Goal: Contribute content: Contribute content

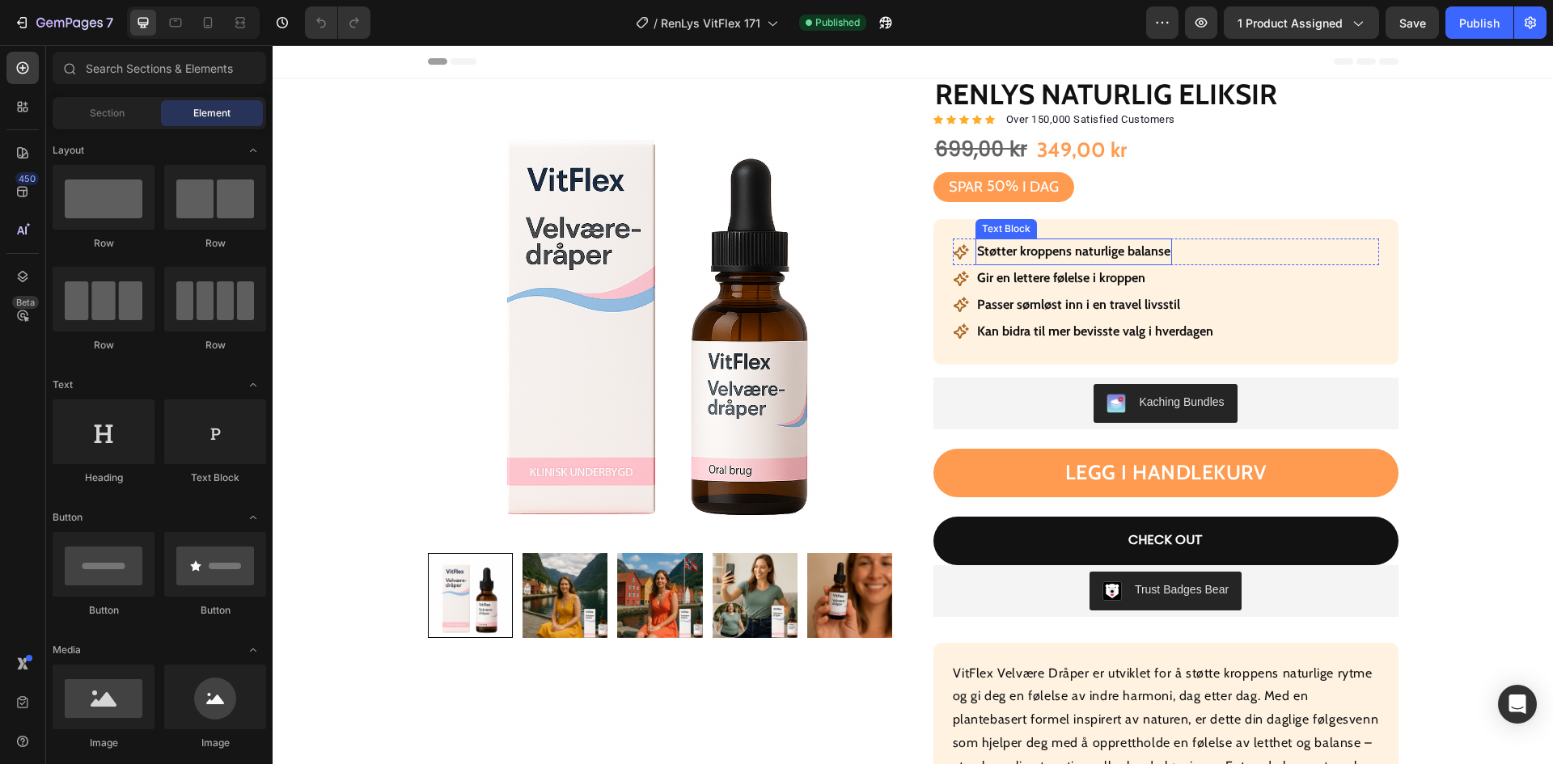
click at [1097, 253] on p "Støtter kroppens naturlige balanse" at bounding box center [1073, 251] width 193 height 23
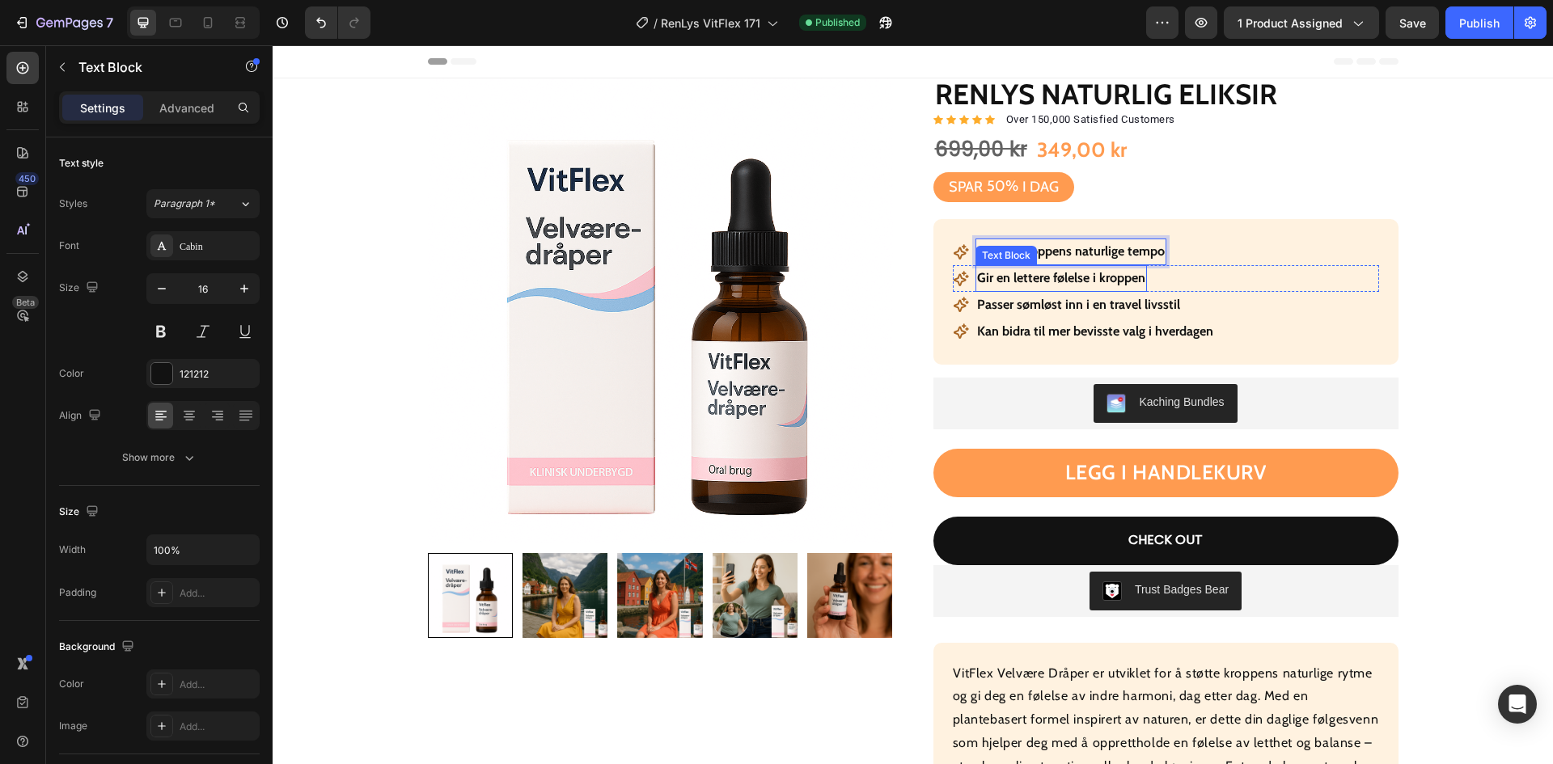
click at [1089, 286] on strong "Gir en lettere følelse i kroppen" at bounding box center [1061, 277] width 168 height 15
click at [1061, 308] on p "Passer sømløst inn i en travel livsstil" at bounding box center [1078, 305] width 203 height 23
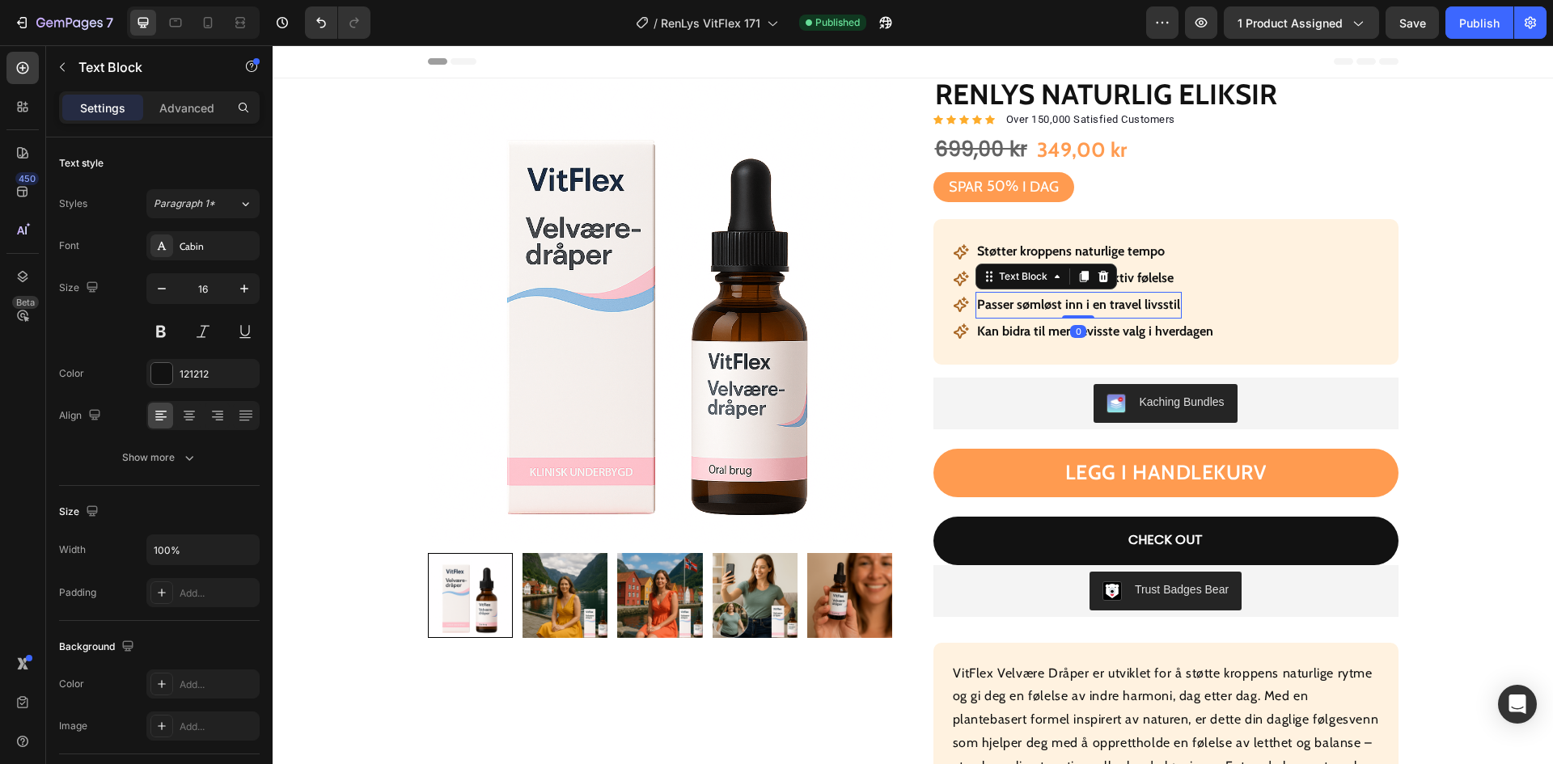
click at [1061, 308] on p "Passer sømløst inn i en travel livsstil" at bounding box center [1078, 305] width 203 height 23
click at [1235, 330] on div "Icon Kan bidra til mer bevisste valg i hverdagen Text Block Row" at bounding box center [1166, 332] width 426 height 27
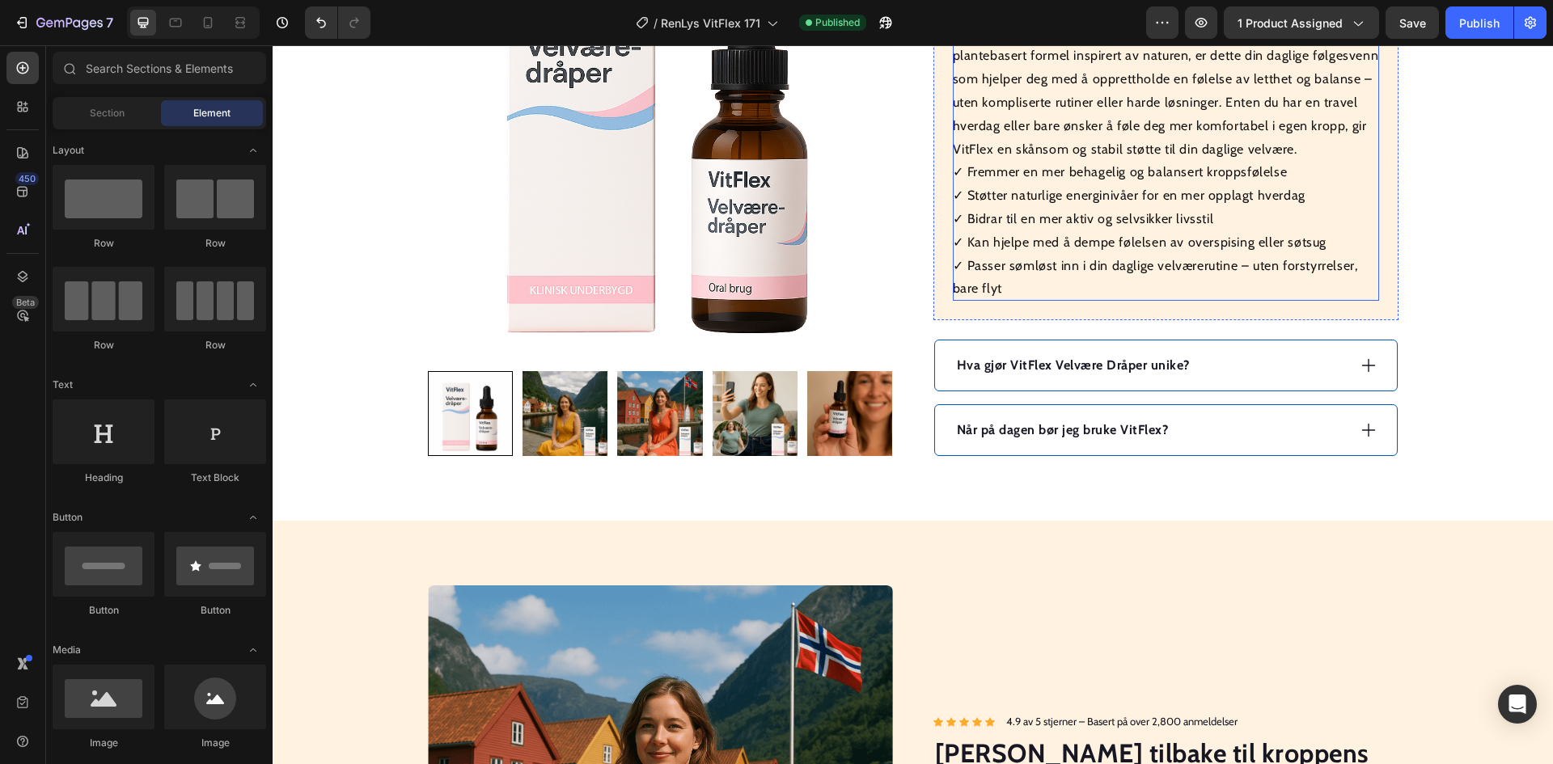
scroll to position [647, 0]
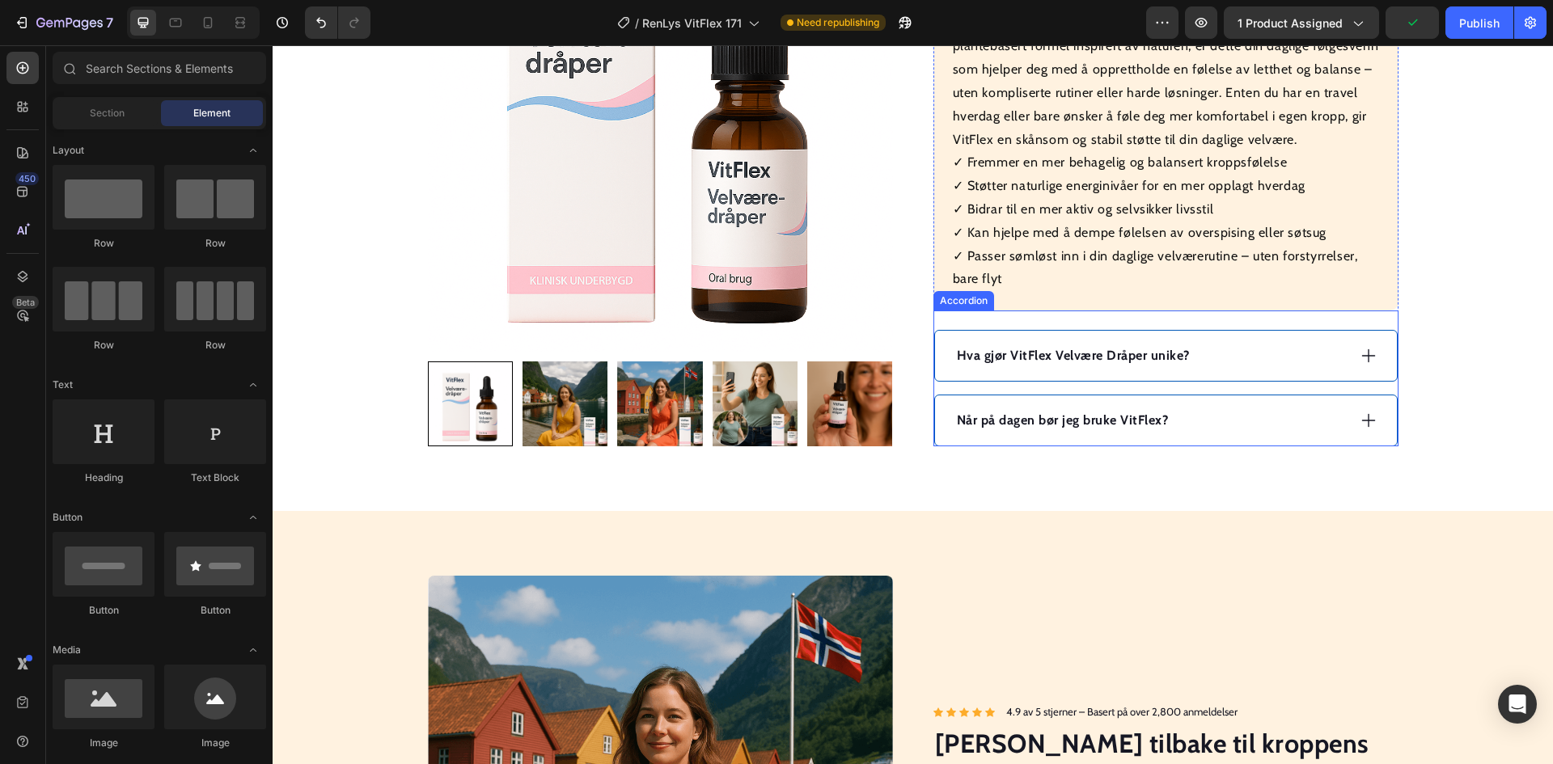
click at [1077, 361] on strong "Hva gjør VitFlex Velvære Dråper unike?" at bounding box center [1073, 355] width 233 height 15
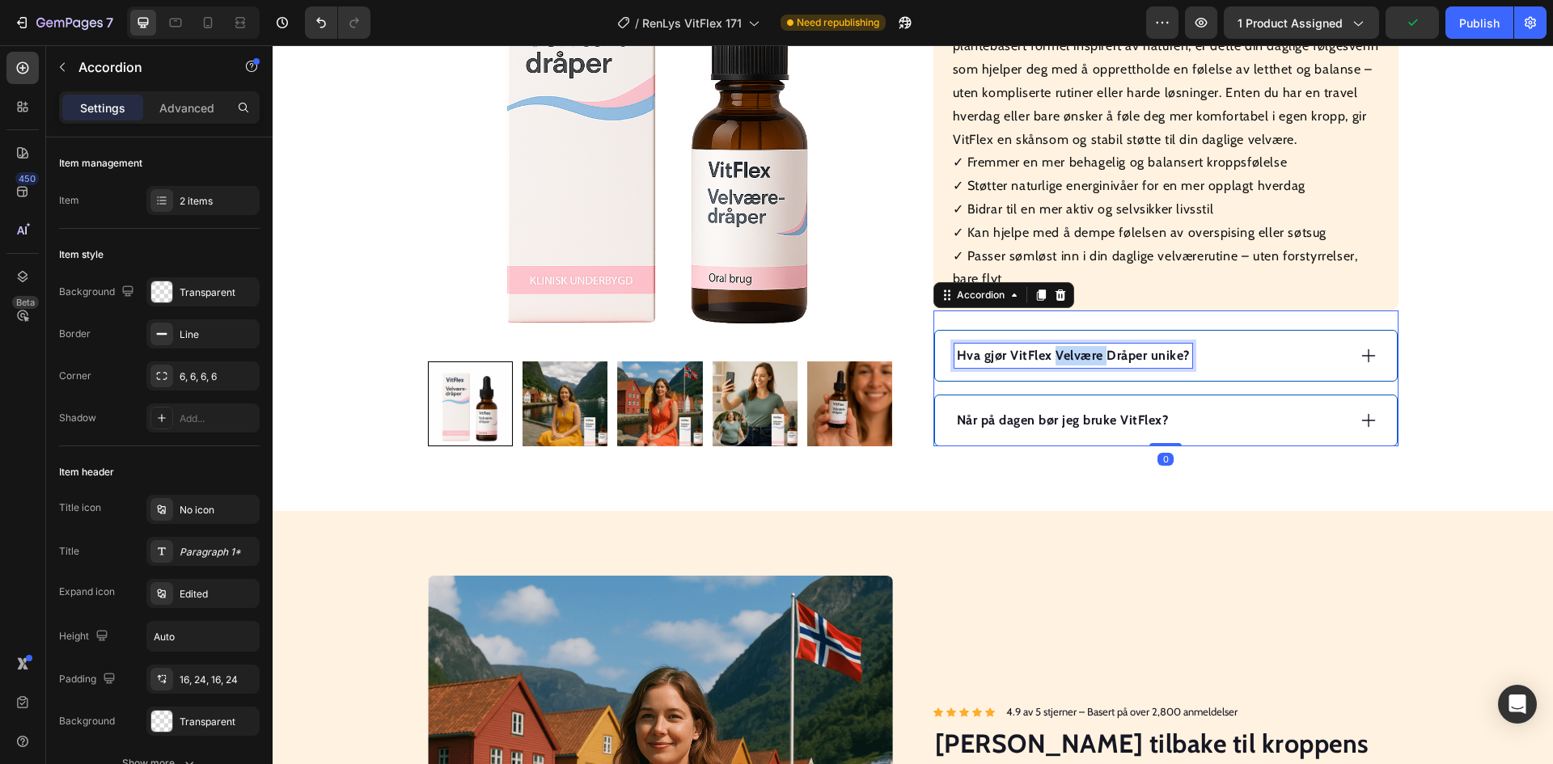
click at [1077, 361] on strong "Hva gjør VitFlex Velvære Dråper unike?" at bounding box center [1073, 355] width 233 height 15
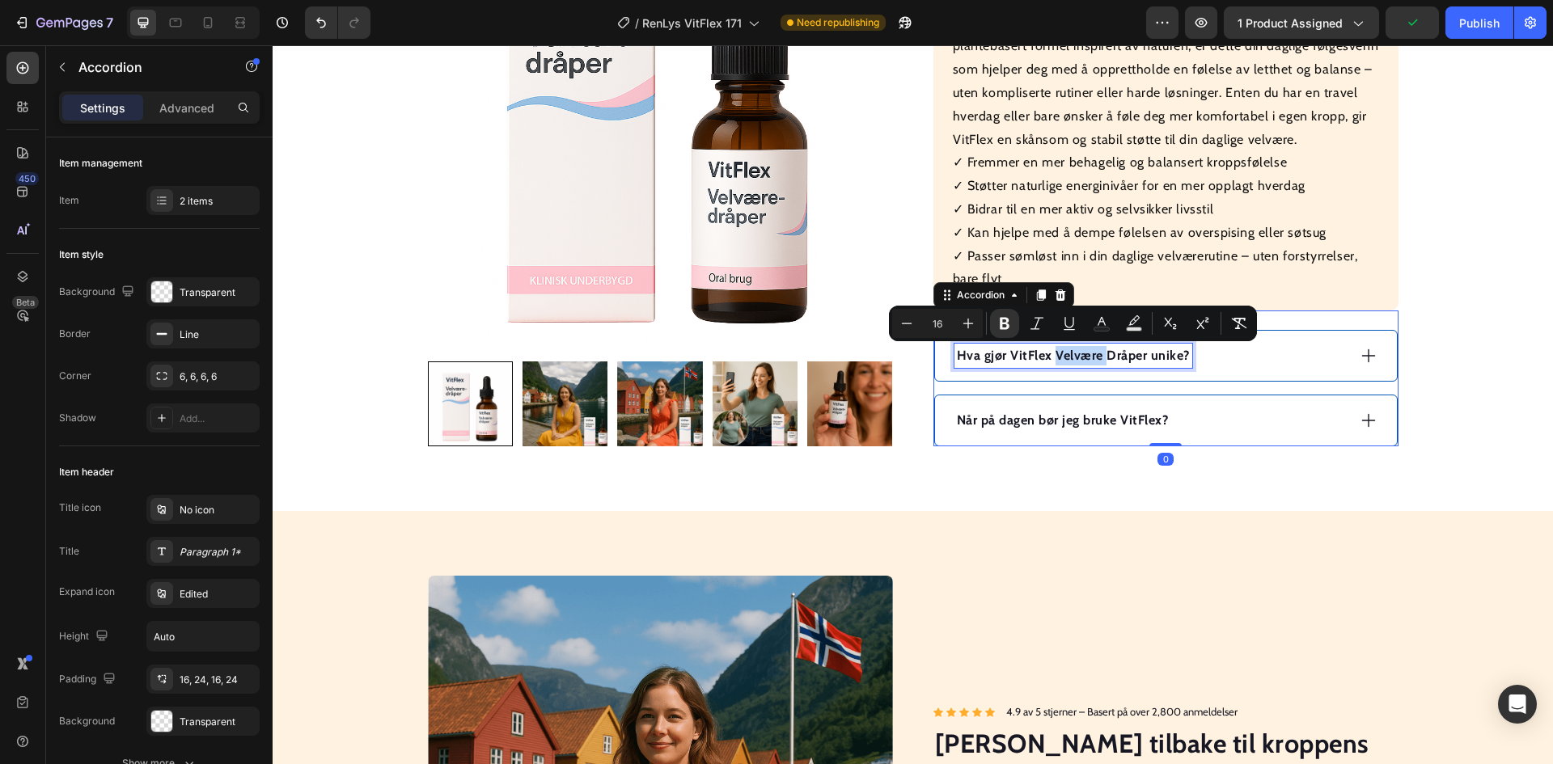
click at [1077, 361] on strong "Hva gjør VitFlex Velvære Dråper unike?" at bounding box center [1073, 355] width 233 height 15
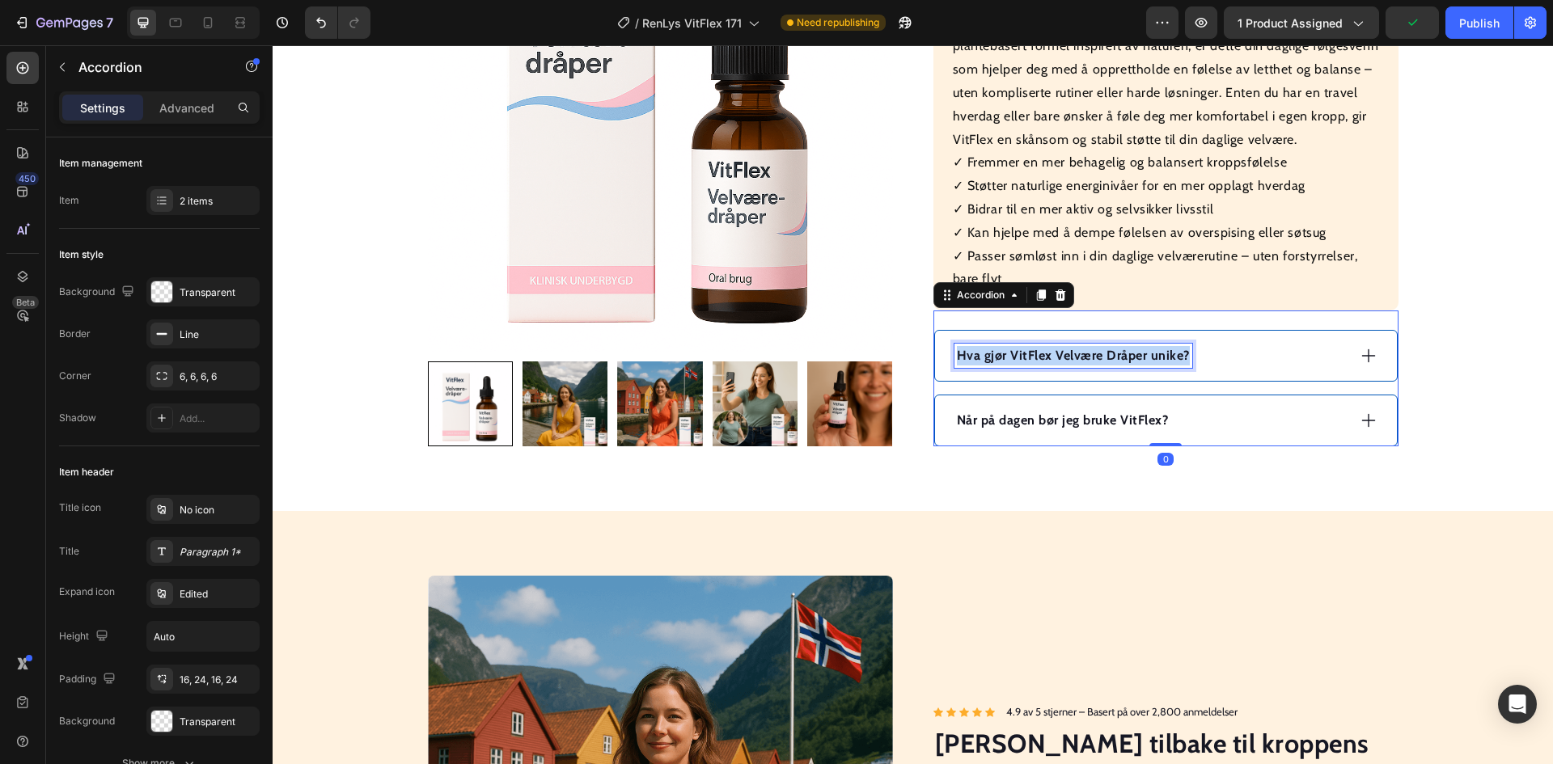
click at [1077, 361] on strong "Hva gjør VitFlex Velvære Dråper unike?" at bounding box center [1073, 355] width 233 height 15
click at [1191, 358] on div "Hvordan bruker jeg det?" at bounding box center [1151, 356] width 392 height 24
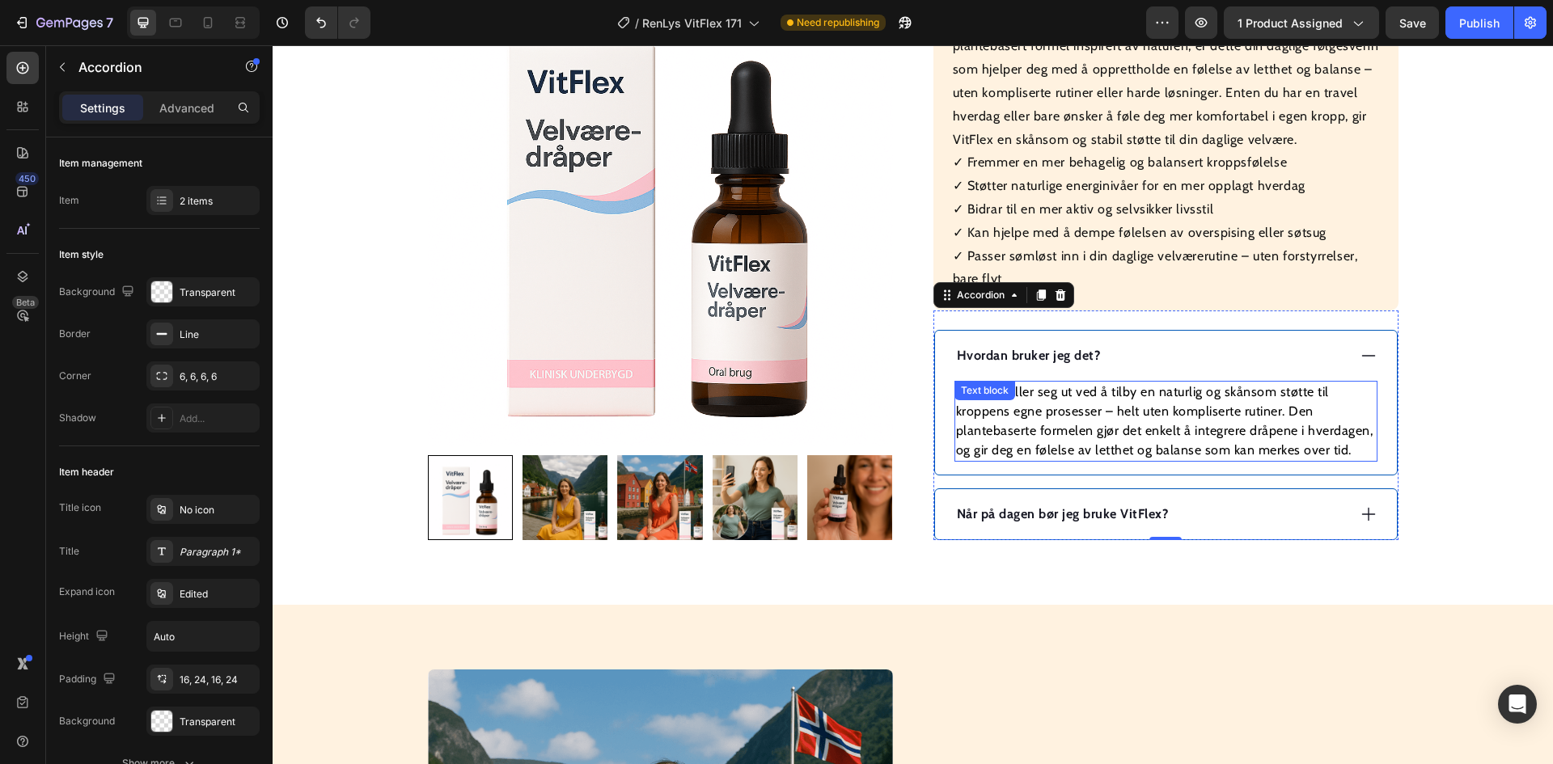
click at [1079, 441] on p "VitFlex skiller seg ut ved å tilby en naturlig og skånsom støtte til kroppens e…" at bounding box center [1166, 422] width 420 height 78
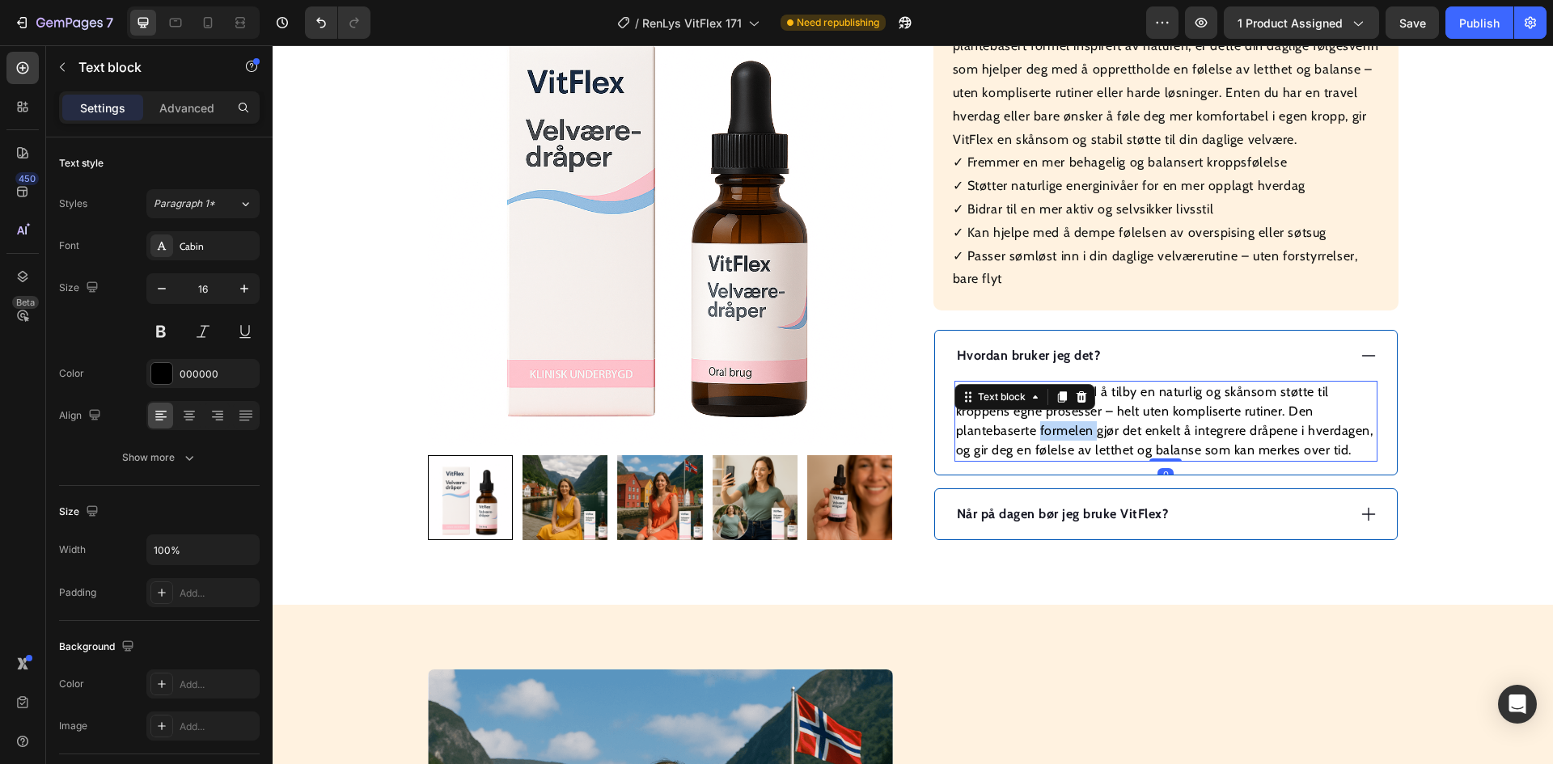
click at [1079, 441] on p "VitFlex skiller seg ut ved å tilby en naturlig og skånsom støtte til kroppens e…" at bounding box center [1166, 422] width 420 height 78
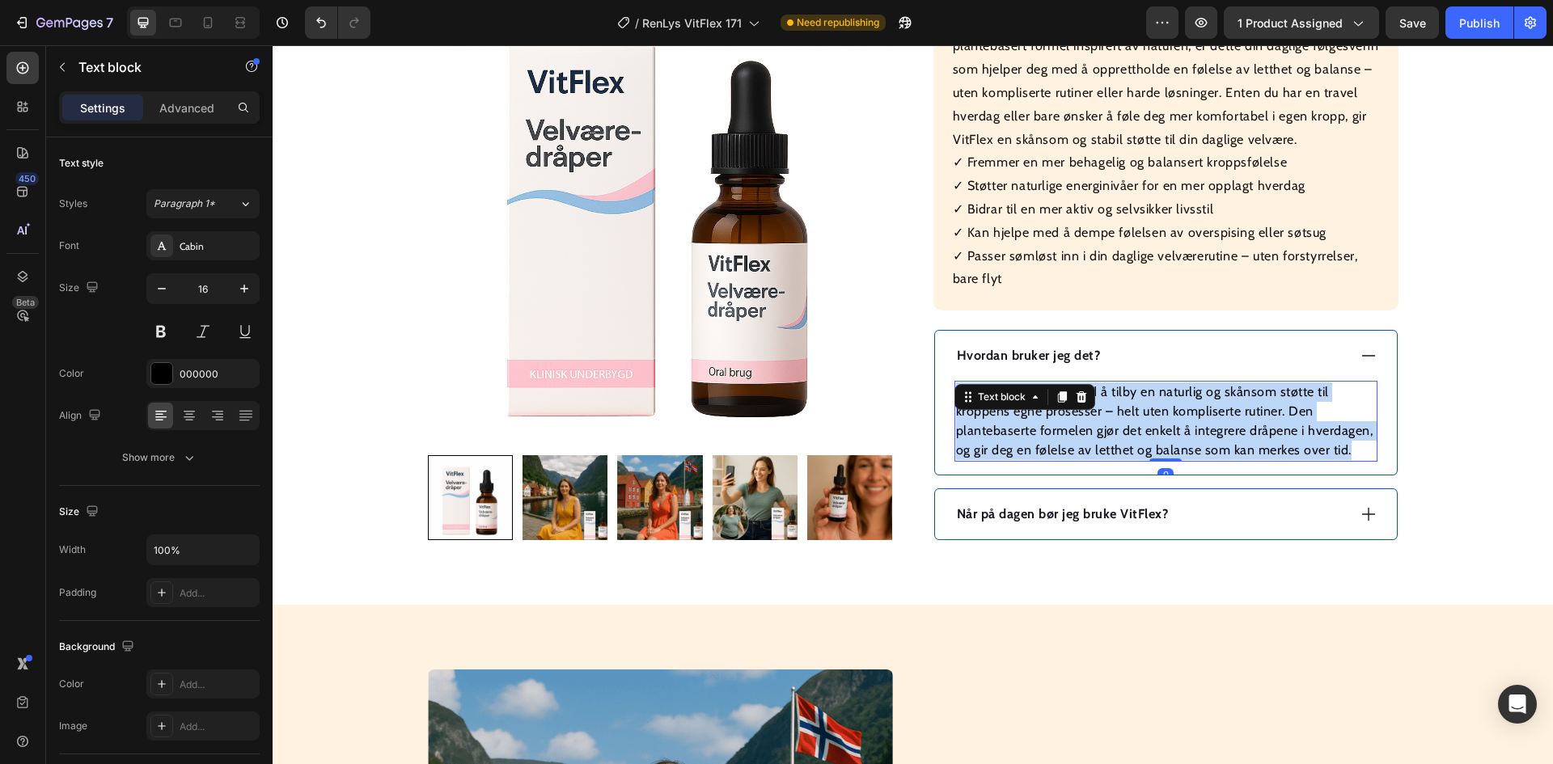
click at [1079, 441] on p "VitFlex skiller seg ut ved å tilby en naturlig og skånsom støtte til kroppens e…" at bounding box center [1166, 422] width 420 height 78
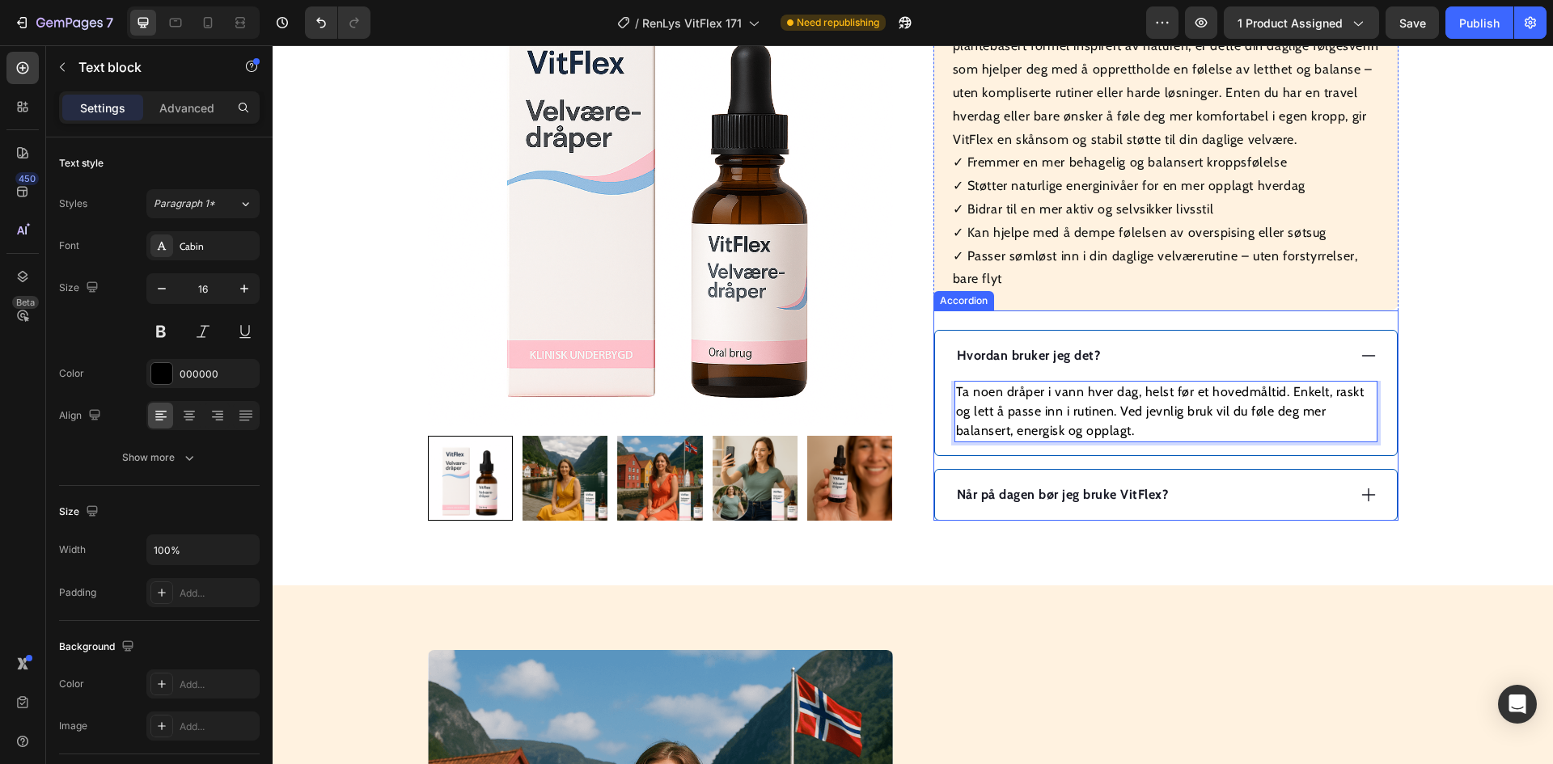
click at [985, 497] on strong "Når på dagen bør jeg bruke VitFlex?" at bounding box center [1063, 494] width 212 height 15
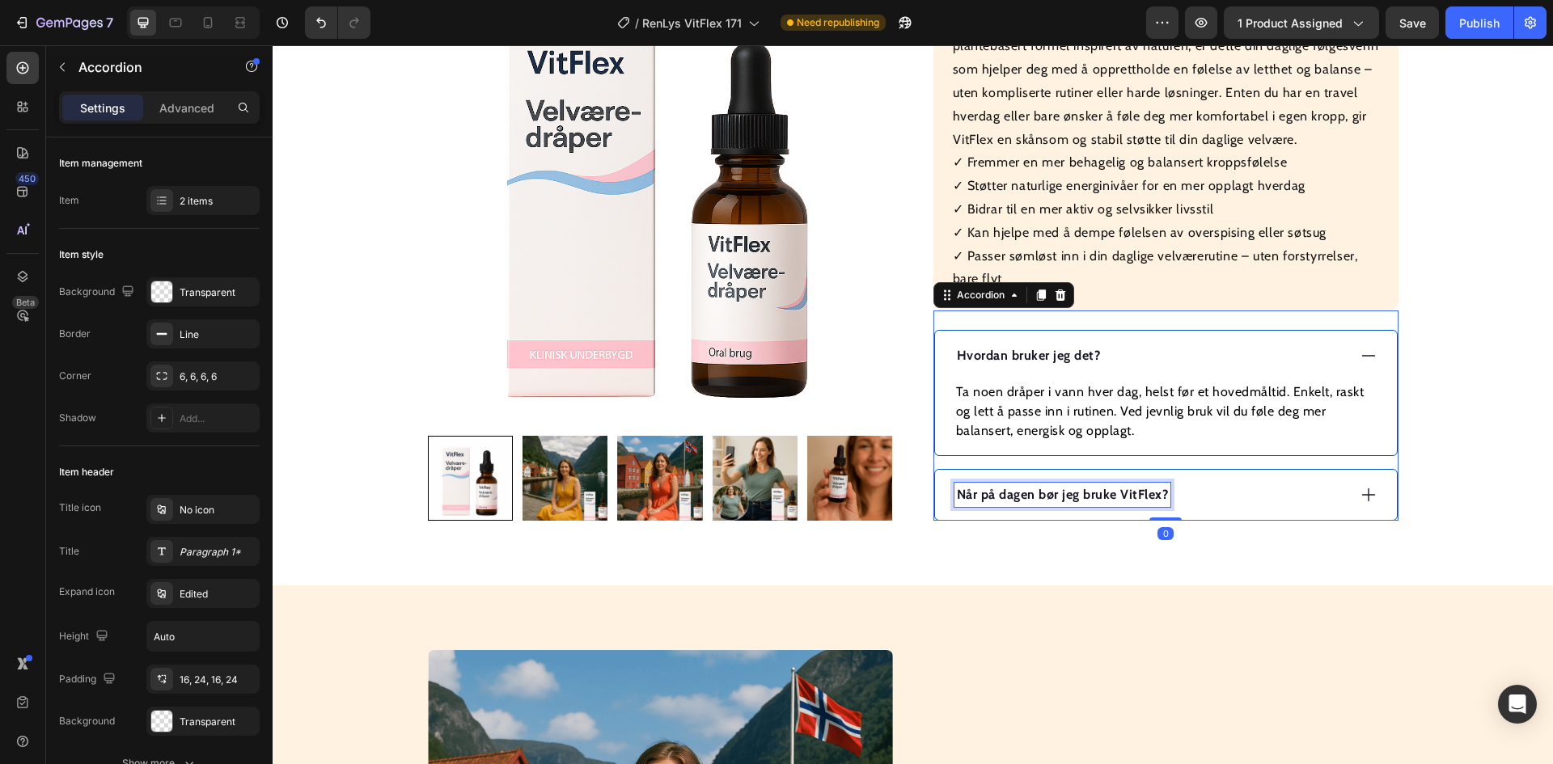
click at [985, 497] on strong "Når på dagen bør jeg bruke VitFlex?" at bounding box center [1063, 494] width 212 height 15
click at [1177, 491] on div "Hva gjør VitFlex annerledes?" at bounding box center [1151, 495] width 392 height 24
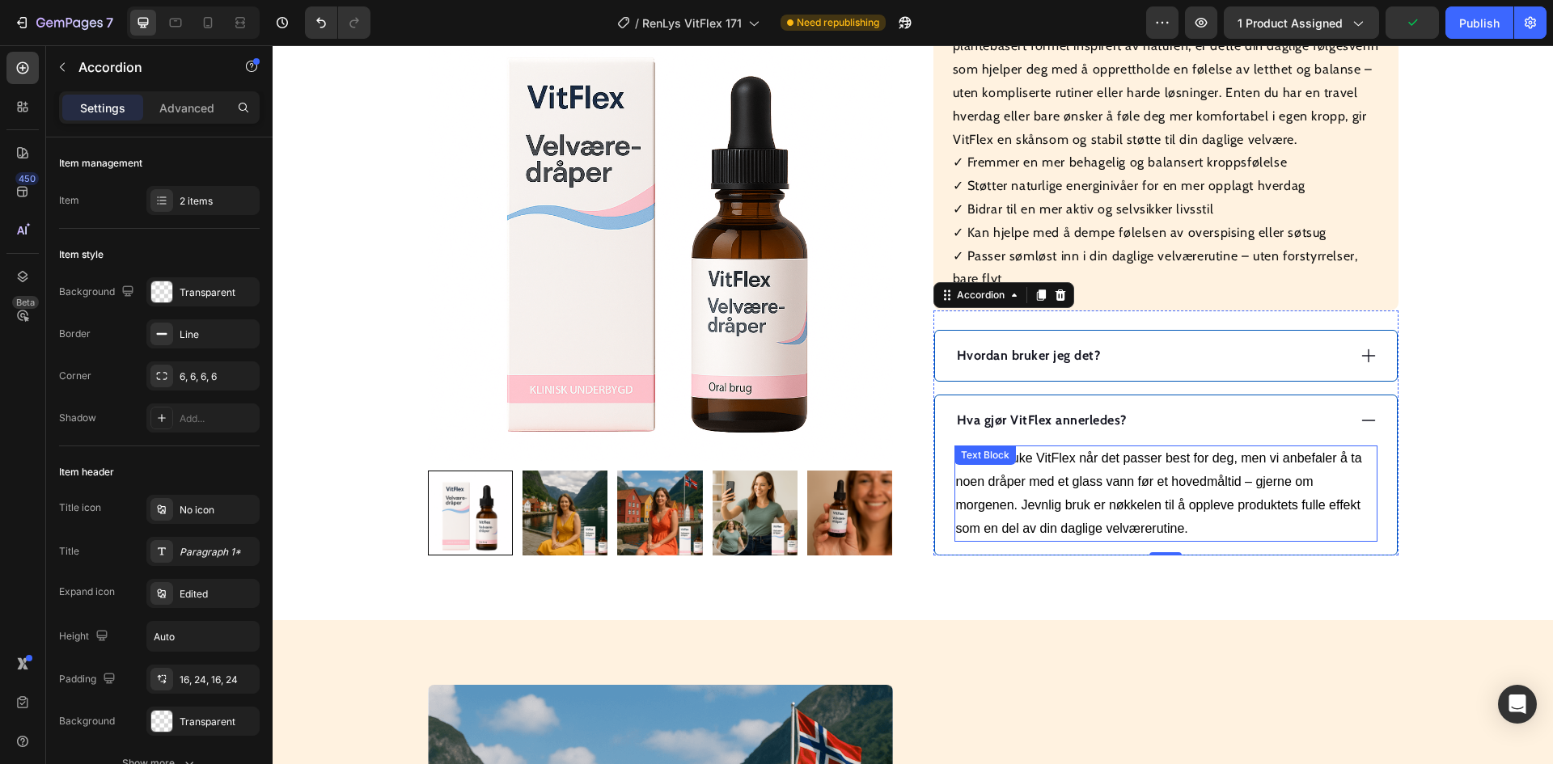
click at [1086, 500] on p "Du kan bruke VitFlex når det passer best for deg, men vi anbefaler å ta noen dr…" at bounding box center [1166, 493] width 420 height 93
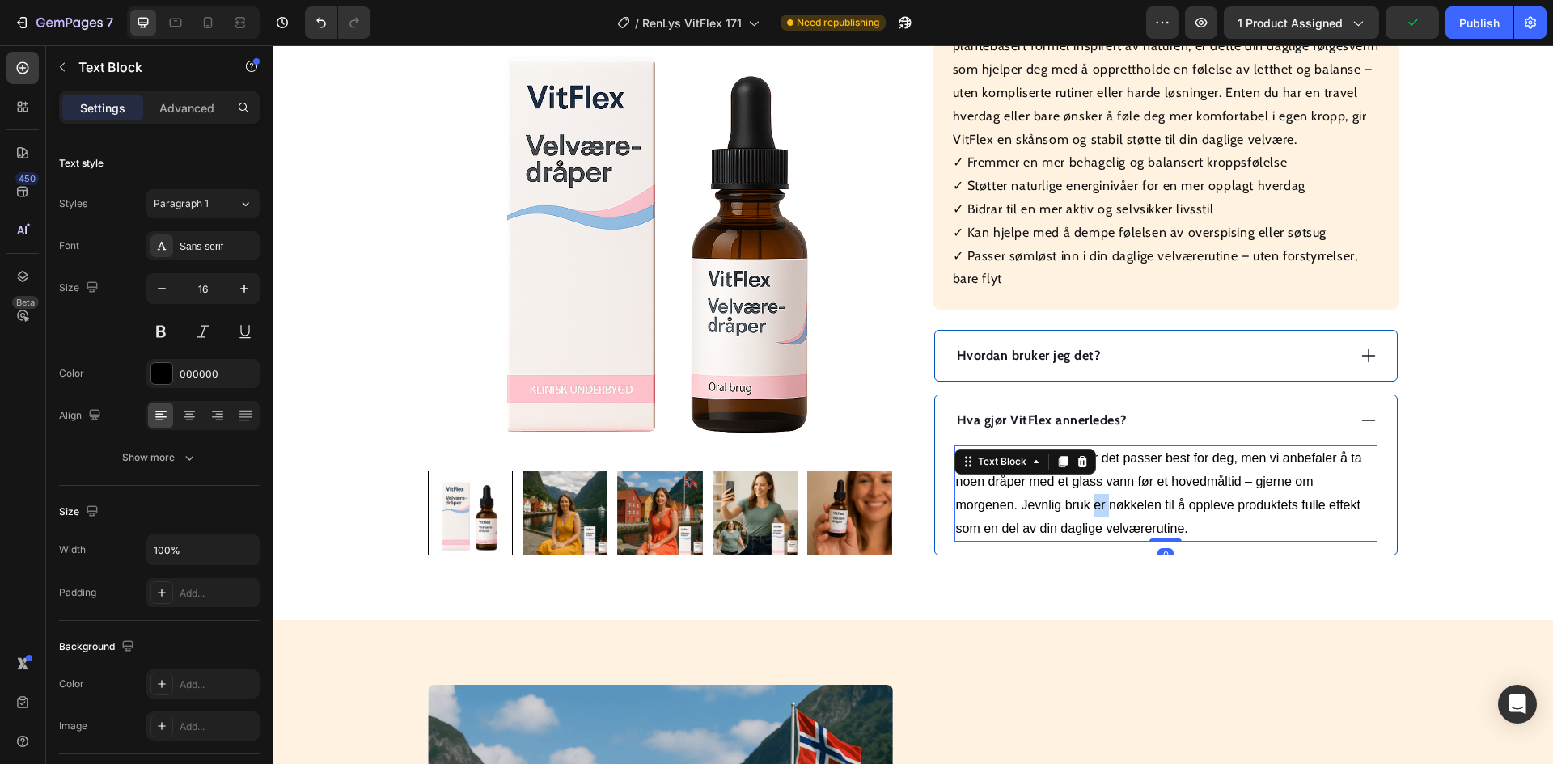
click at [1086, 500] on p "Du kan bruke VitFlex når det passer best for deg, men vi anbefaler å ta noen dr…" at bounding box center [1166, 493] width 420 height 93
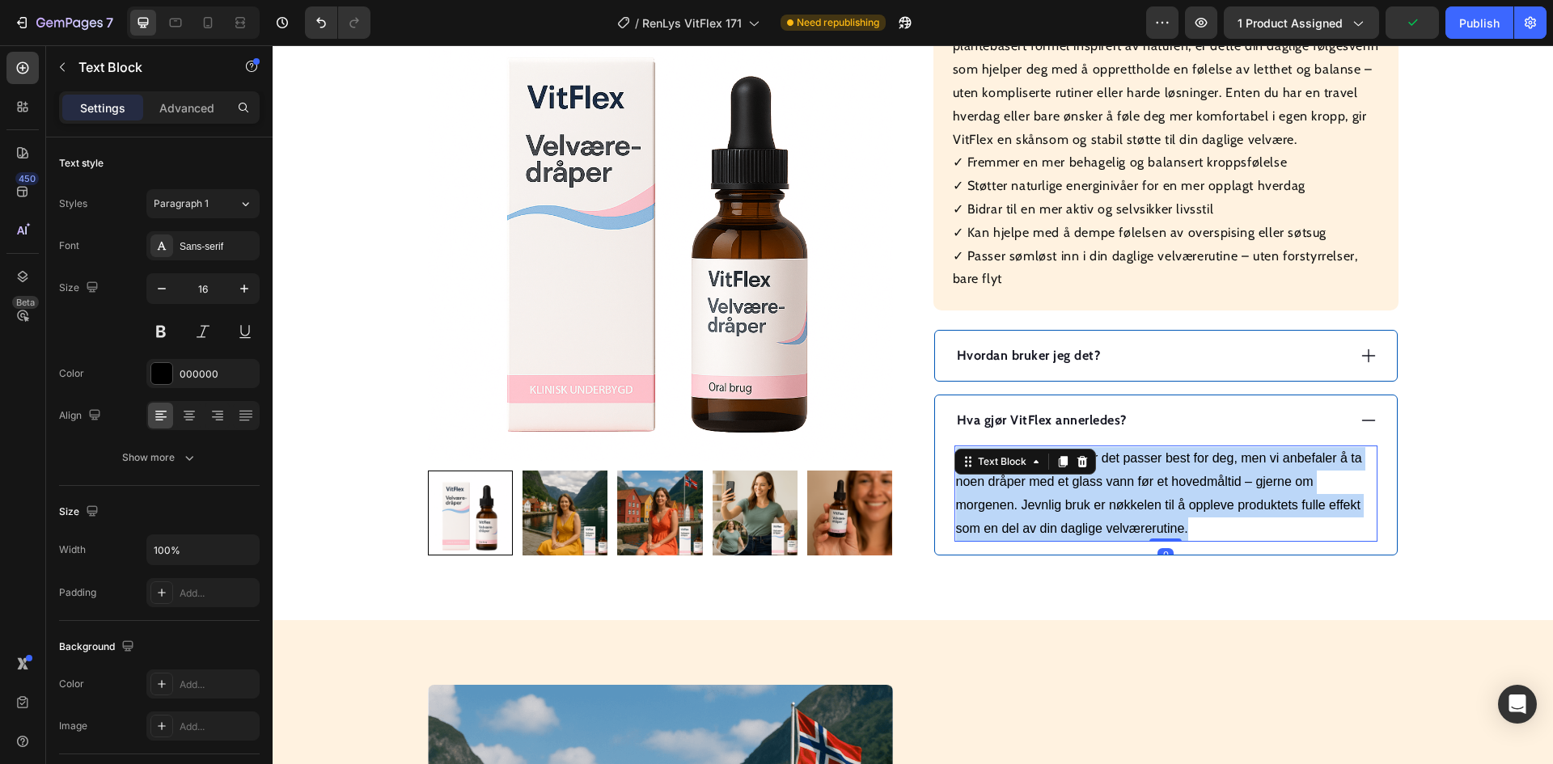
click at [1086, 500] on p "Du kan bruke VitFlex når det passer best for deg, men vi anbefaler å ta noen dr…" at bounding box center [1166, 493] width 420 height 93
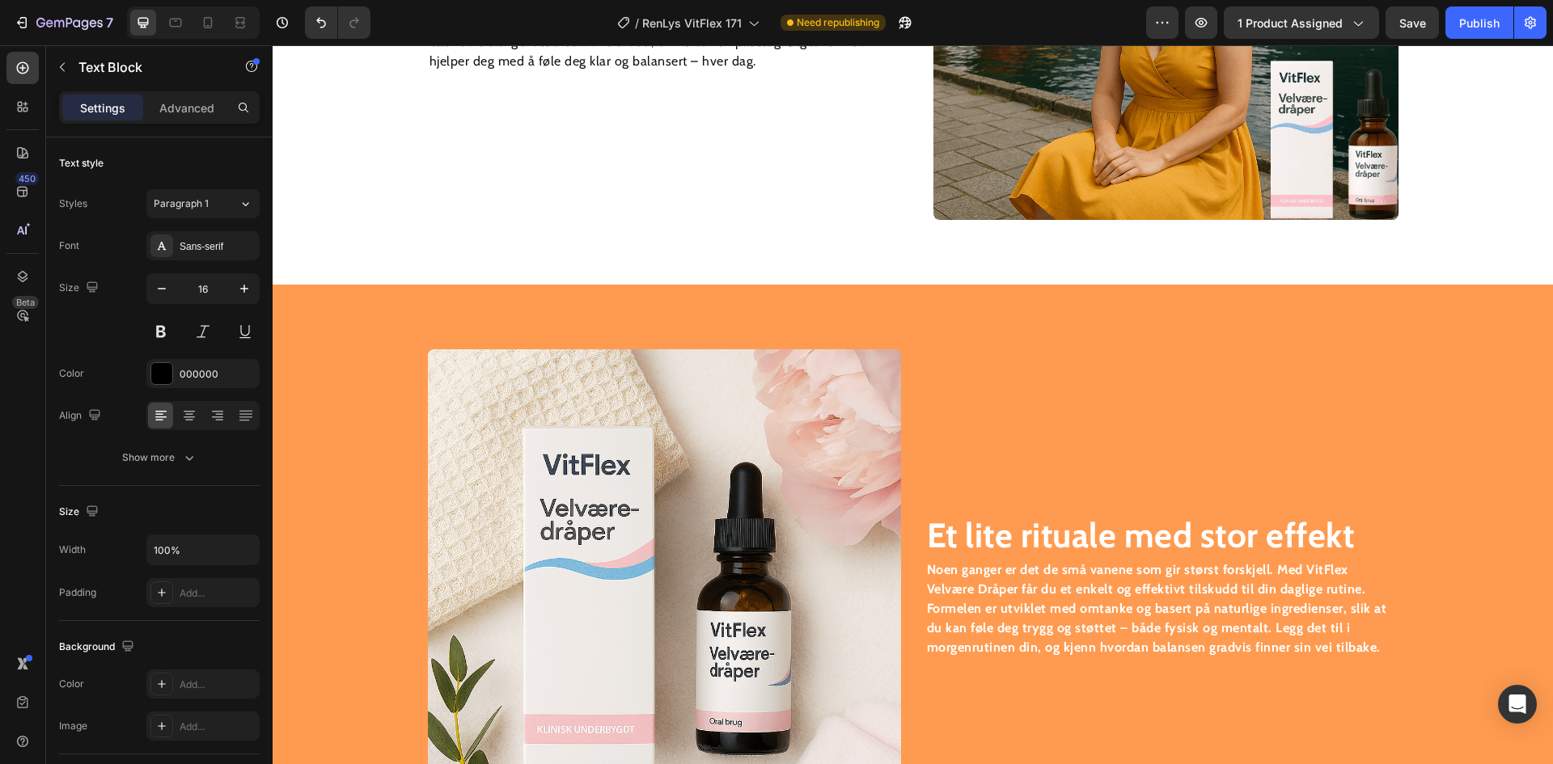
scroll to position [2184, 0]
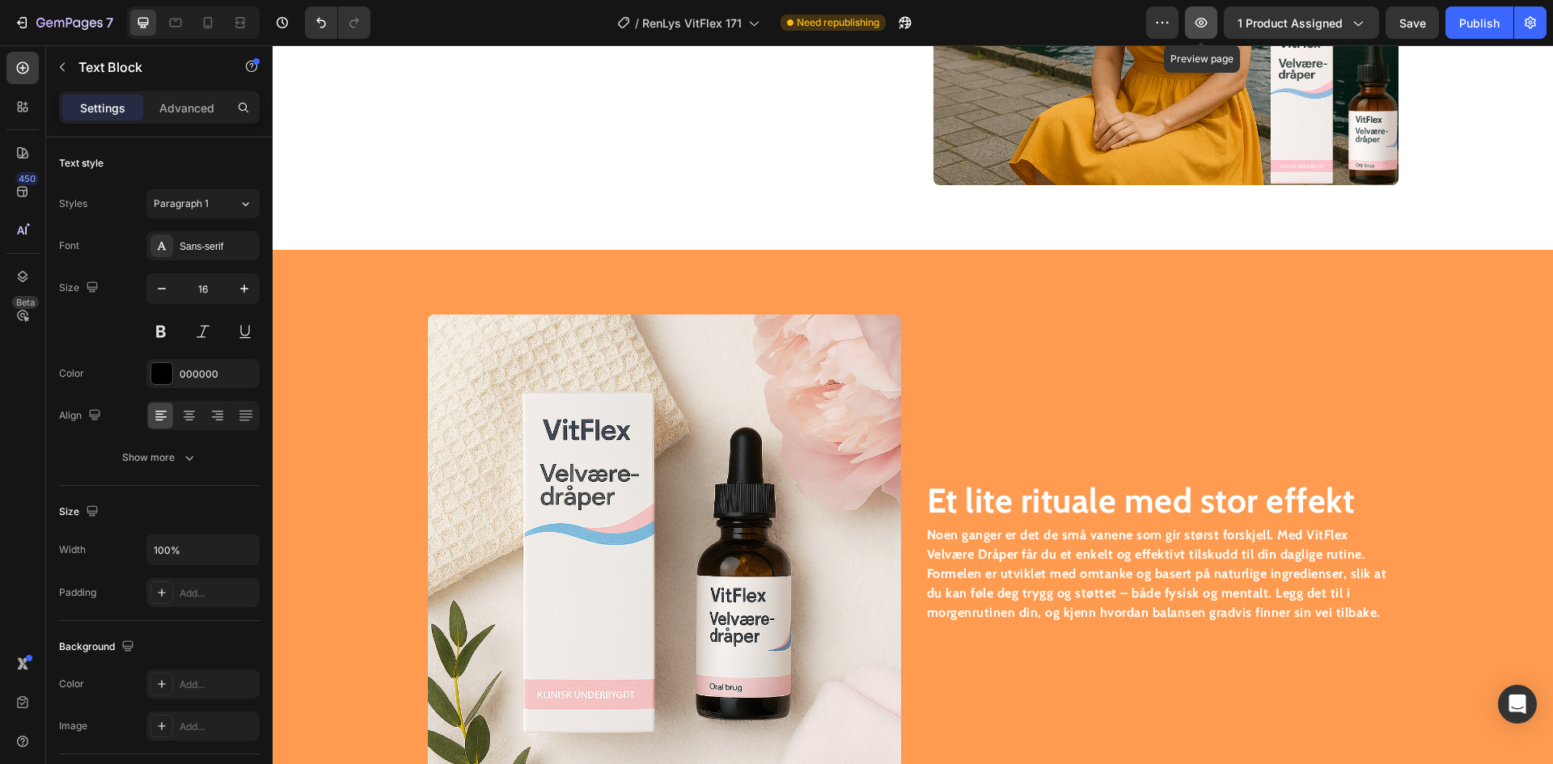
click at [1213, 28] on button "button" at bounding box center [1201, 22] width 32 height 32
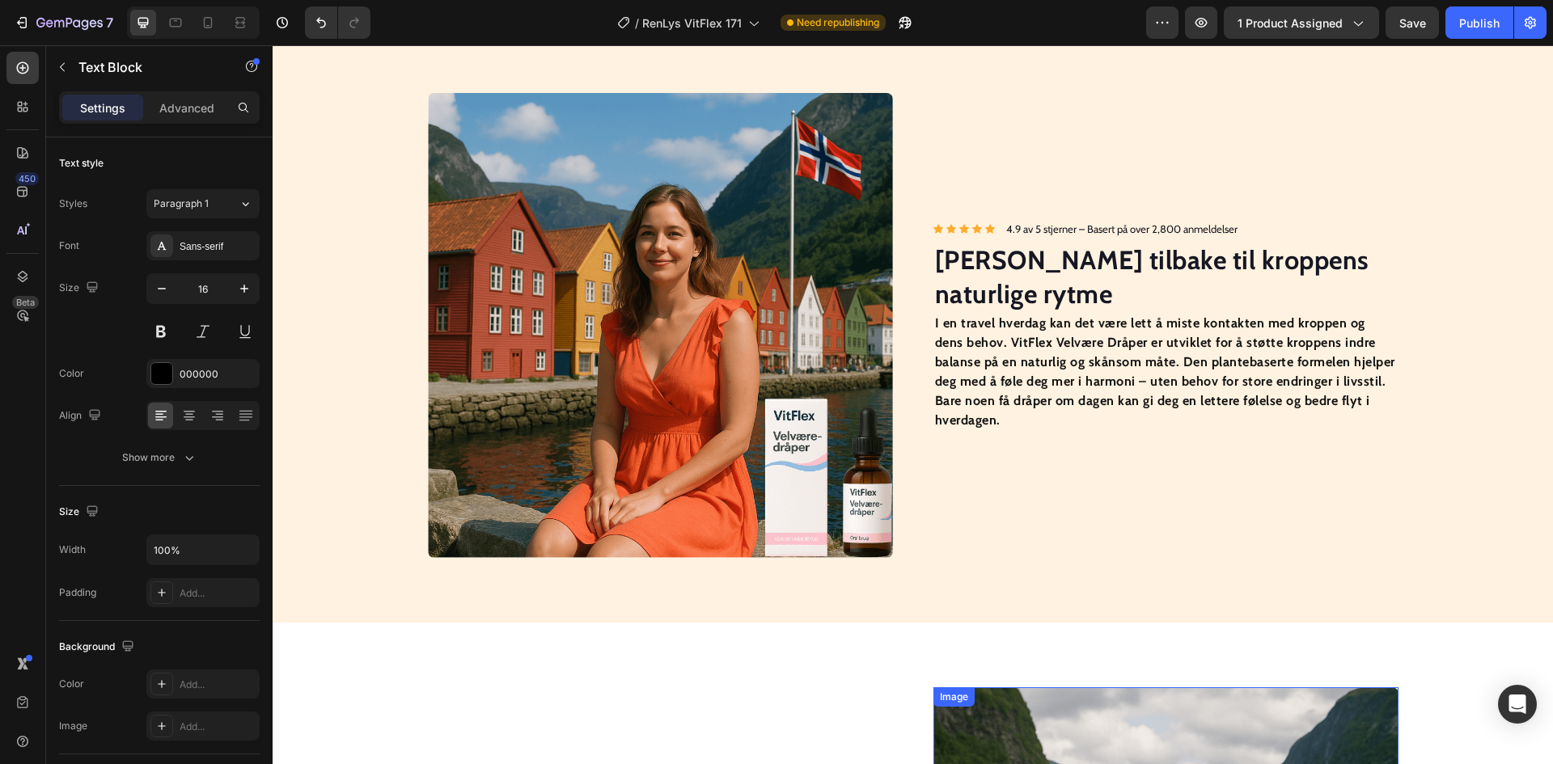
scroll to position [1213, 0]
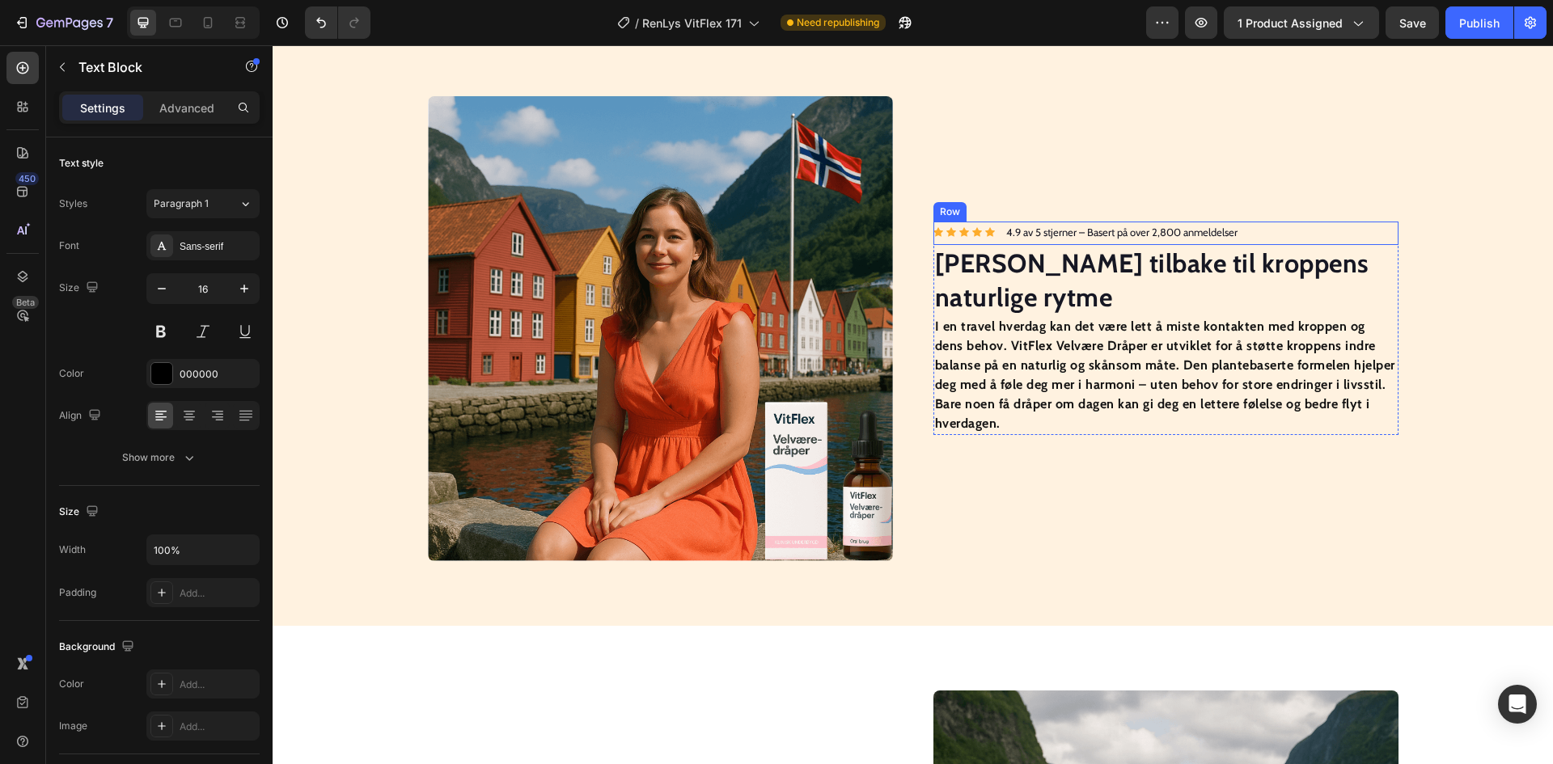
click at [1294, 243] on div "Icon Icon Icon Icon Icon Icon List Hoz 4.9 av 5 stjerner – Basert på over 2,800…" at bounding box center [1166, 233] width 465 height 23
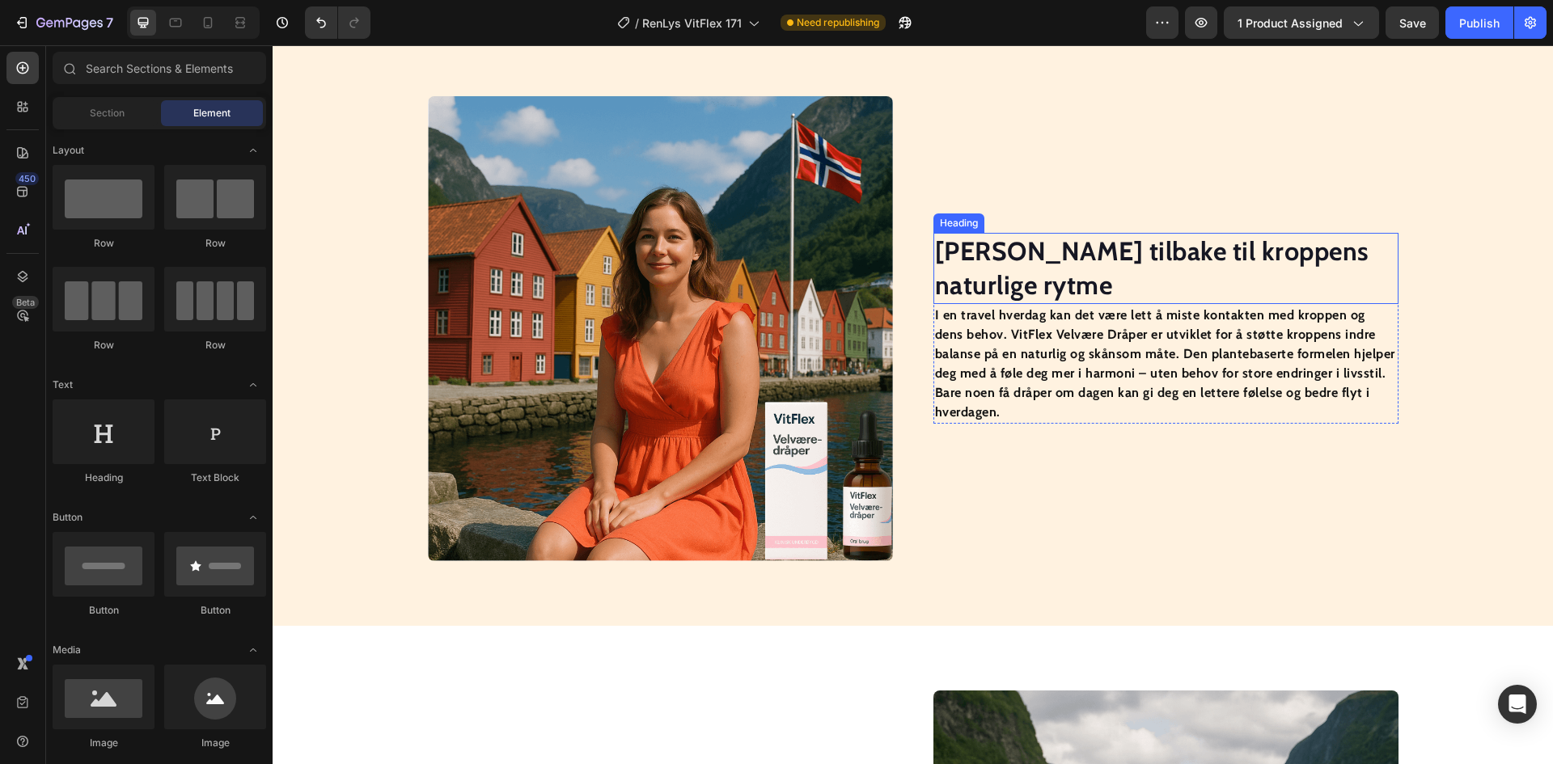
click at [1243, 271] on strong "[PERSON_NAME] tilbake til kroppens naturlige rytme" at bounding box center [1152, 268] width 434 height 66
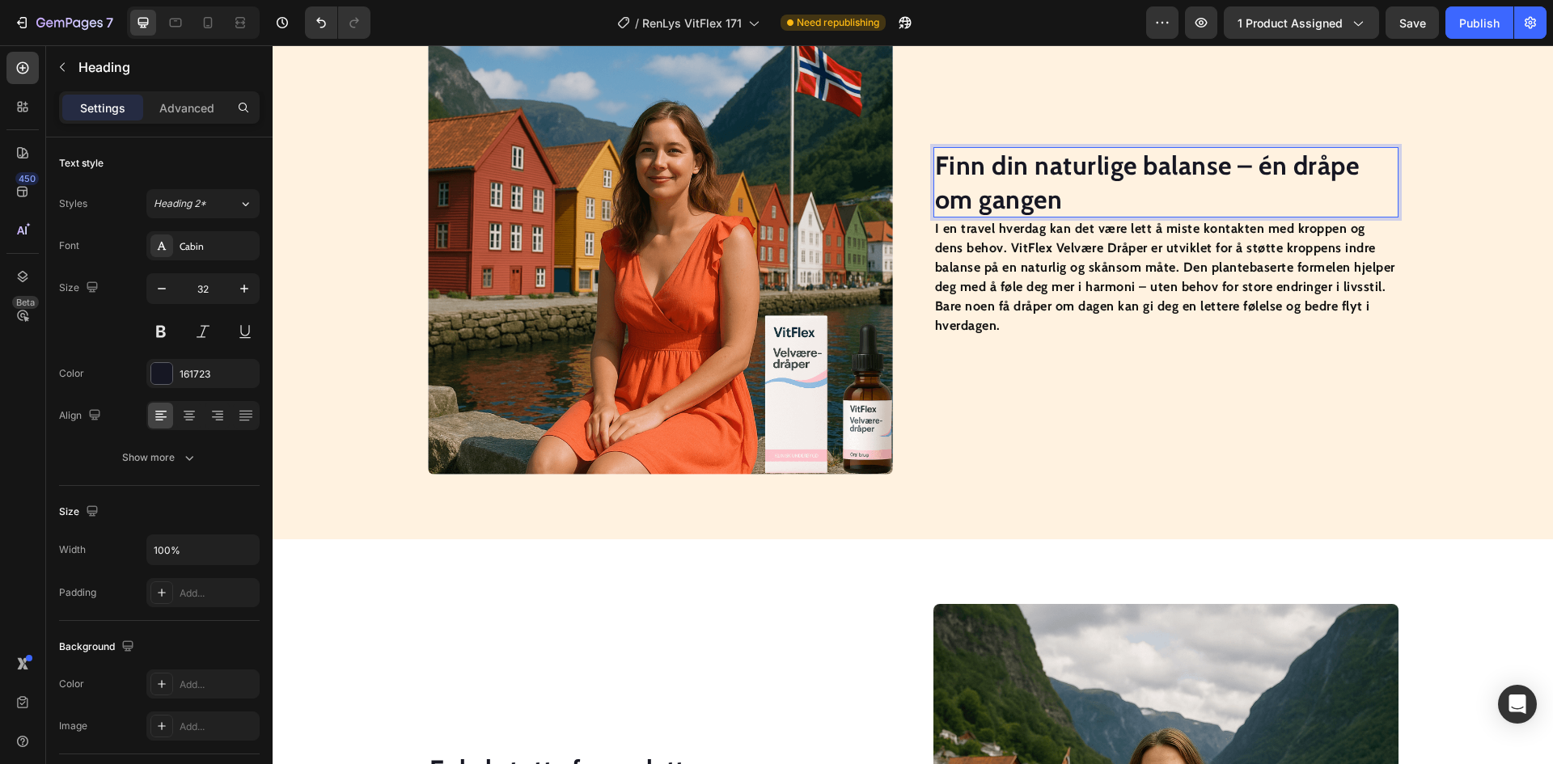
scroll to position [1111, 0]
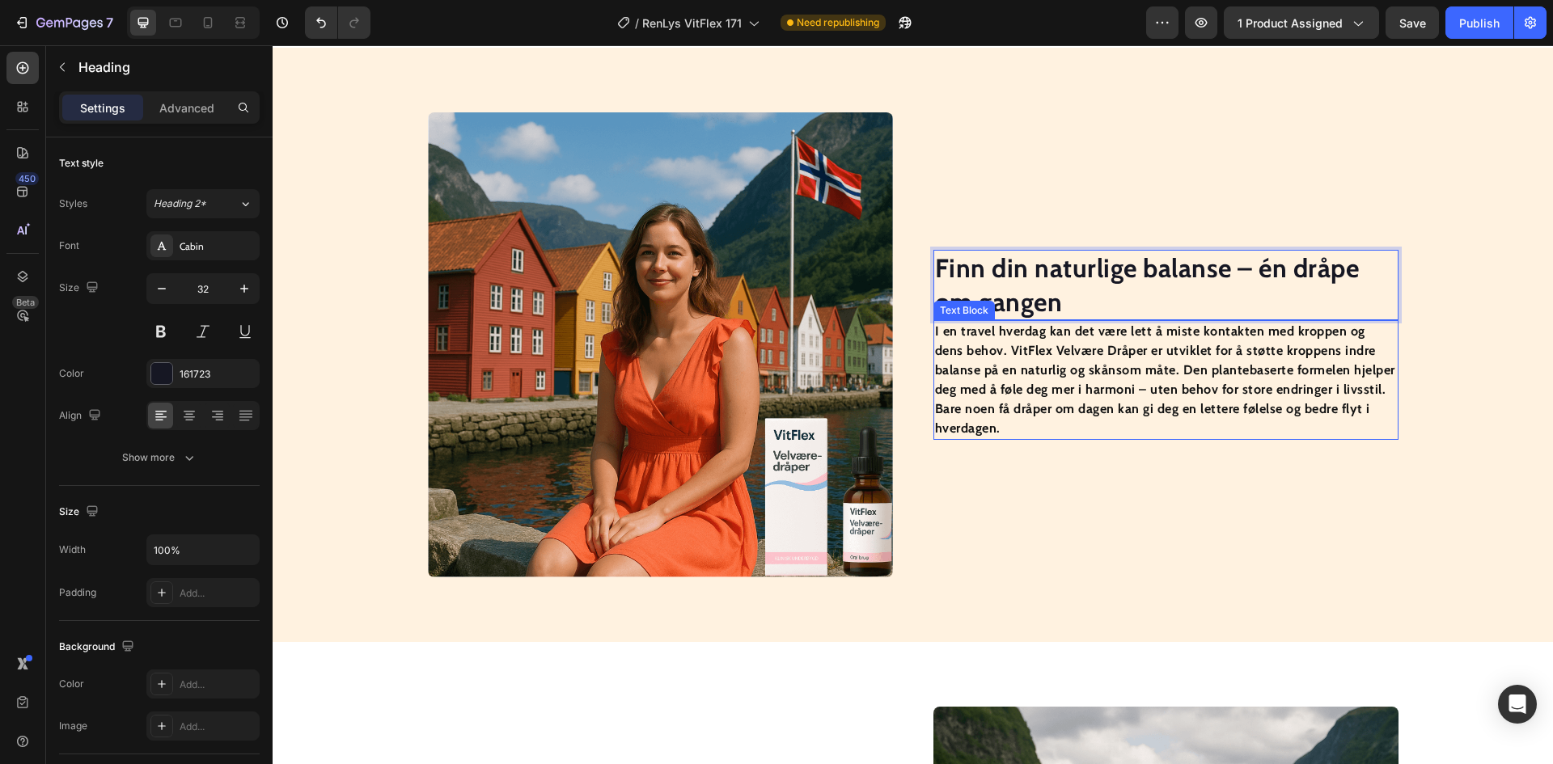
click at [1074, 353] on strong "I en travel hverdag kan det være lett å miste kontakten med kroppen og dens beh…" at bounding box center [1165, 380] width 460 height 112
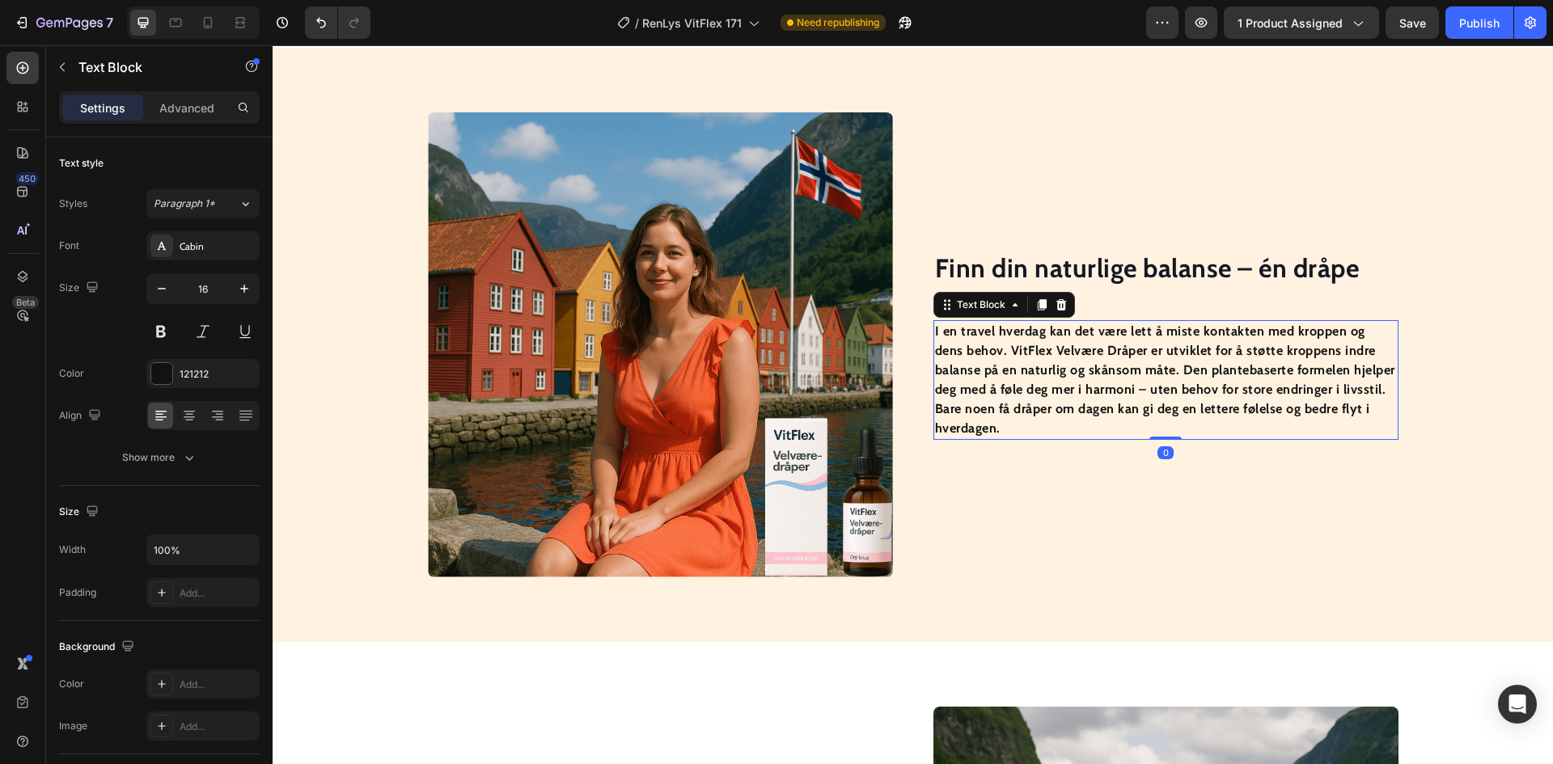
click at [1074, 353] on strong "I en travel hverdag kan det være lett å miste kontakten med kroppen og dens beh…" at bounding box center [1165, 380] width 460 height 112
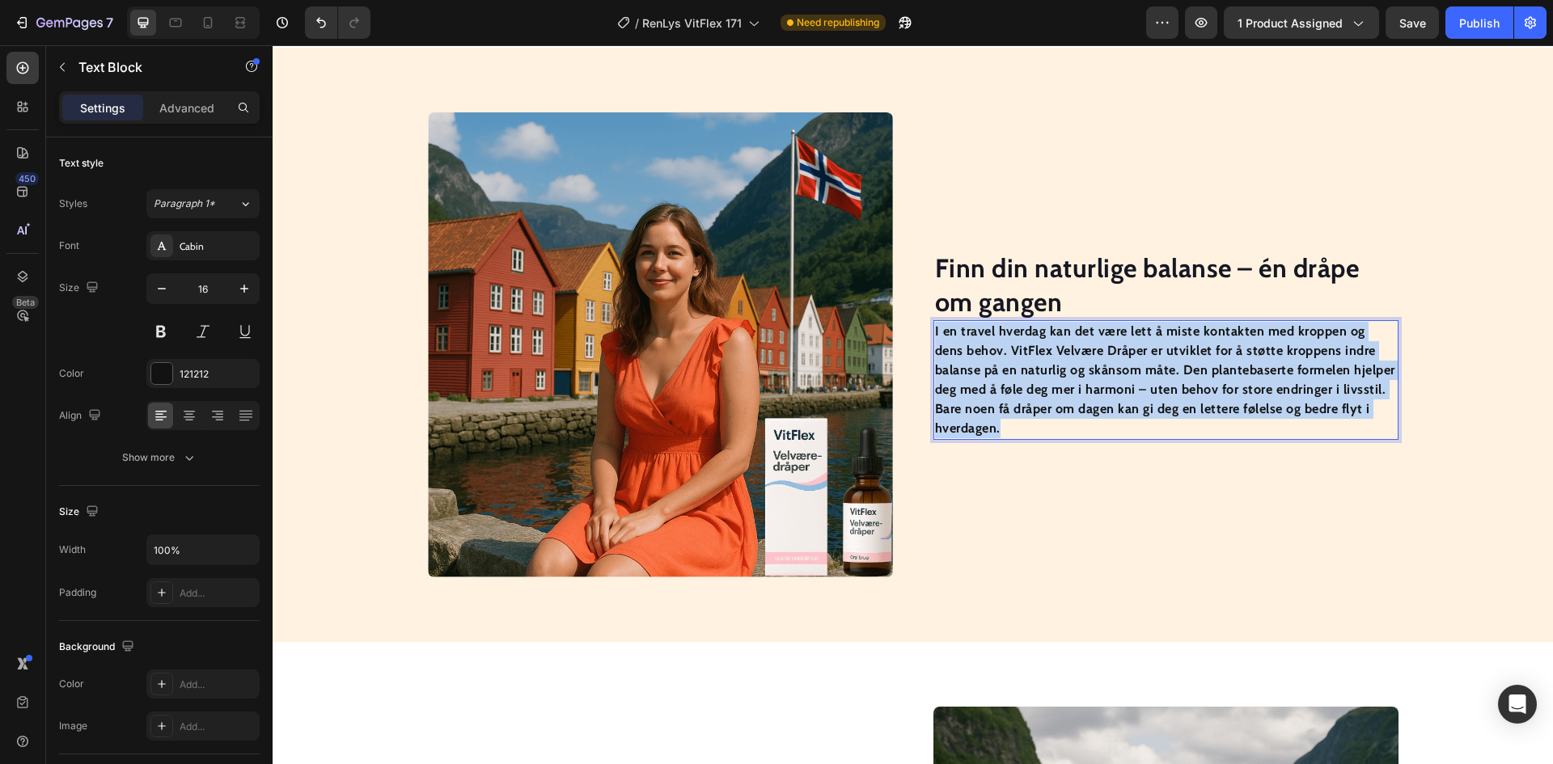
click at [1074, 353] on strong "I en travel hverdag kan det være lett å miste kontakten med kroppen og dens beh…" at bounding box center [1165, 380] width 460 height 112
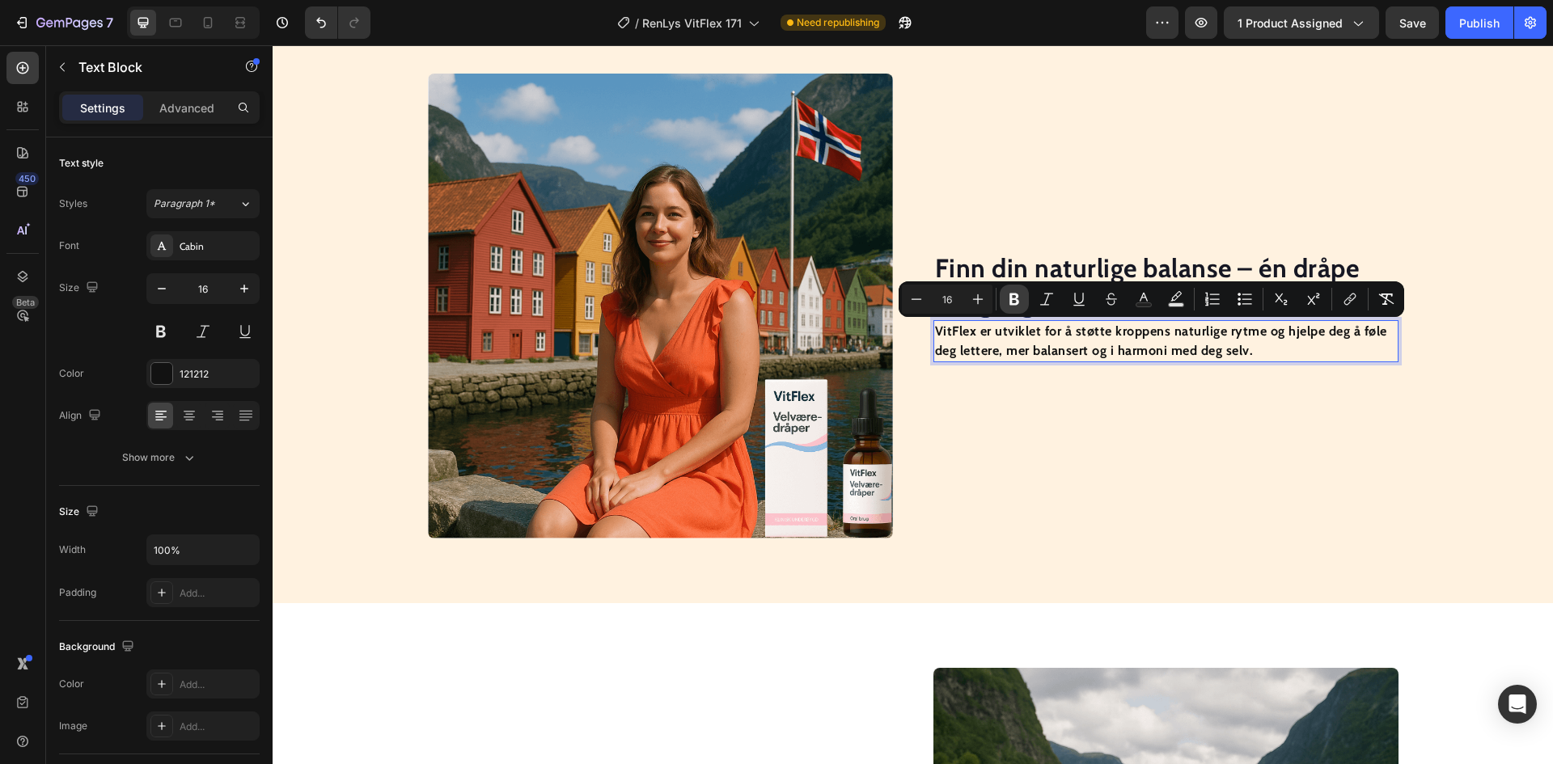
click at [1008, 303] on icon "Editor contextual toolbar" at bounding box center [1014, 299] width 16 height 16
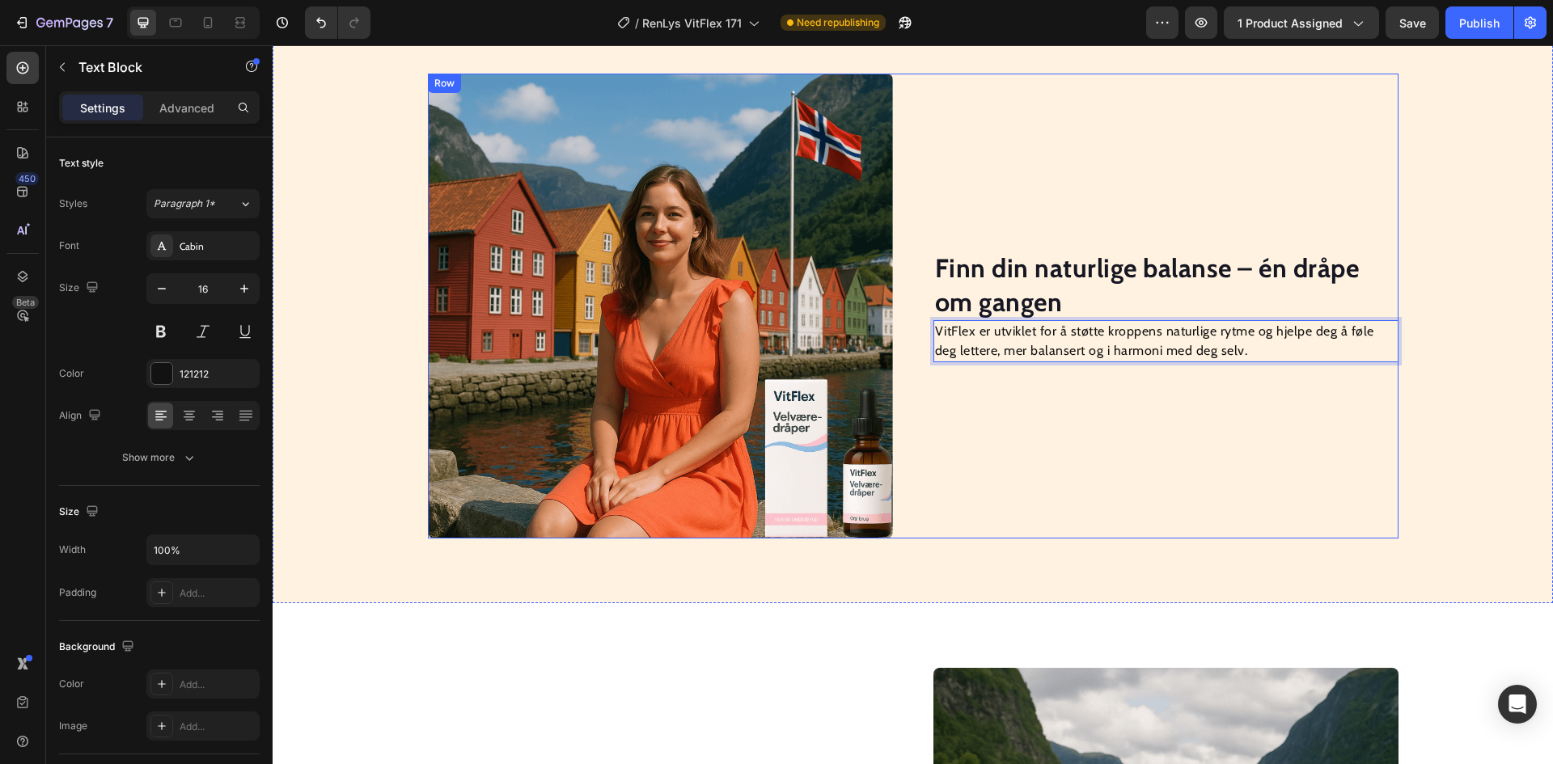
click at [1103, 491] on div "⁠⁠⁠⁠⁠⁠⁠ Finn din naturlige balanse – én dråpe om gangen Heading VitFlex er utvi…" at bounding box center [1166, 306] width 465 height 465
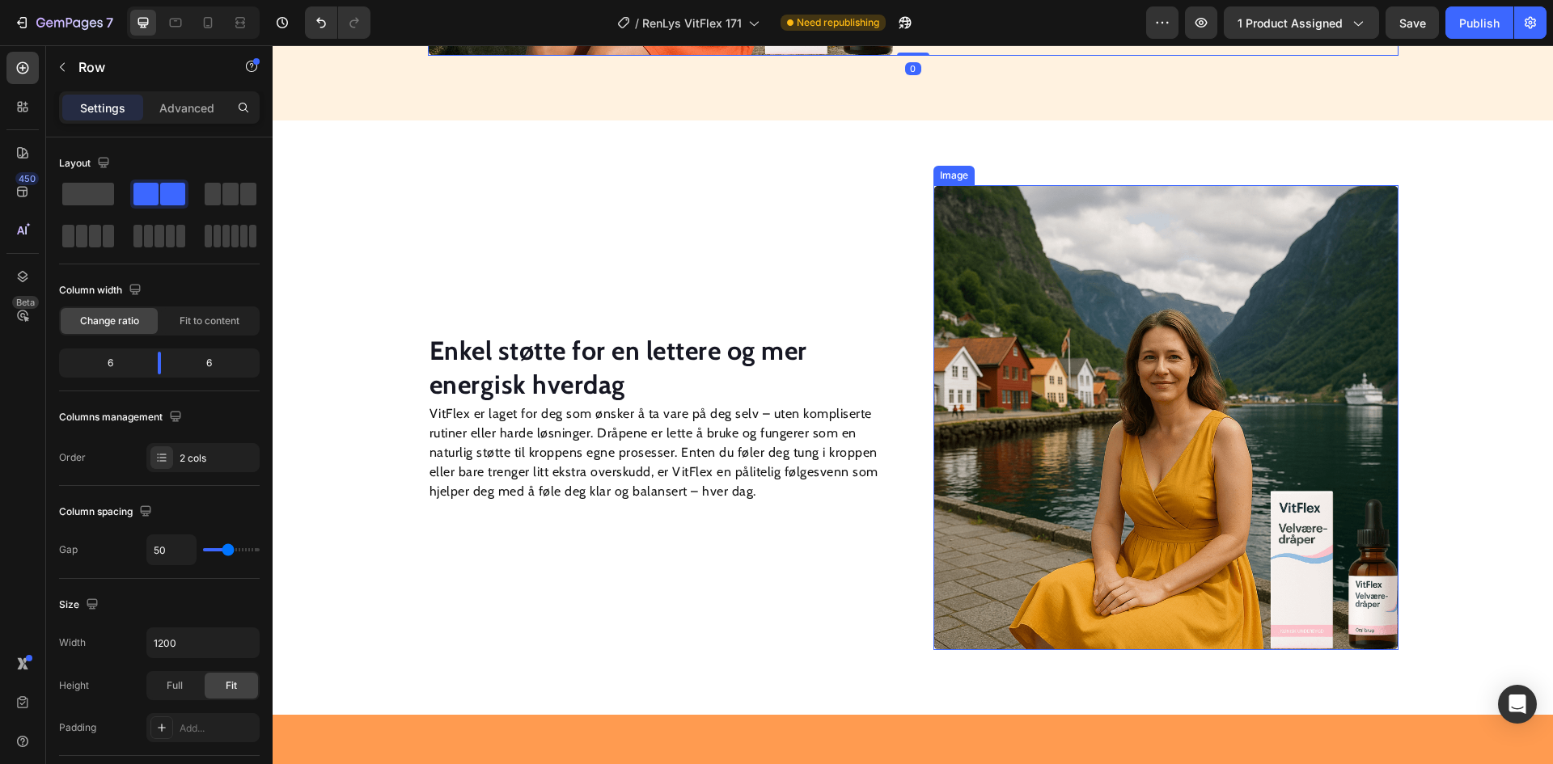
scroll to position [1635, 0]
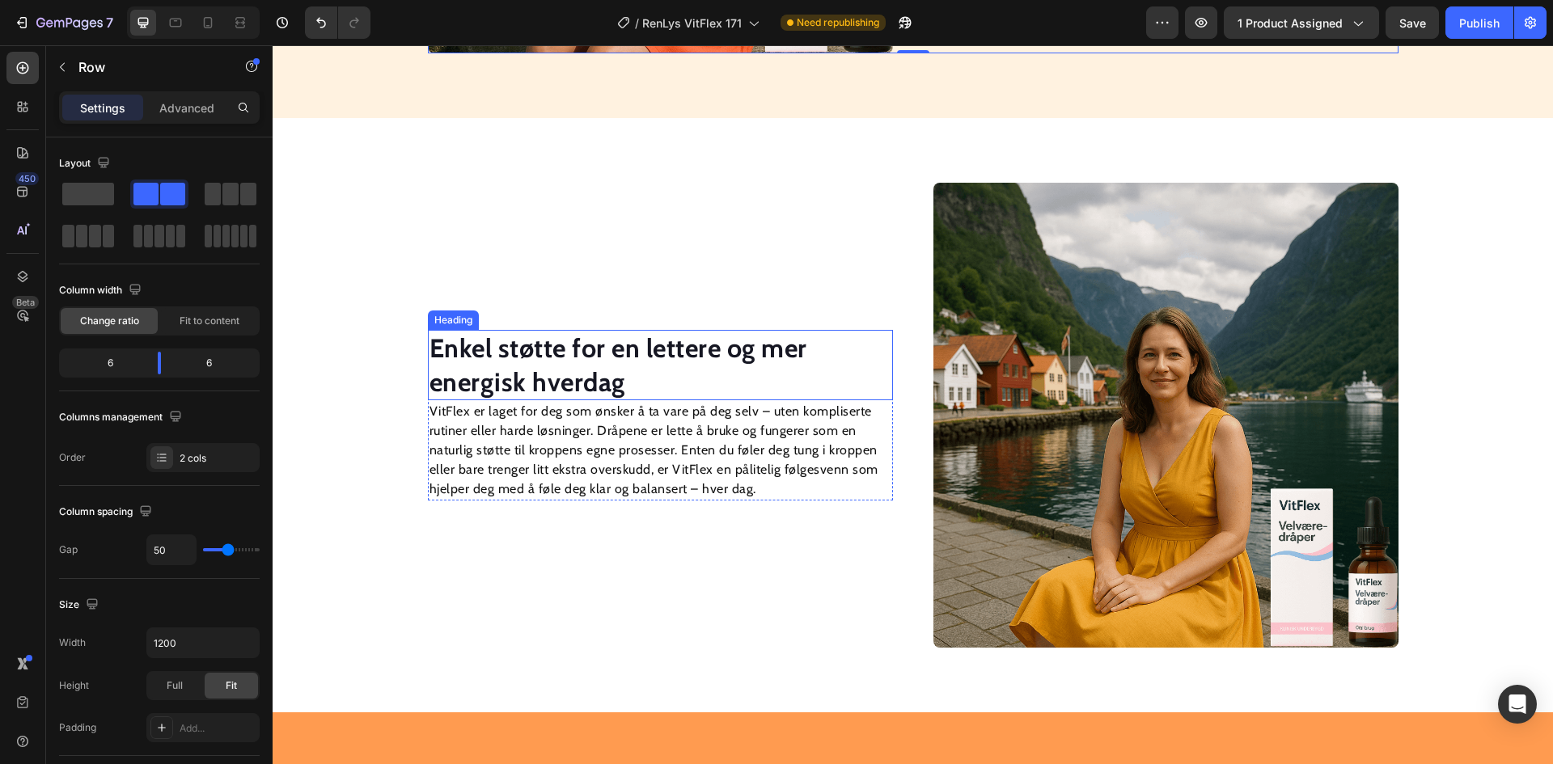
click at [571, 375] on strong "Enkel støtte for en lettere og mer energisk hverdag" at bounding box center [619, 365] width 378 height 66
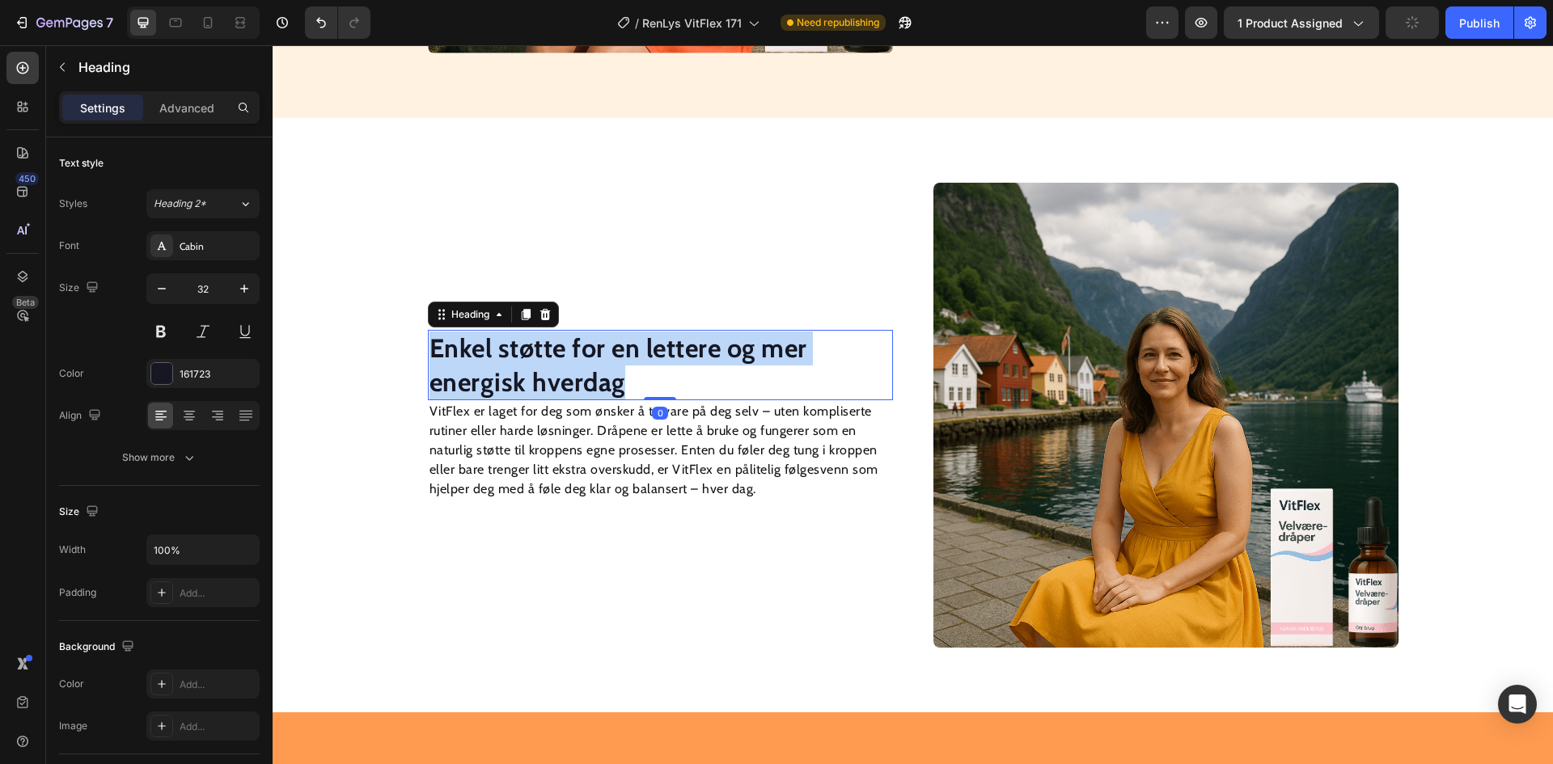
click at [571, 375] on strong "Enkel støtte for en lettere og mer energisk hverdag" at bounding box center [619, 365] width 378 height 66
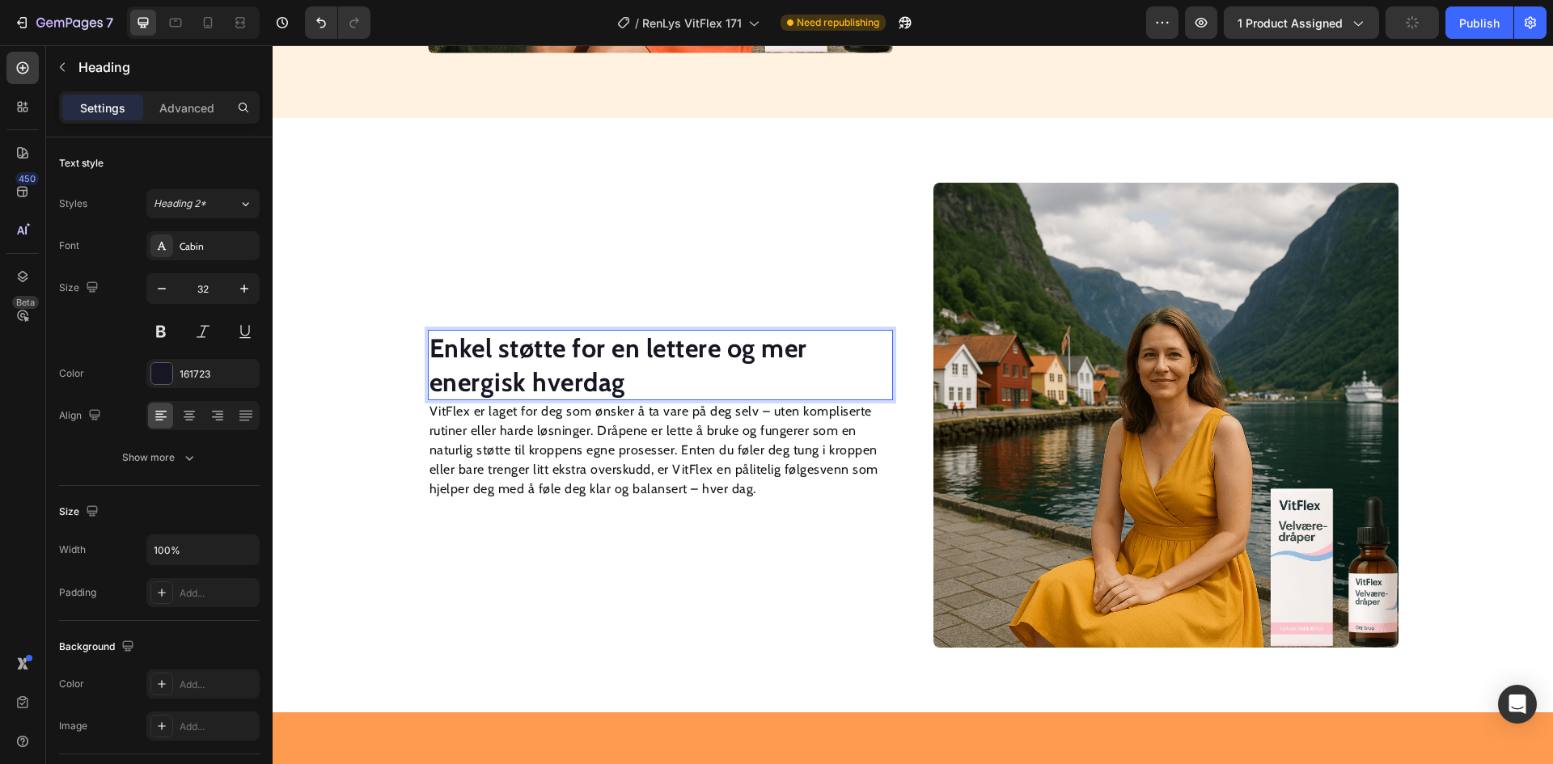
scroll to position [1652, 0]
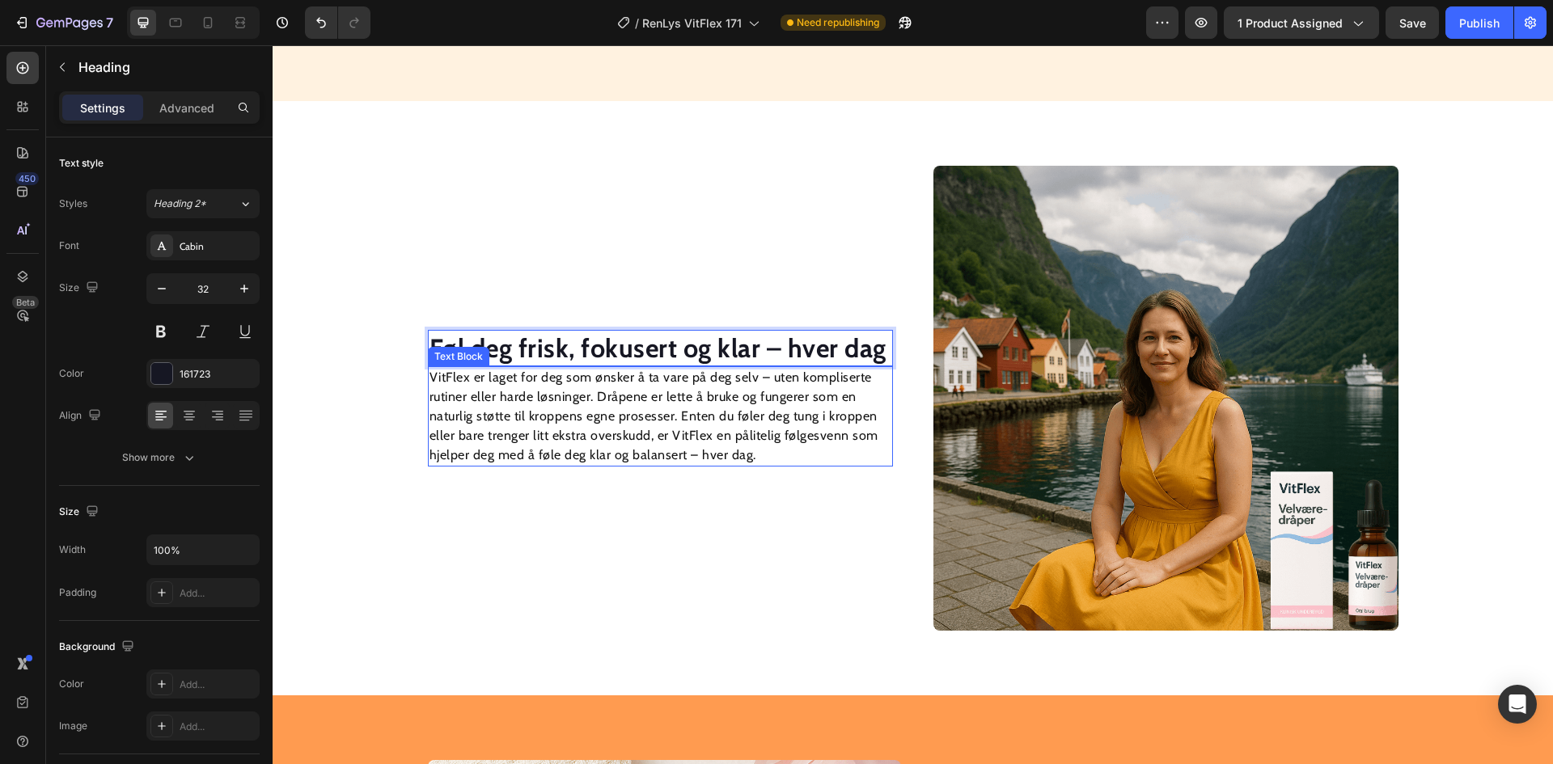
click at [641, 409] on p "VitFlex er laget for deg som ønsker å ta vare på deg selv – uten kompliserte ru…" at bounding box center [661, 416] width 462 height 97
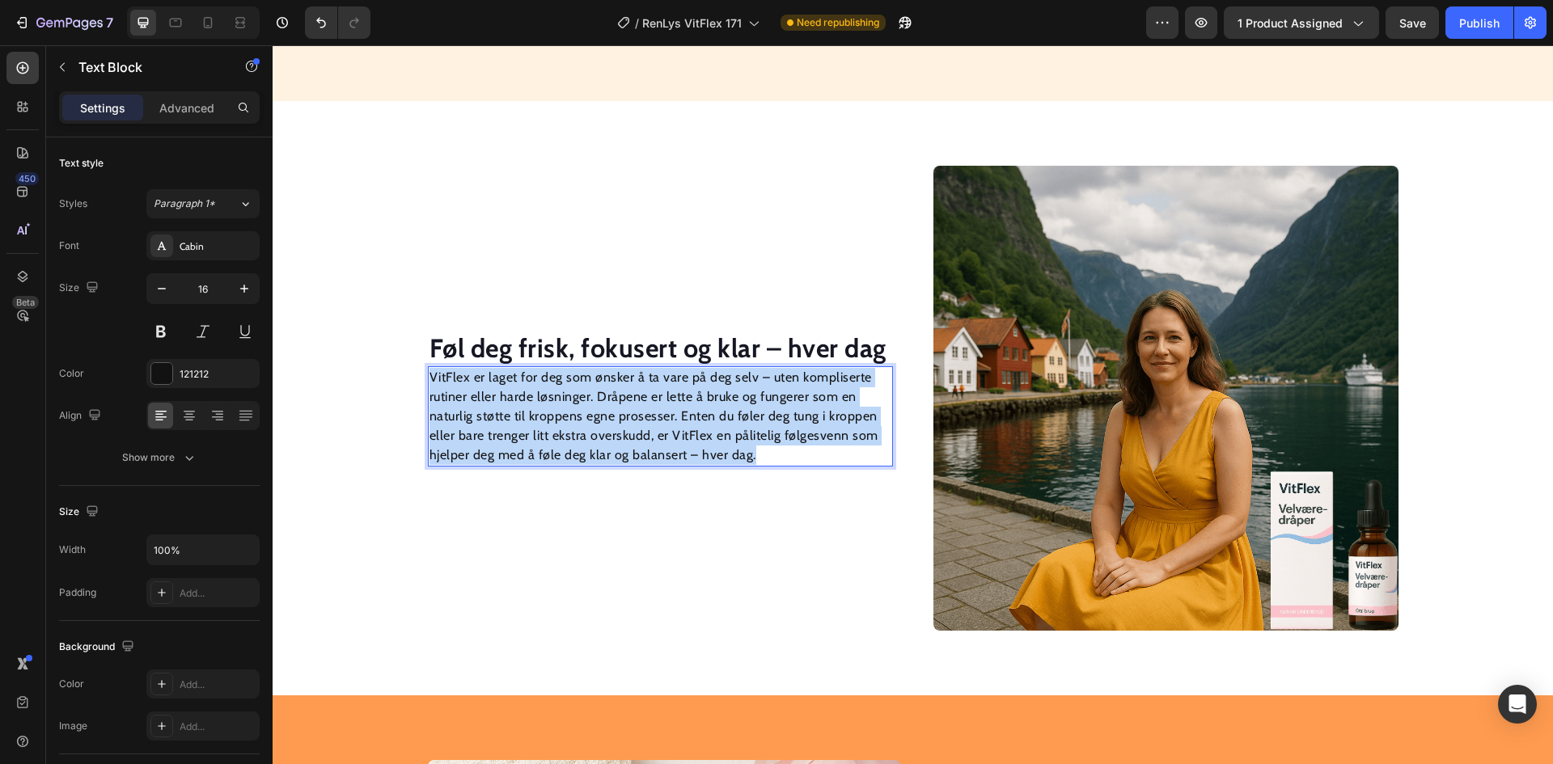
click at [641, 409] on p "VitFlex er laget for deg som ønsker å ta vare på deg selv – uten kompliserte ru…" at bounding box center [661, 416] width 462 height 97
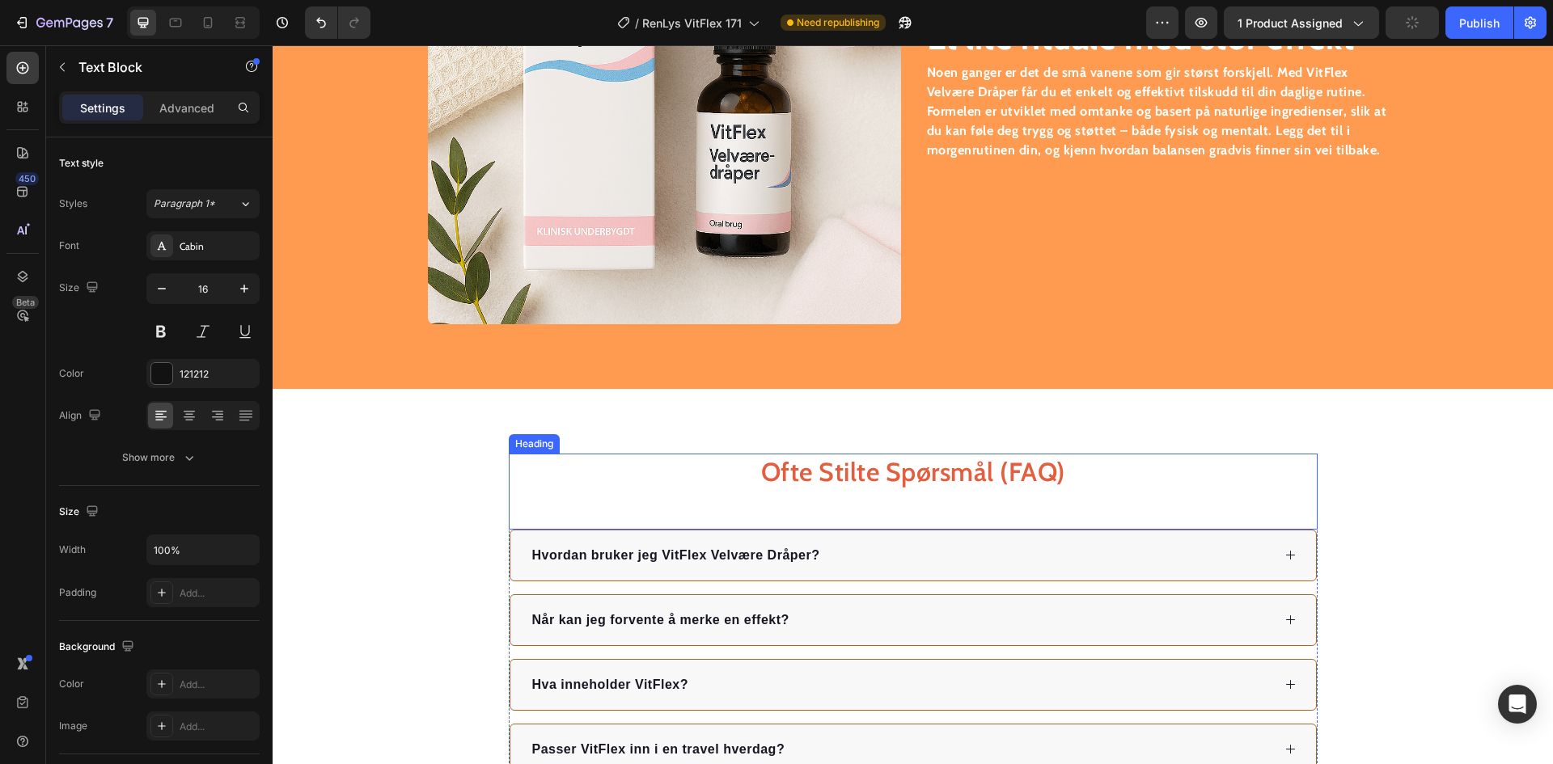
scroll to position [2399, 0]
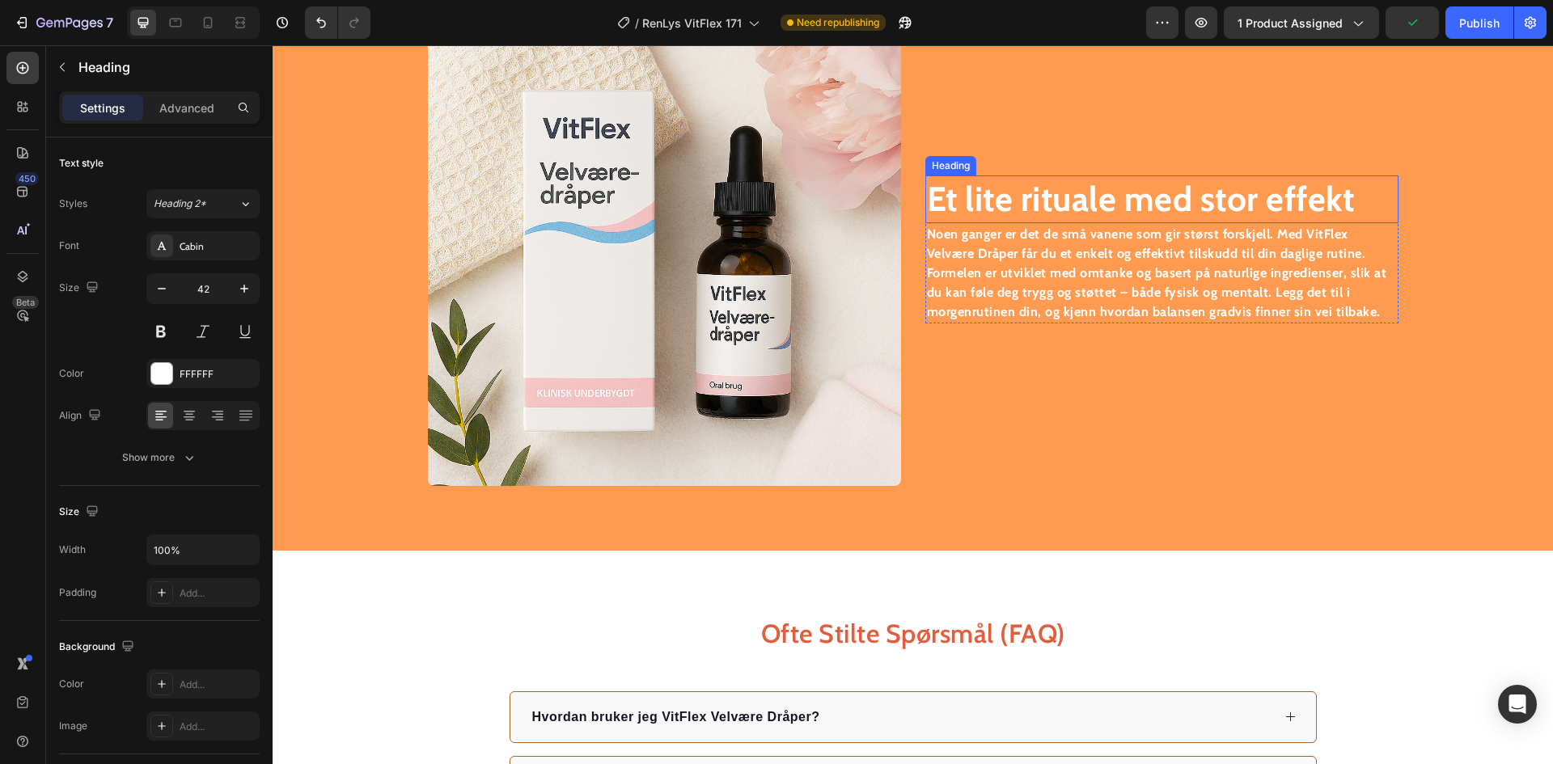
click at [1018, 201] on strong "Et lite rituale med stor effekt" at bounding box center [1141, 199] width 428 height 42
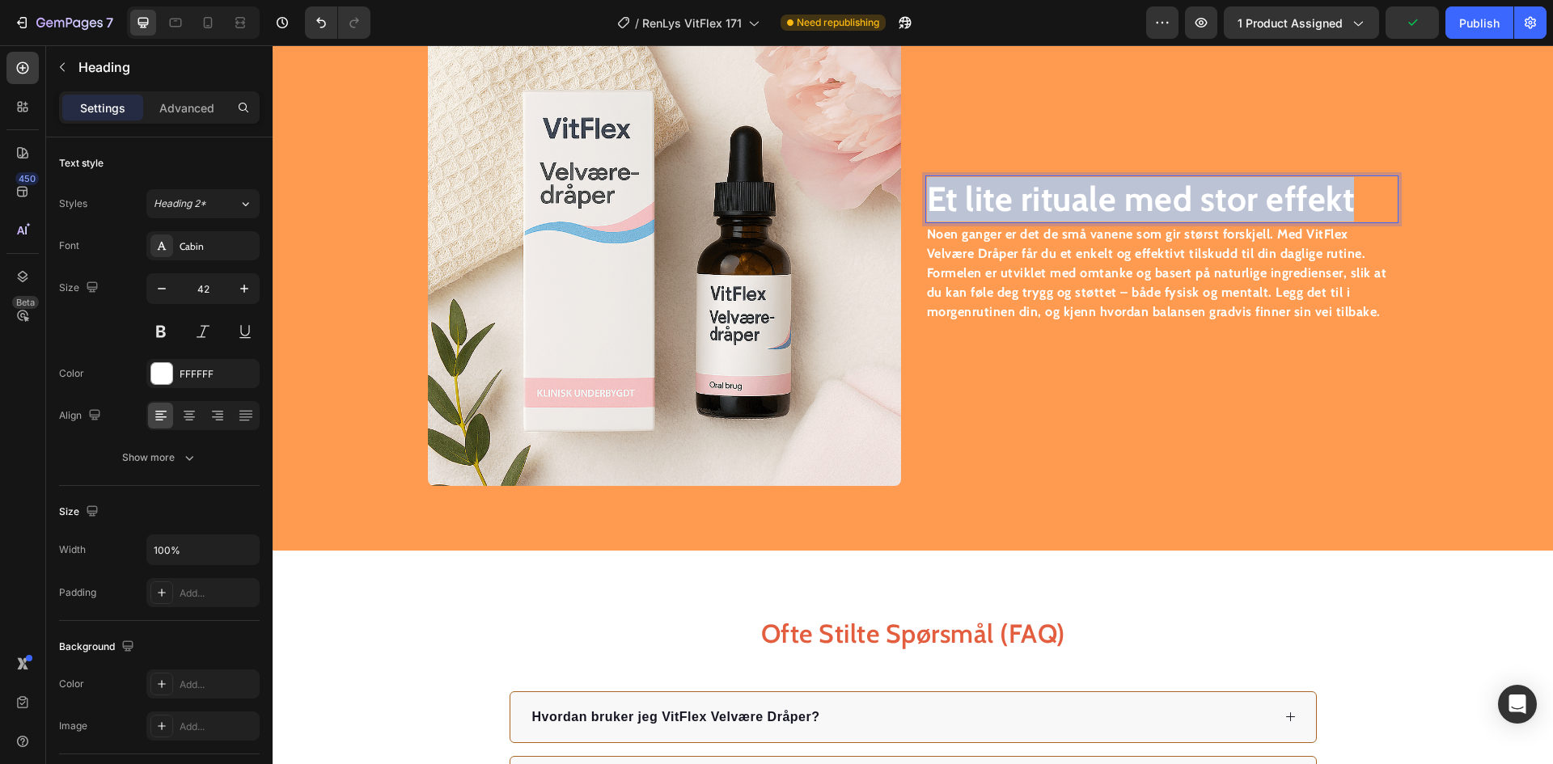
click at [1018, 201] on strong "Et lite rituale med stor effekt" at bounding box center [1141, 199] width 428 height 42
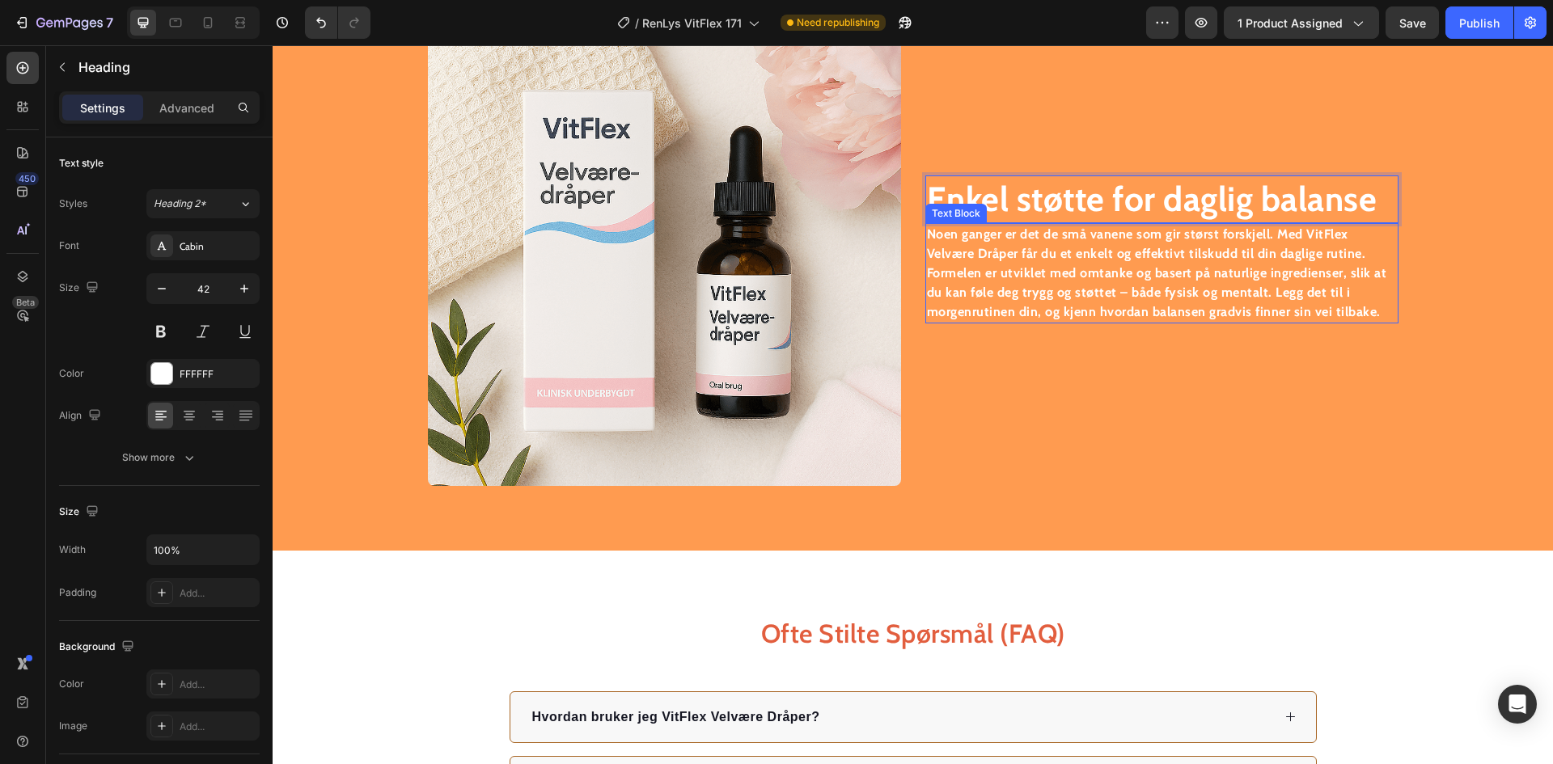
click at [1099, 299] on strong "Noen ganger er det de små vanene som gir størst forskjell. Med VitFlex Velvære …" at bounding box center [1157, 273] width 460 height 93
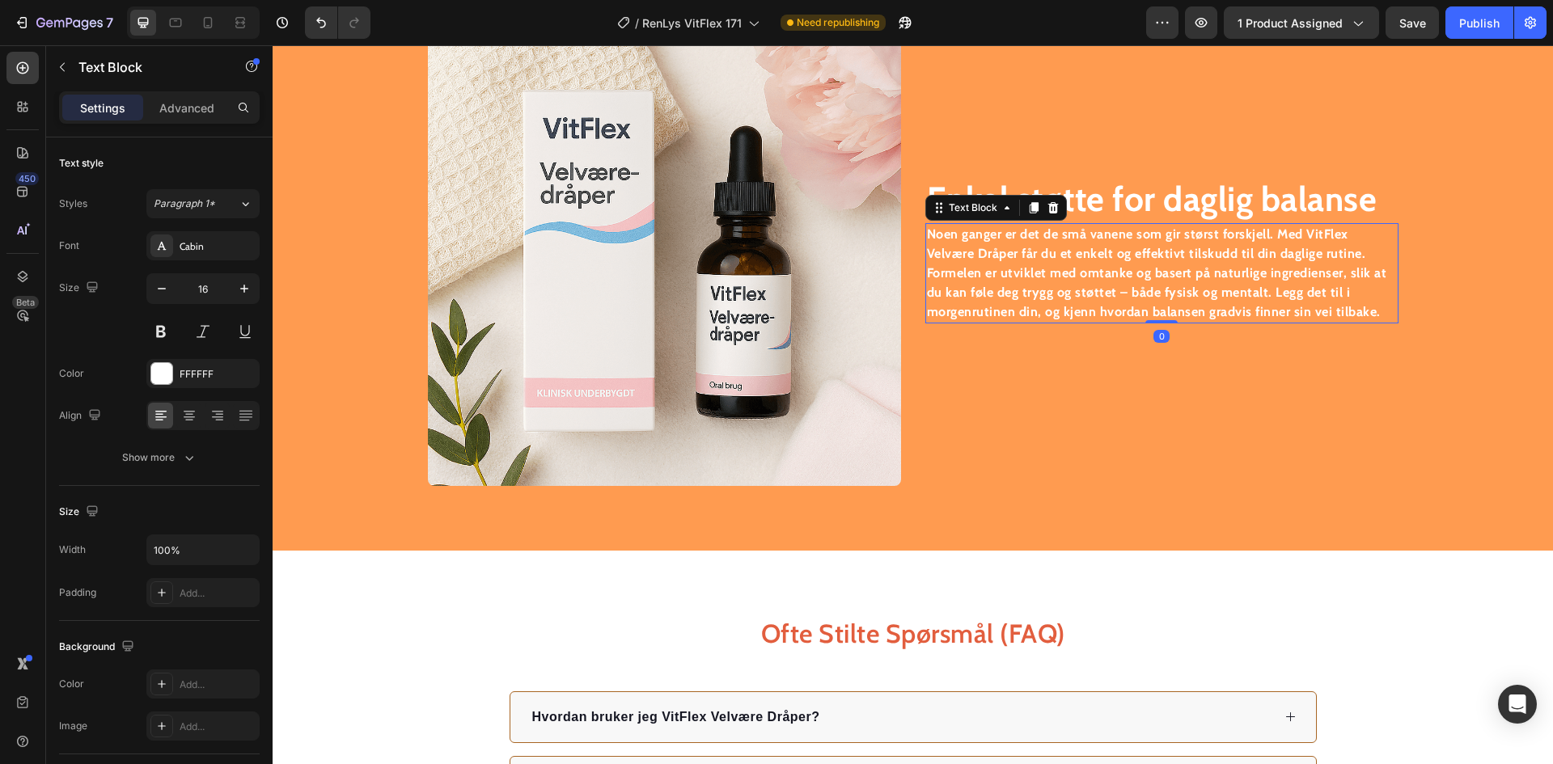
click at [1099, 298] on strong "Noen ganger er det de små vanene som gir størst forskjell. Med VitFlex Velvære …" at bounding box center [1157, 273] width 460 height 93
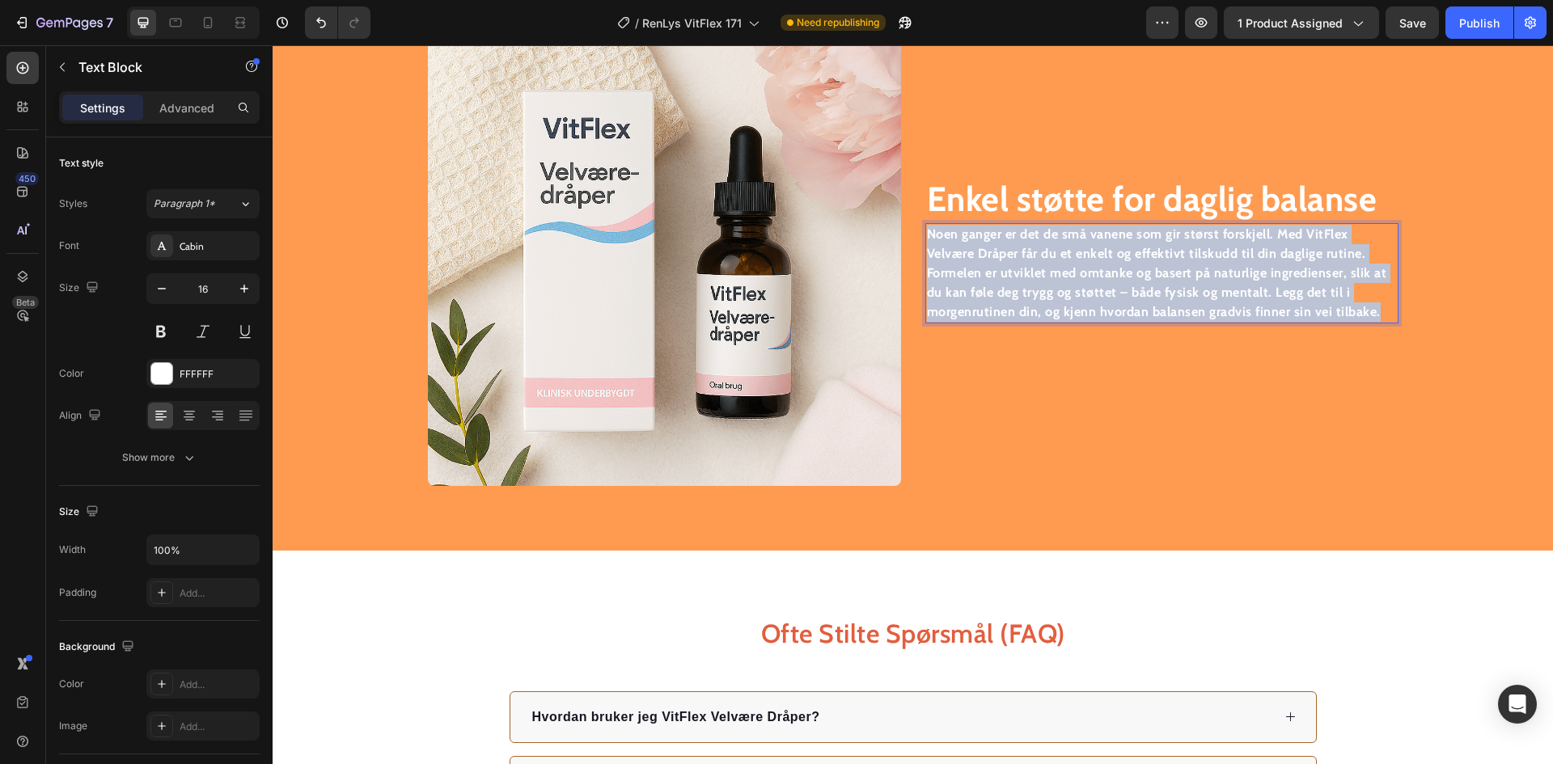
click at [1097, 298] on strong "Noen ganger er det de små vanene som gir størst forskjell. Med VitFlex Velvære …" at bounding box center [1157, 273] width 460 height 93
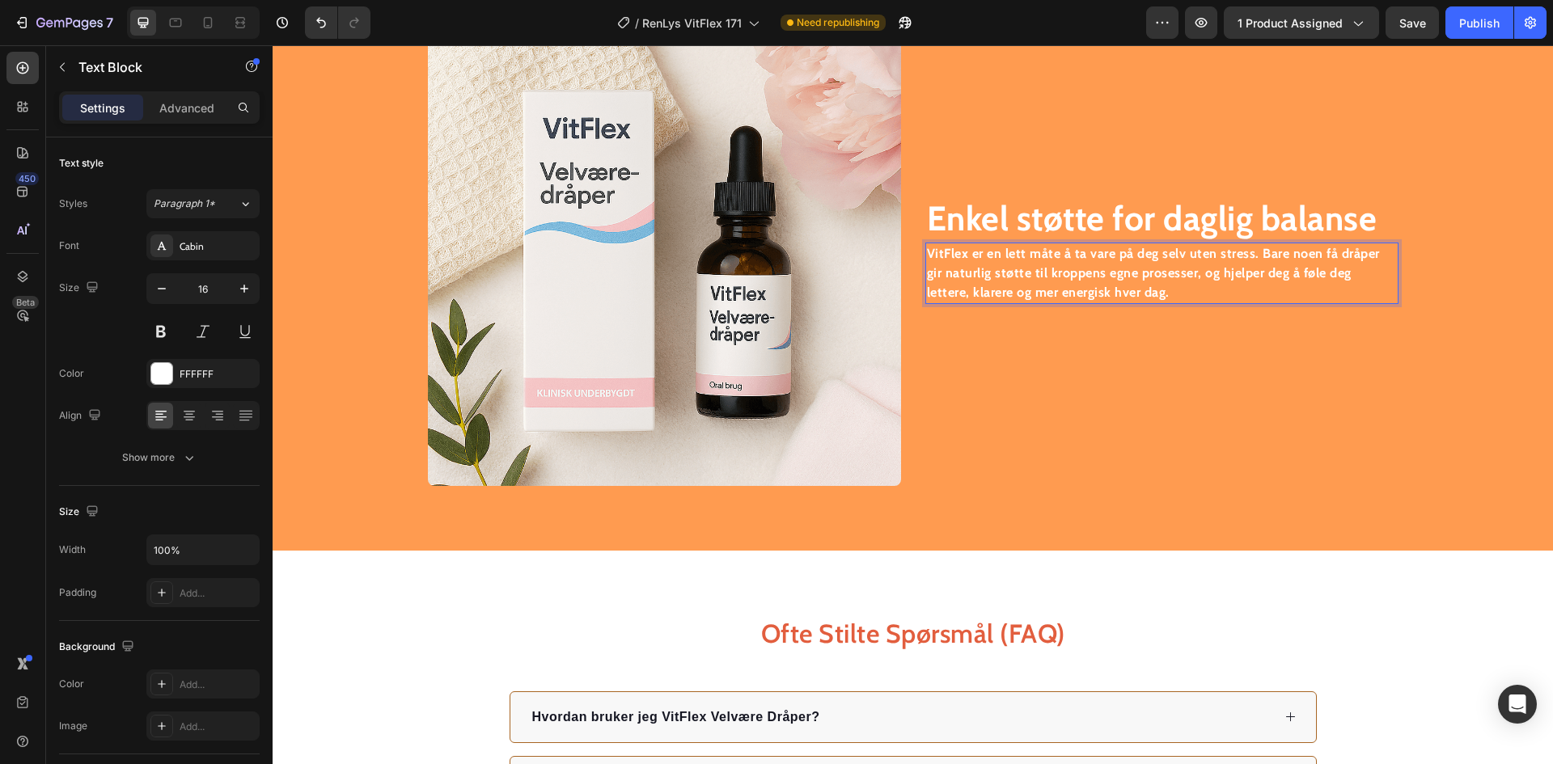
scroll to position [2419, 0]
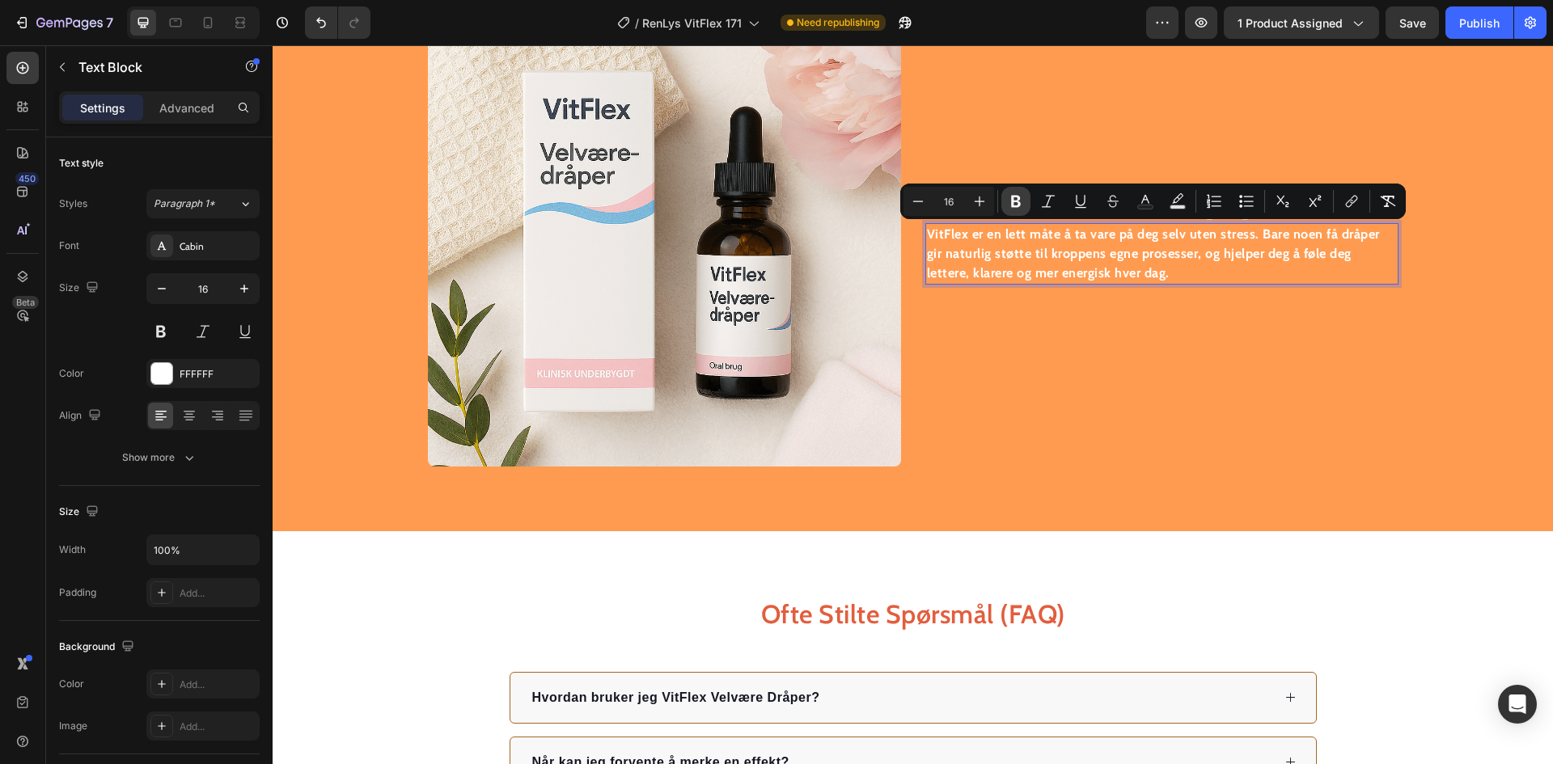
click at [1017, 199] on icon "Editor contextual toolbar" at bounding box center [1016, 201] width 16 height 16
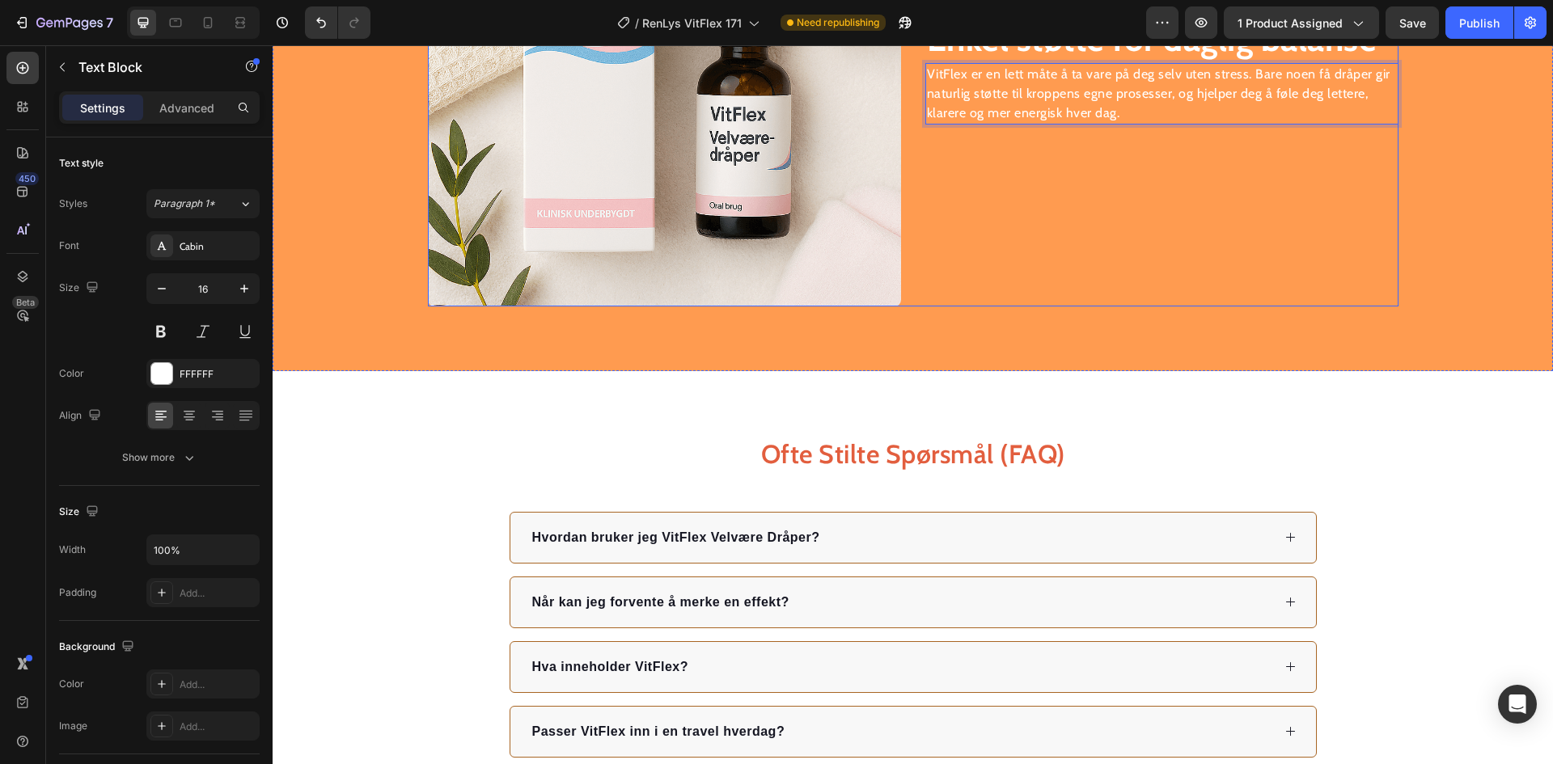
scroll to position [2580, 0]
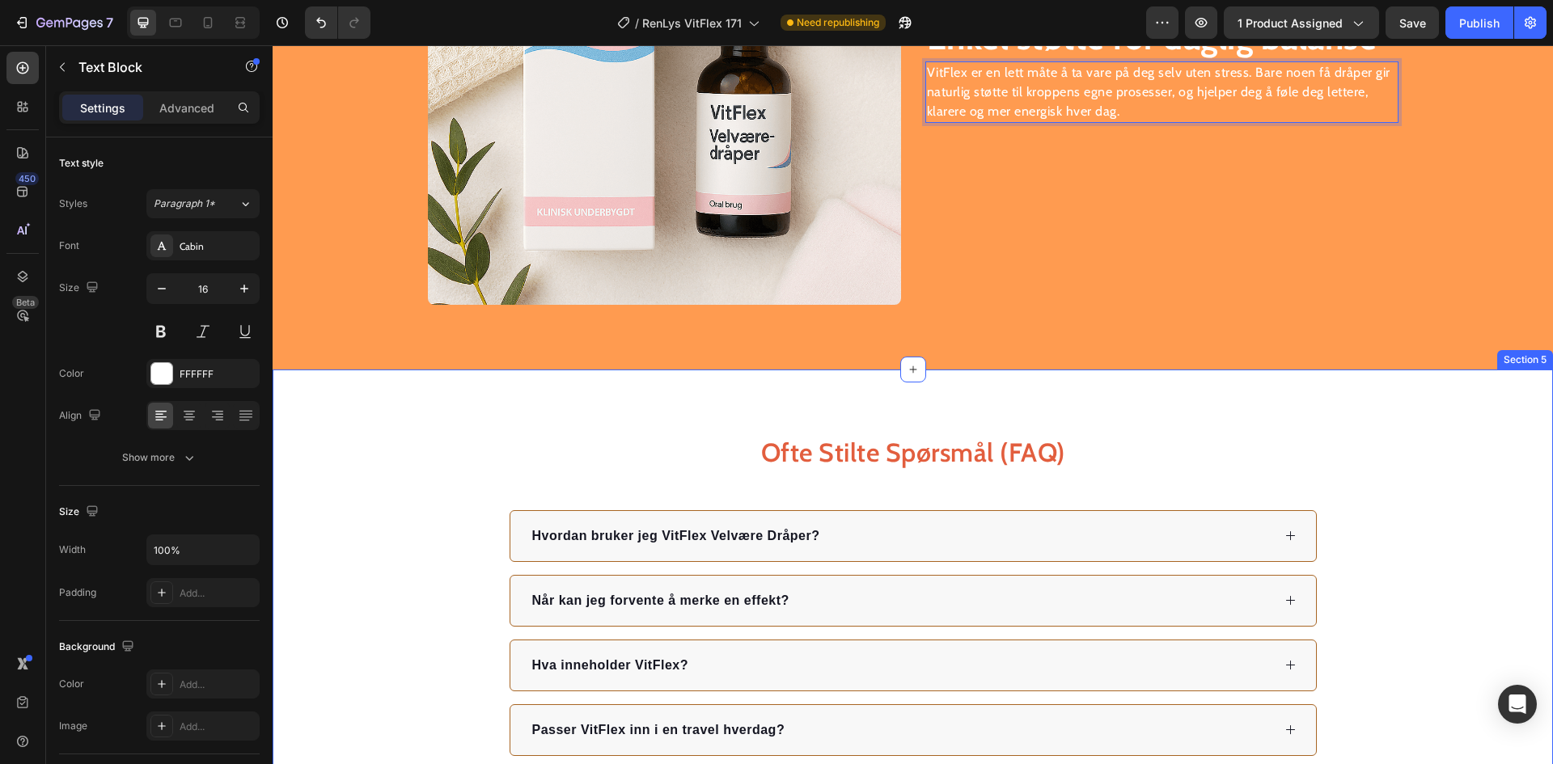
click at [1234, 403] on div "Ofte Stilte Spørsmål (FAQ) Heading Hvordan bruker jeg VitFlex Velvære Dråper? N…" at bounding box center [913, 628] width 1281 height 516
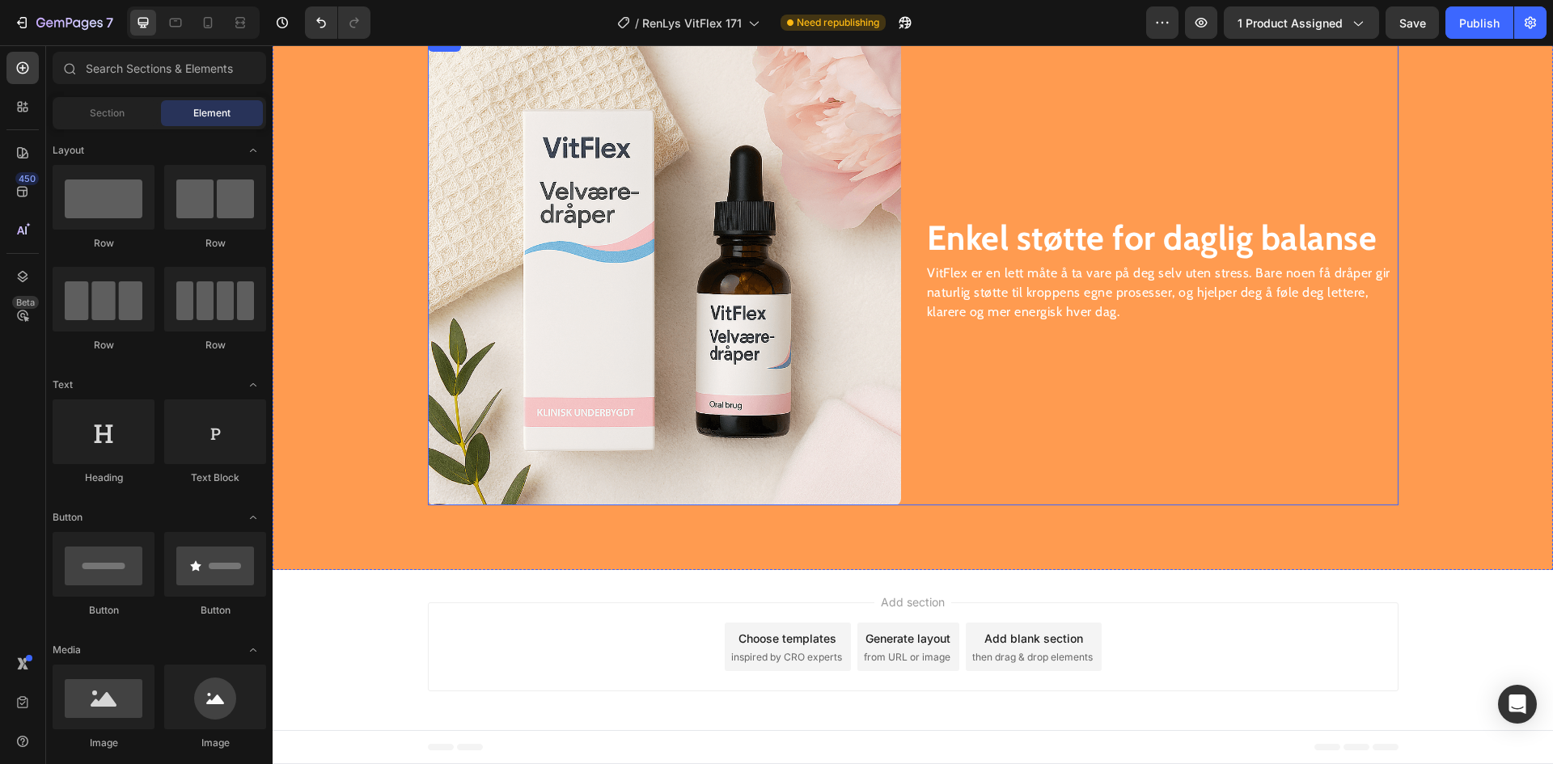
scroll to position [2380, 0]
click at [907, 569] on icon at bounding box center [913, 570] width 13 height 13
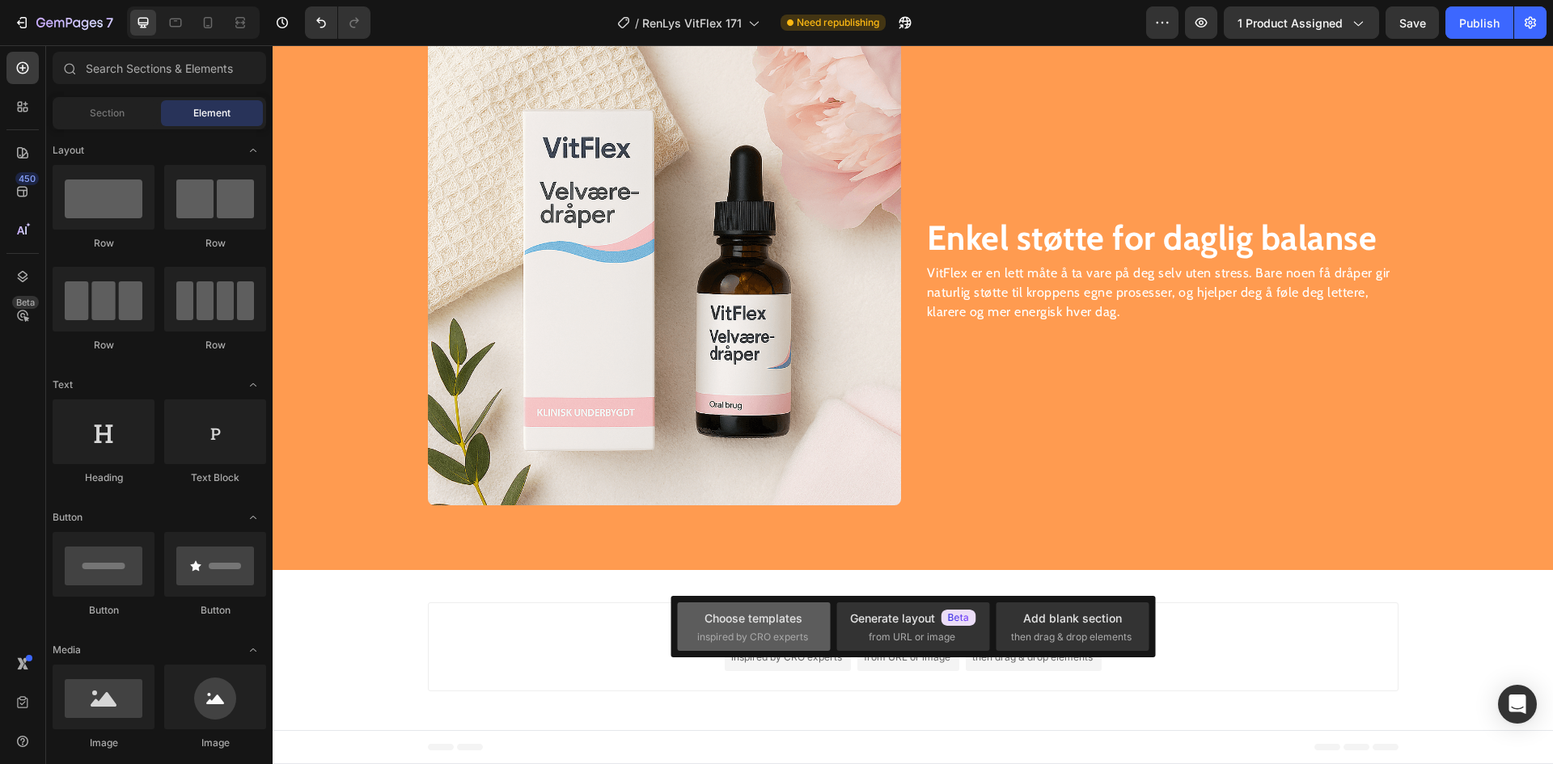
click at [773, 612] on div "Choose templates" at bounding box center [754, 618] width 98 height 17
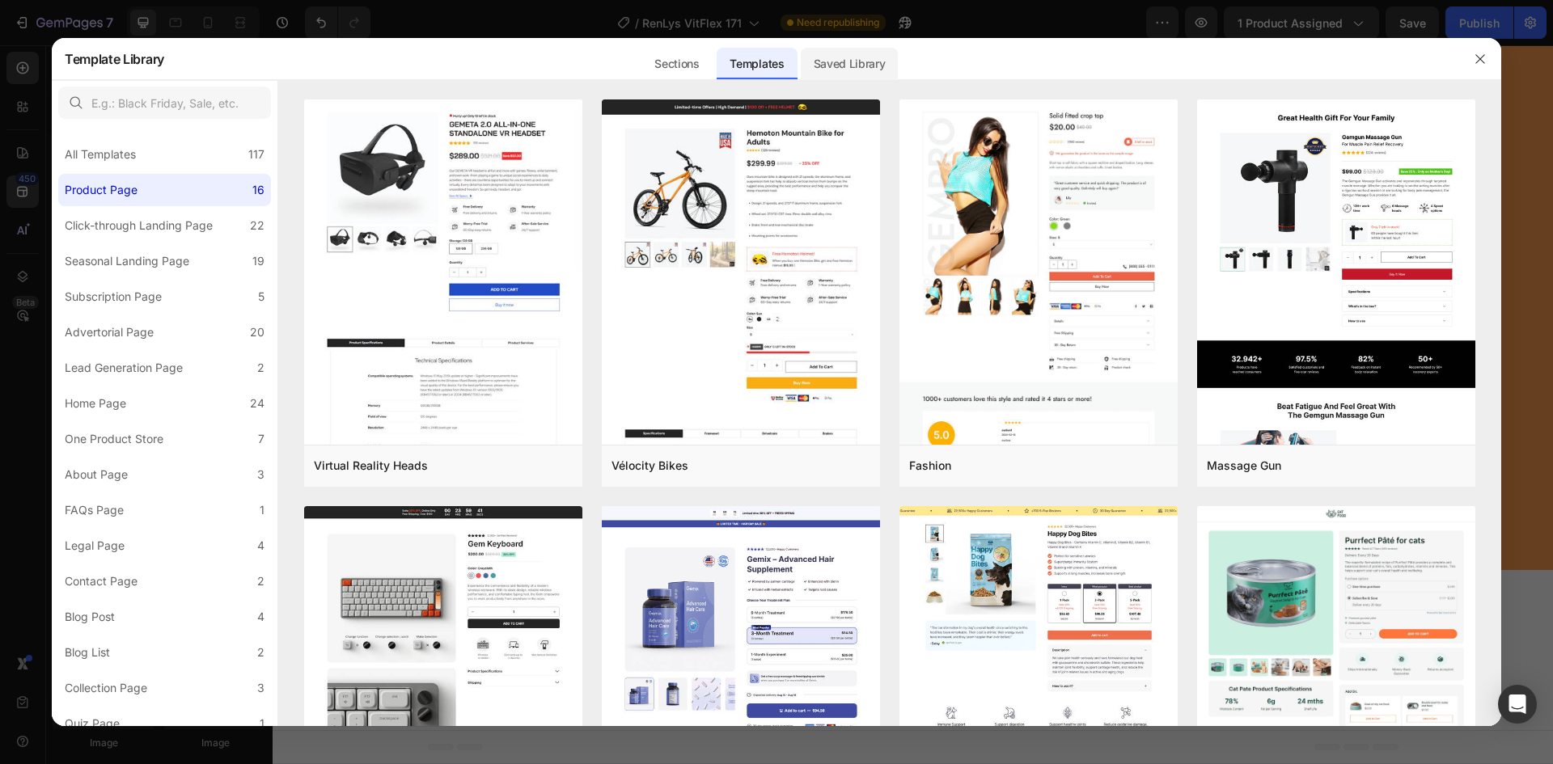
click at [869, 61] on div "Saved Library" at bounding box center [850, 64] width 98 height 32
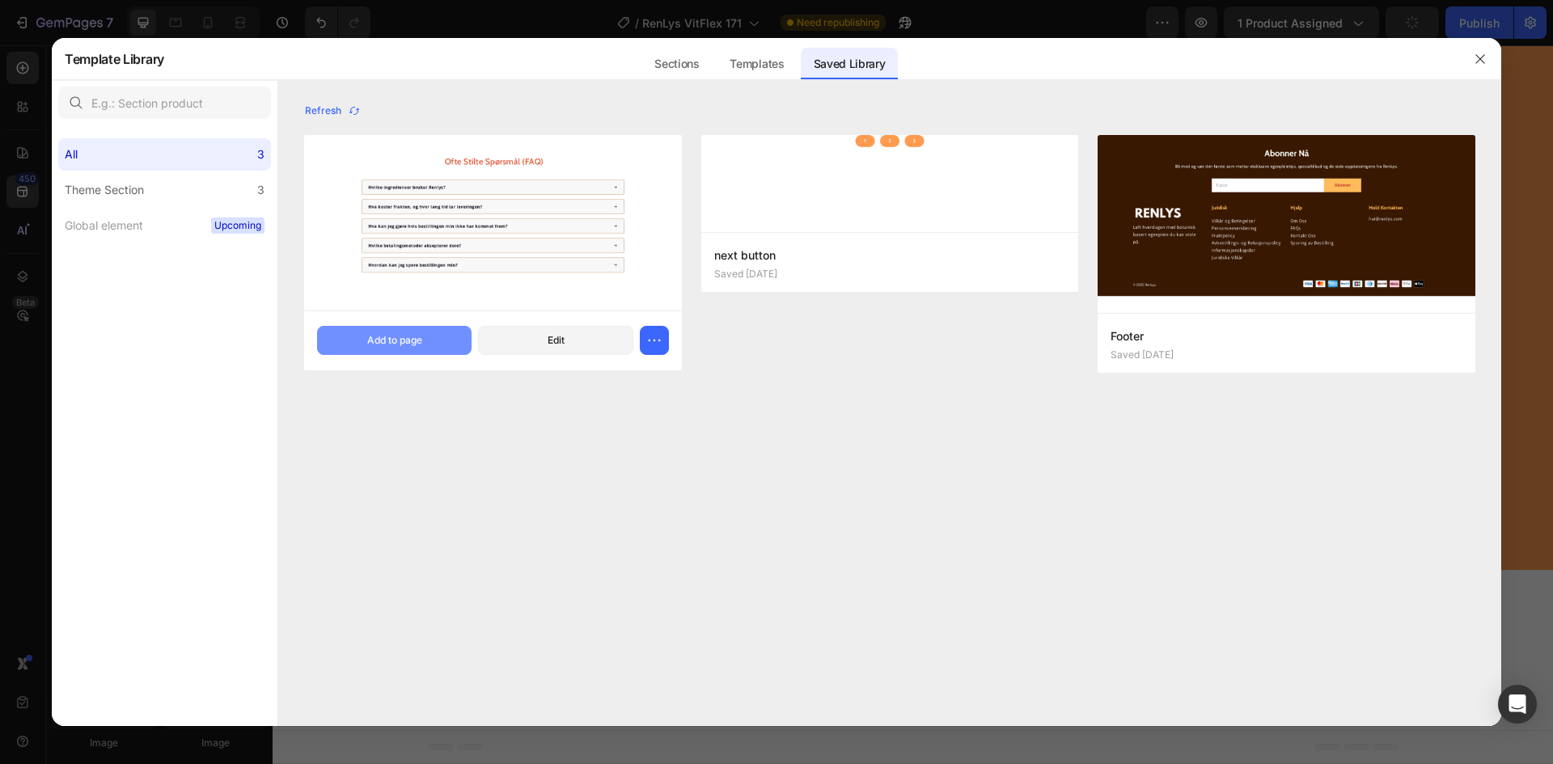
click at [444, 334] on button "Add to page" at bounding box center [394, 340] width 155 height 29
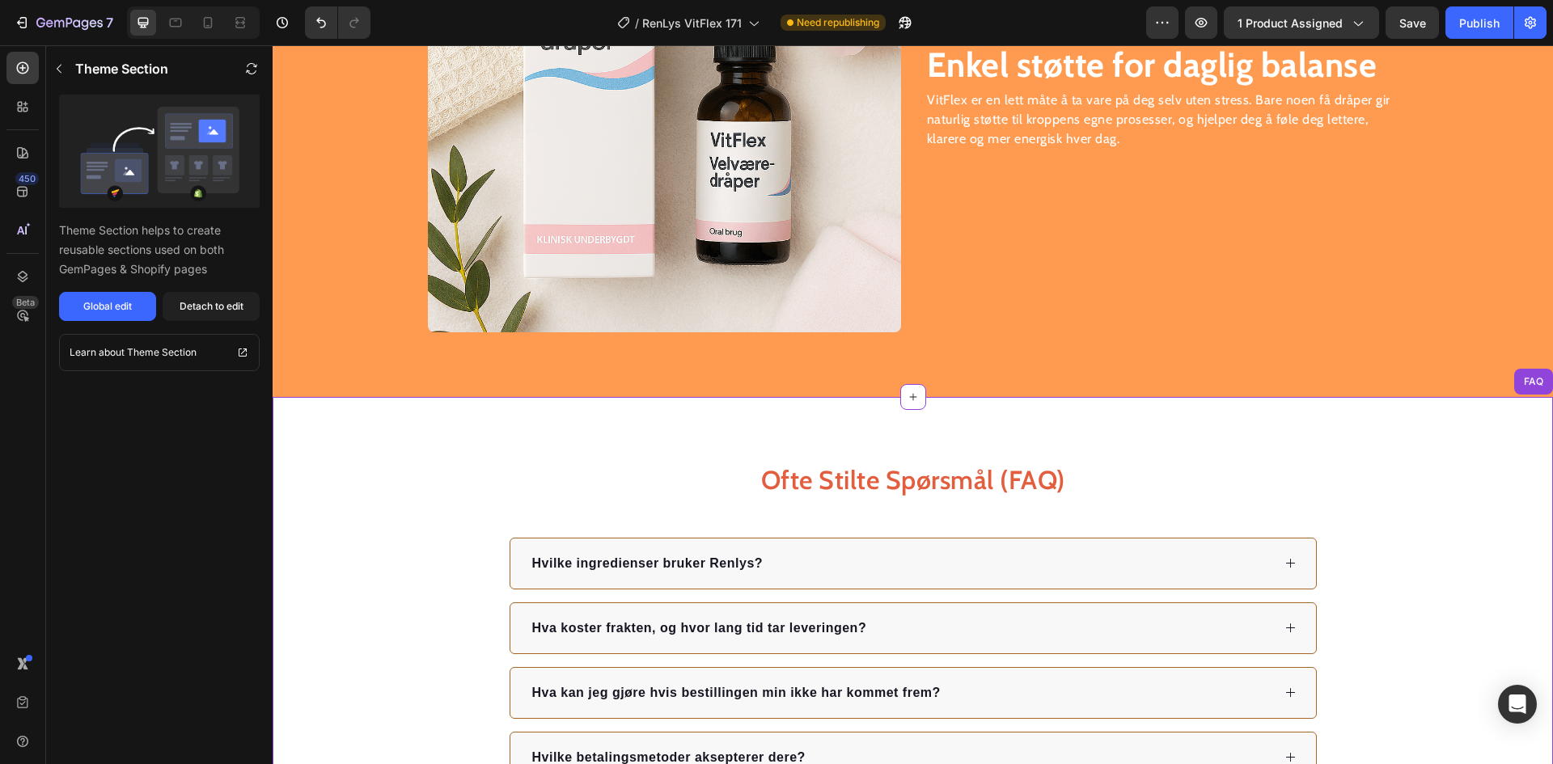
scroll to position [2411, 0]
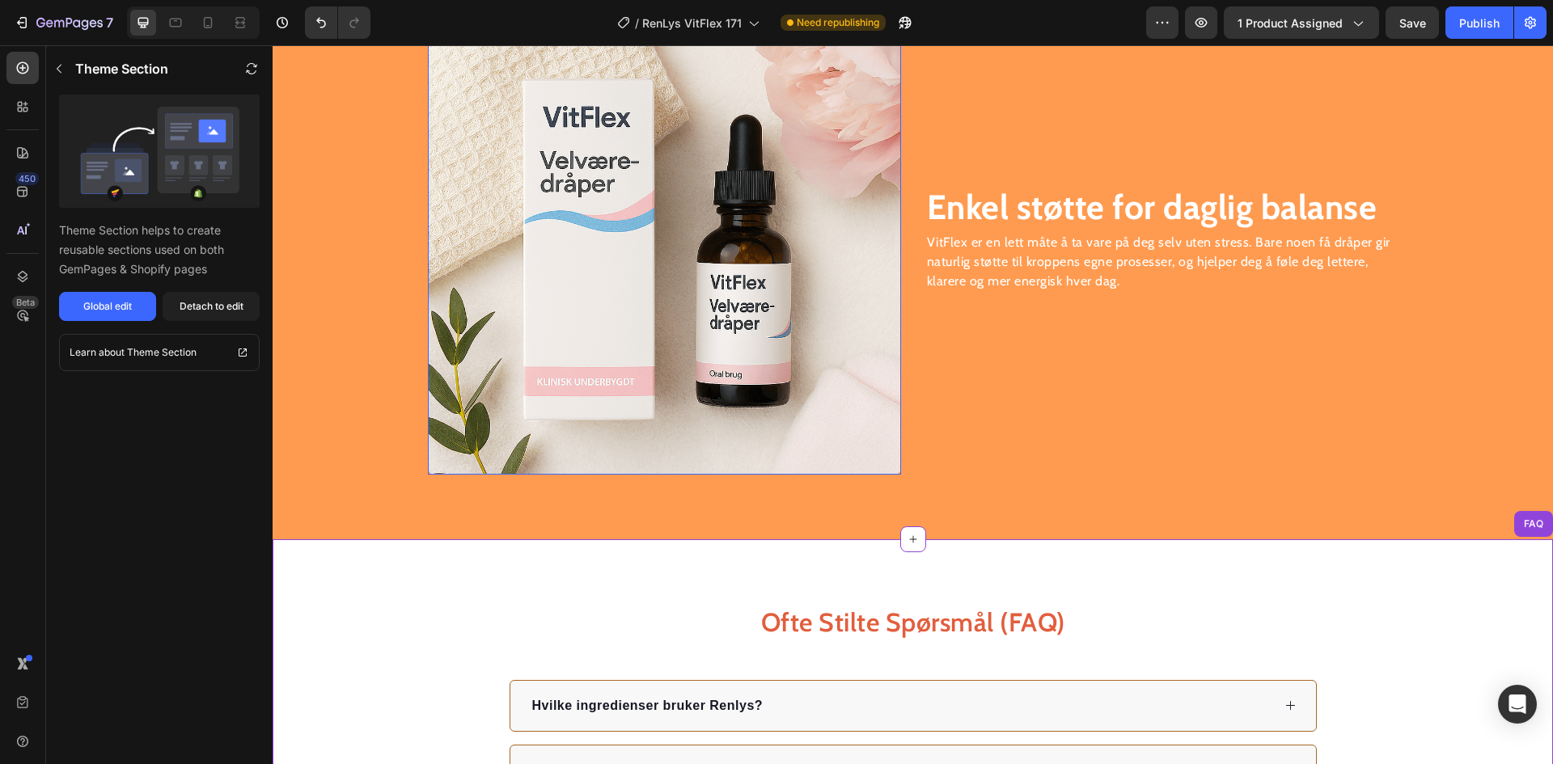
click at [768, 276] on img at bounding box center [664, 238] width 473 height 473
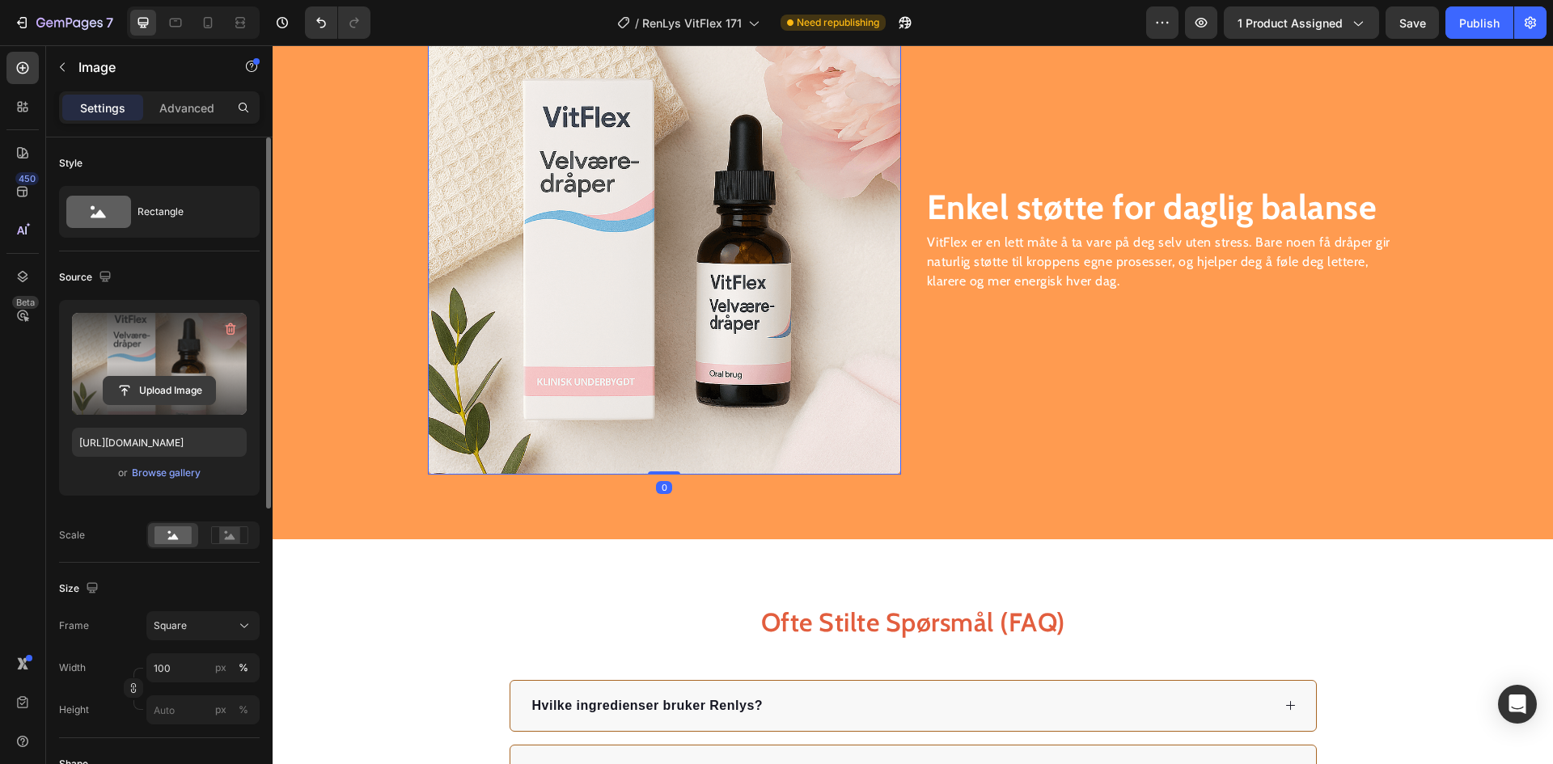
click at [168, 384] on input "file" at bounding box center [160, 391] width 112 height 28
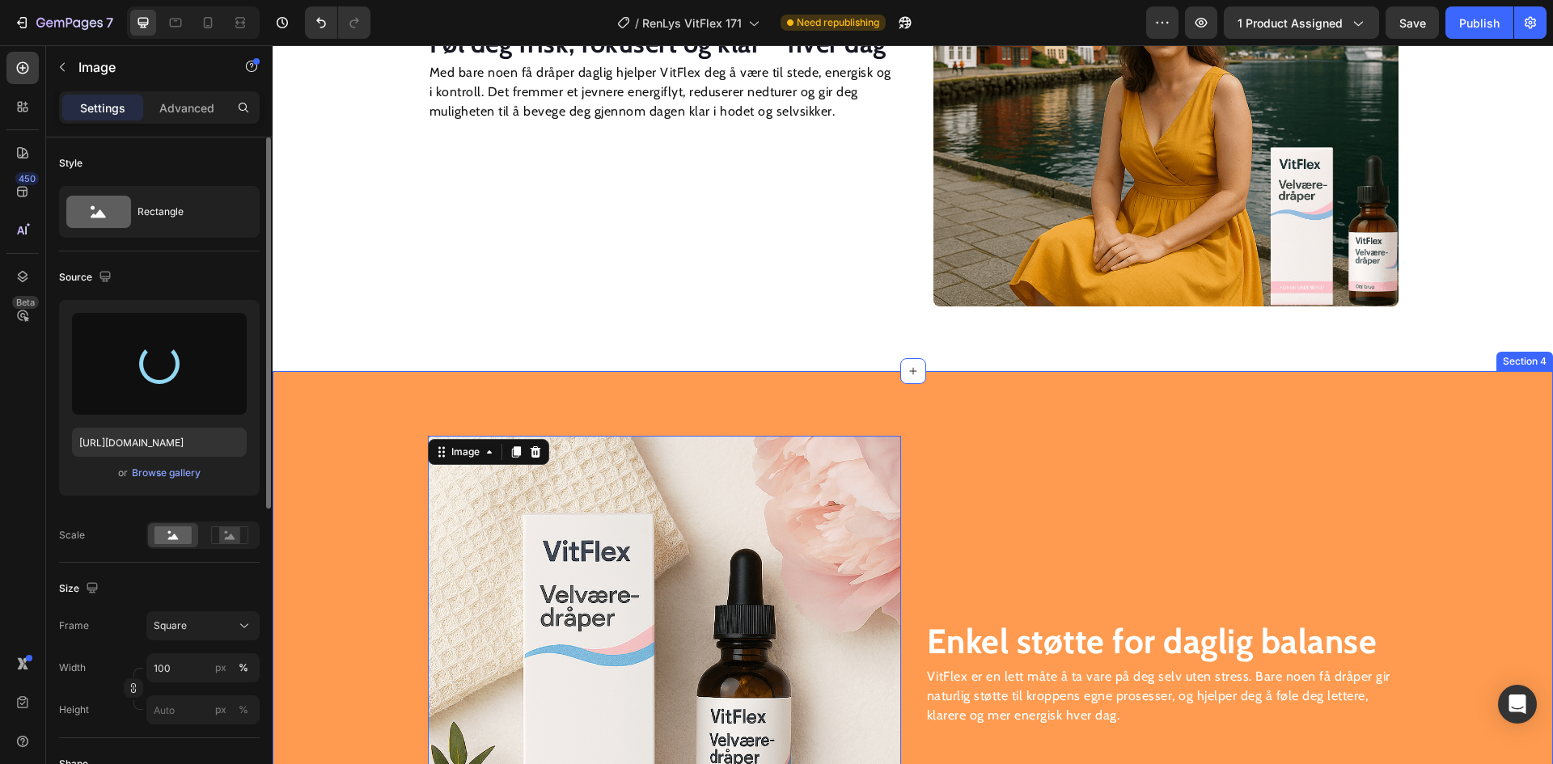
scroll to position [1925, 0]
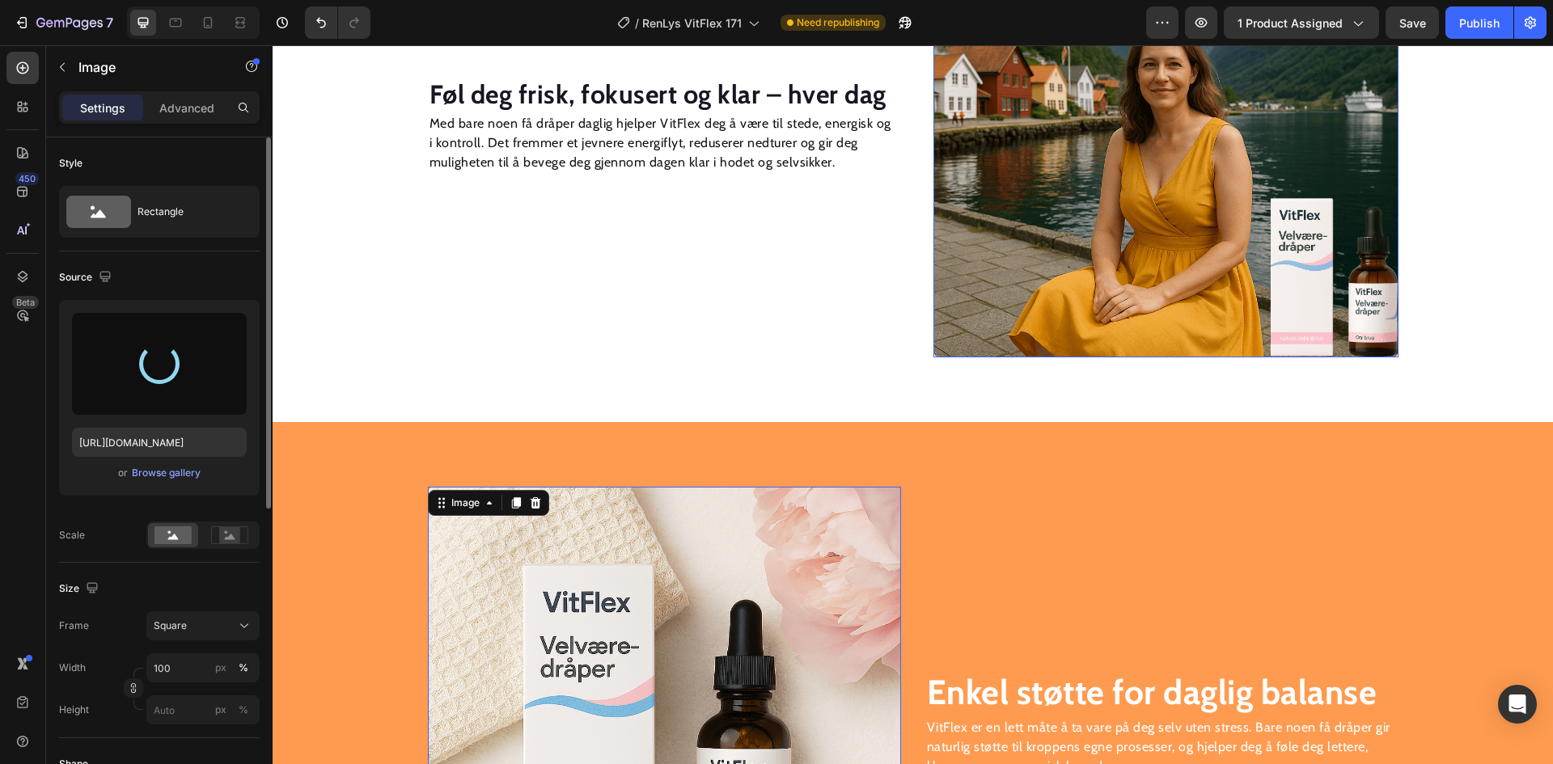
type input "[URL][DOMAIN_NAME]"
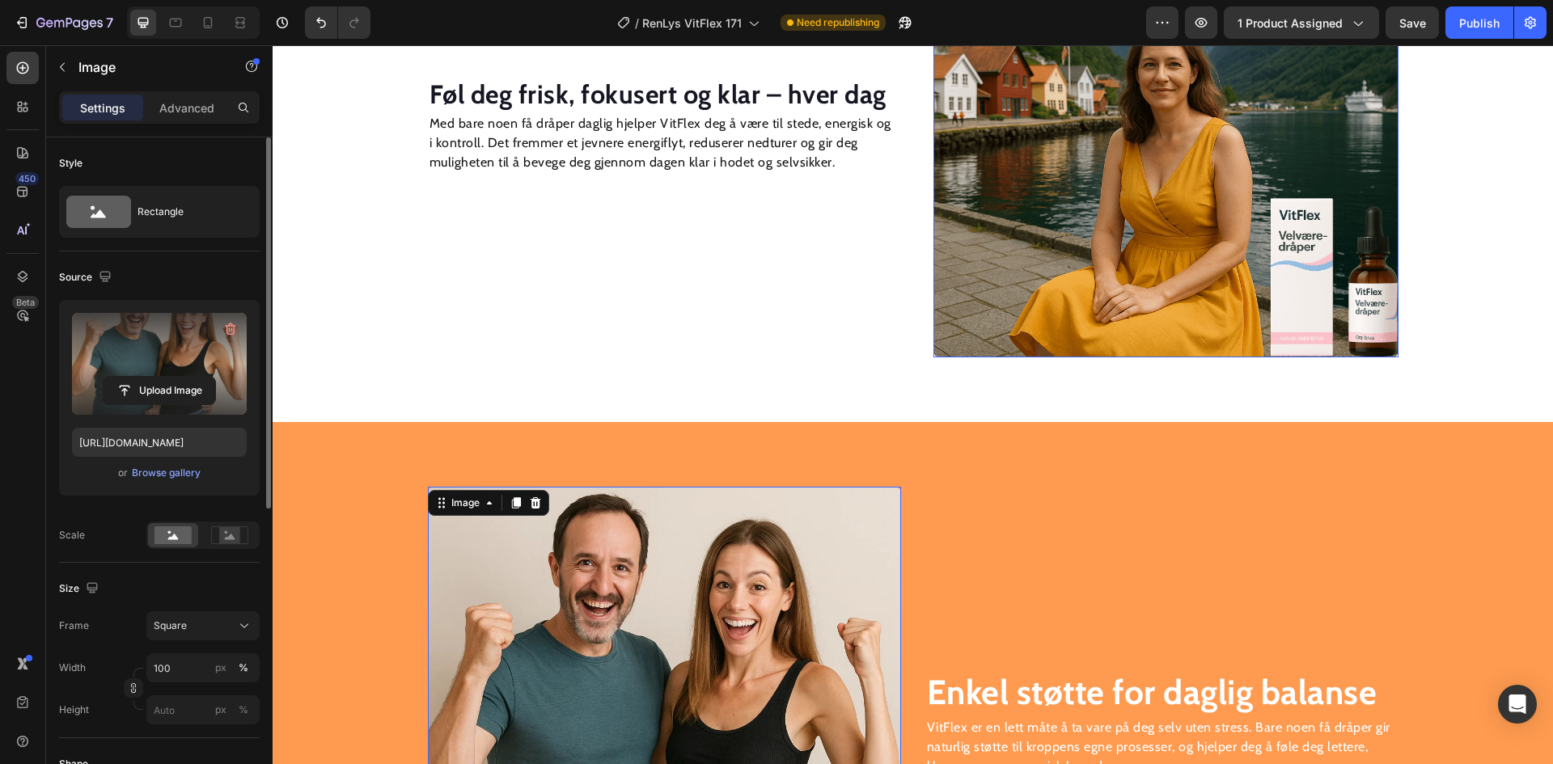
click at [1017, 229] on img at bounding box center [1166, 124] width 465 height 465
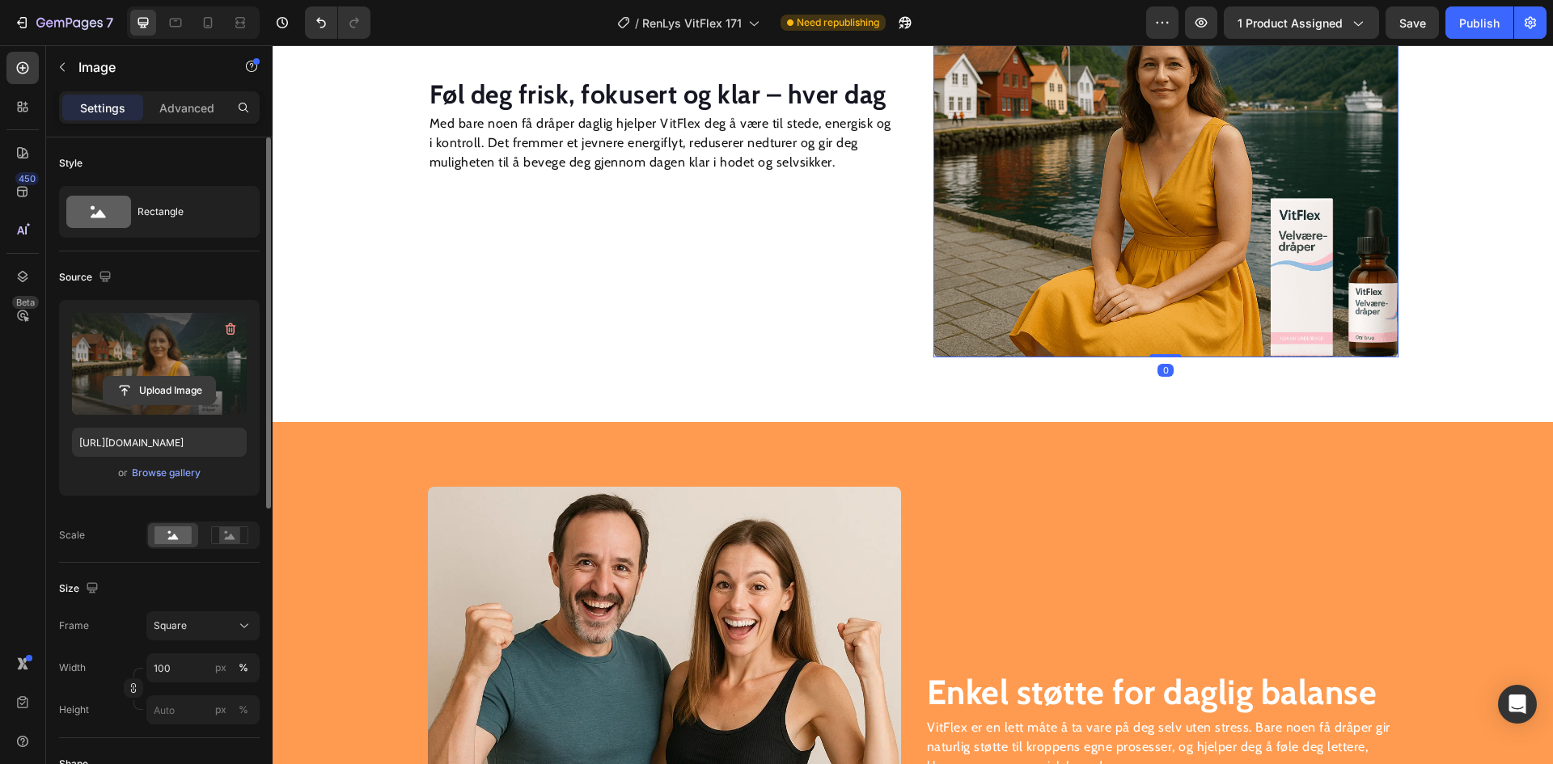
click at [158, 385] on input "file" at bounding box center [160, 391] width 112 height 28
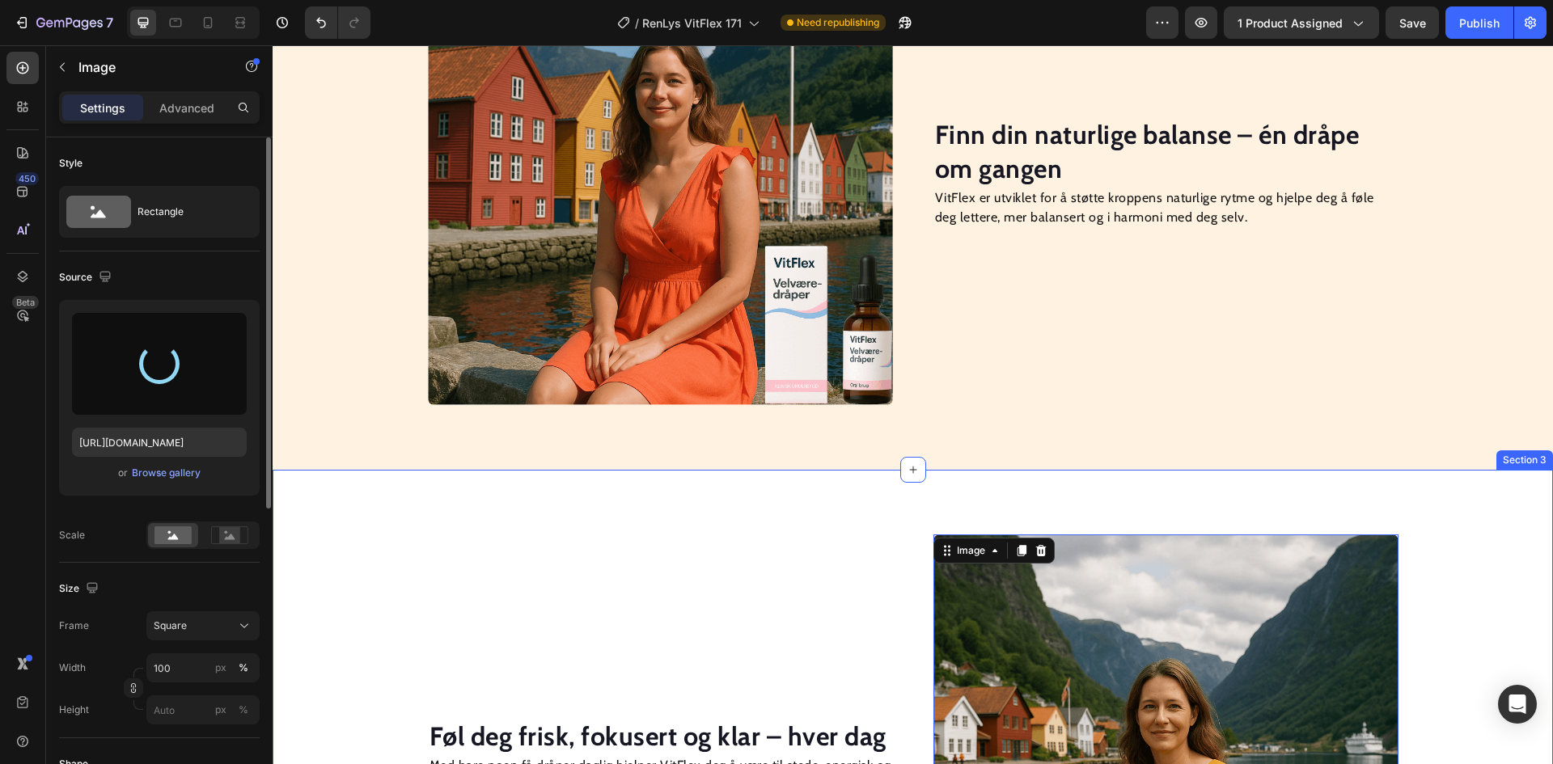
scroll to position [1278, 0]
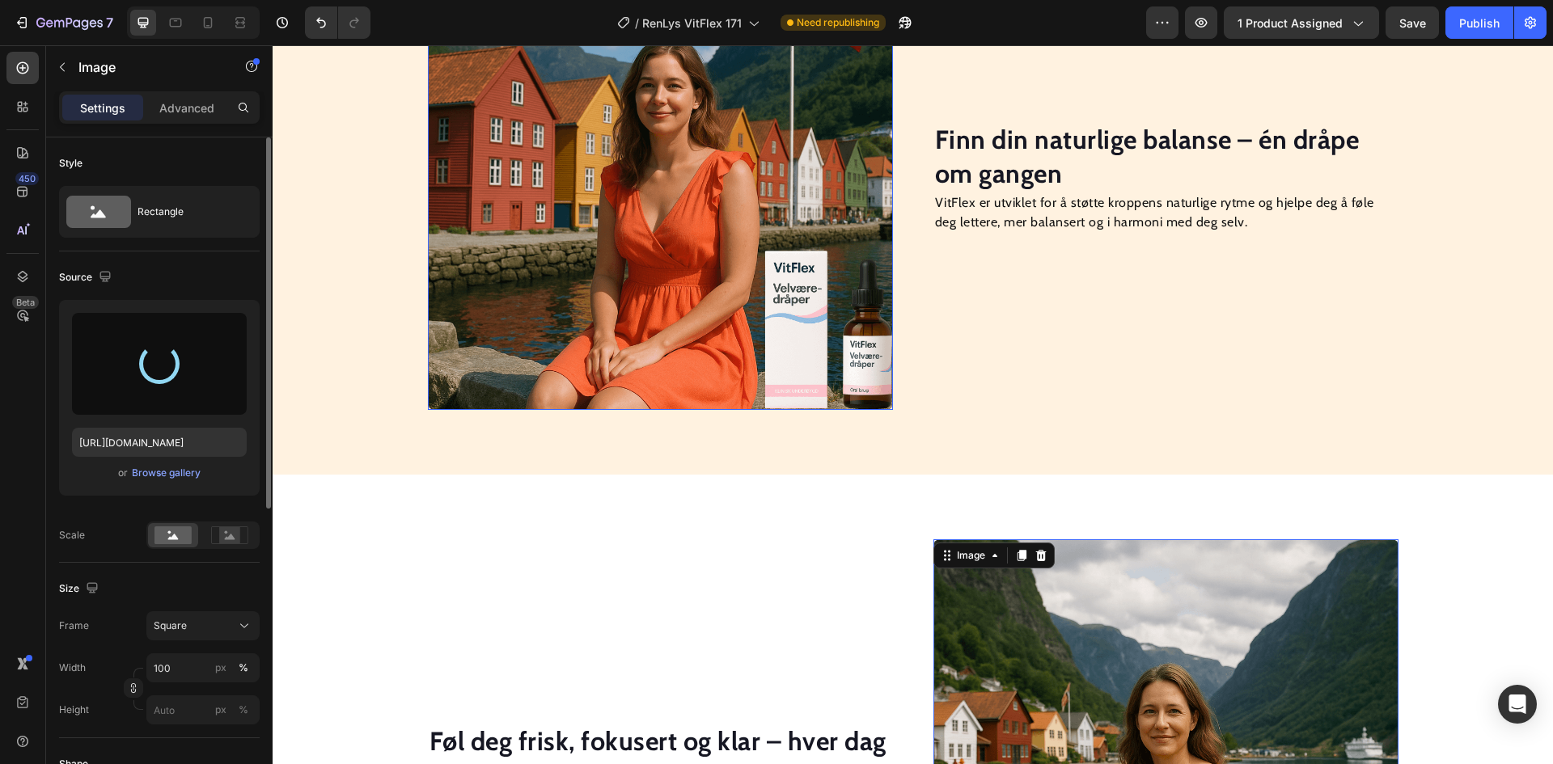
type input "[URL][DOMAIN_NAME]"
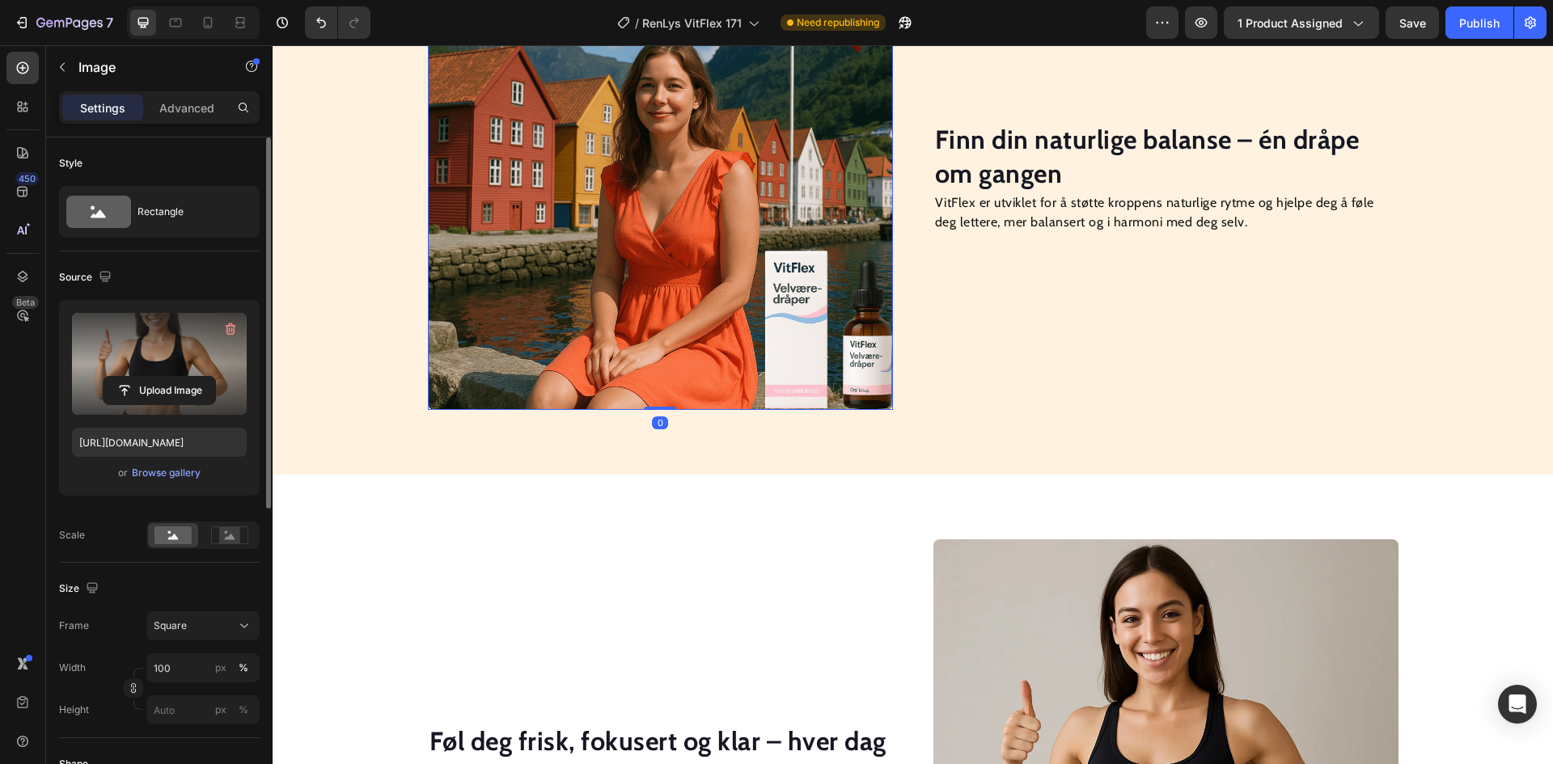
click at [618, 231] on img at bounding box center [660, 177] width 465 height 465
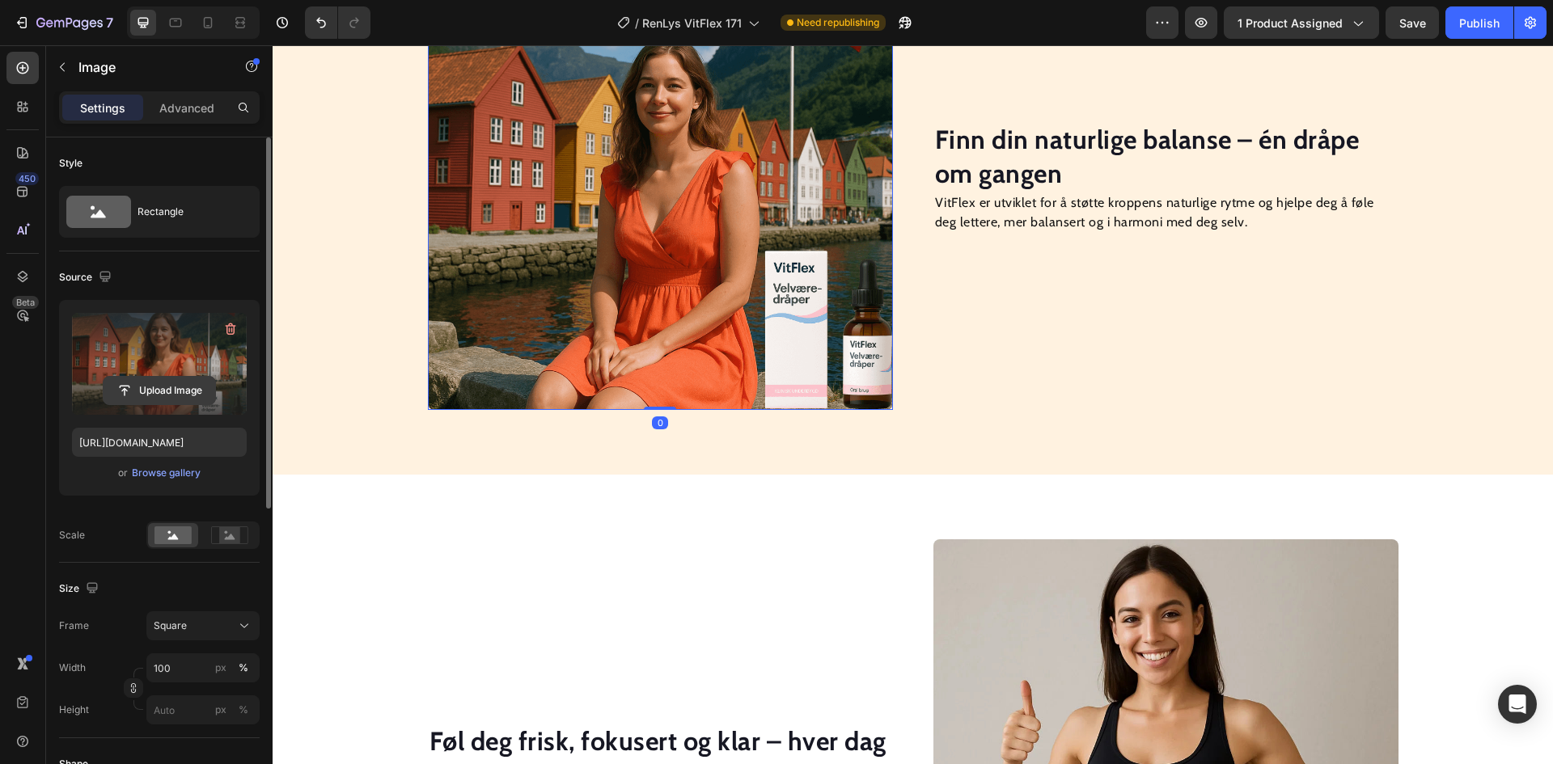
click at [179, 388] on input "file" at bounding box center [160, 391] width 112 height 28
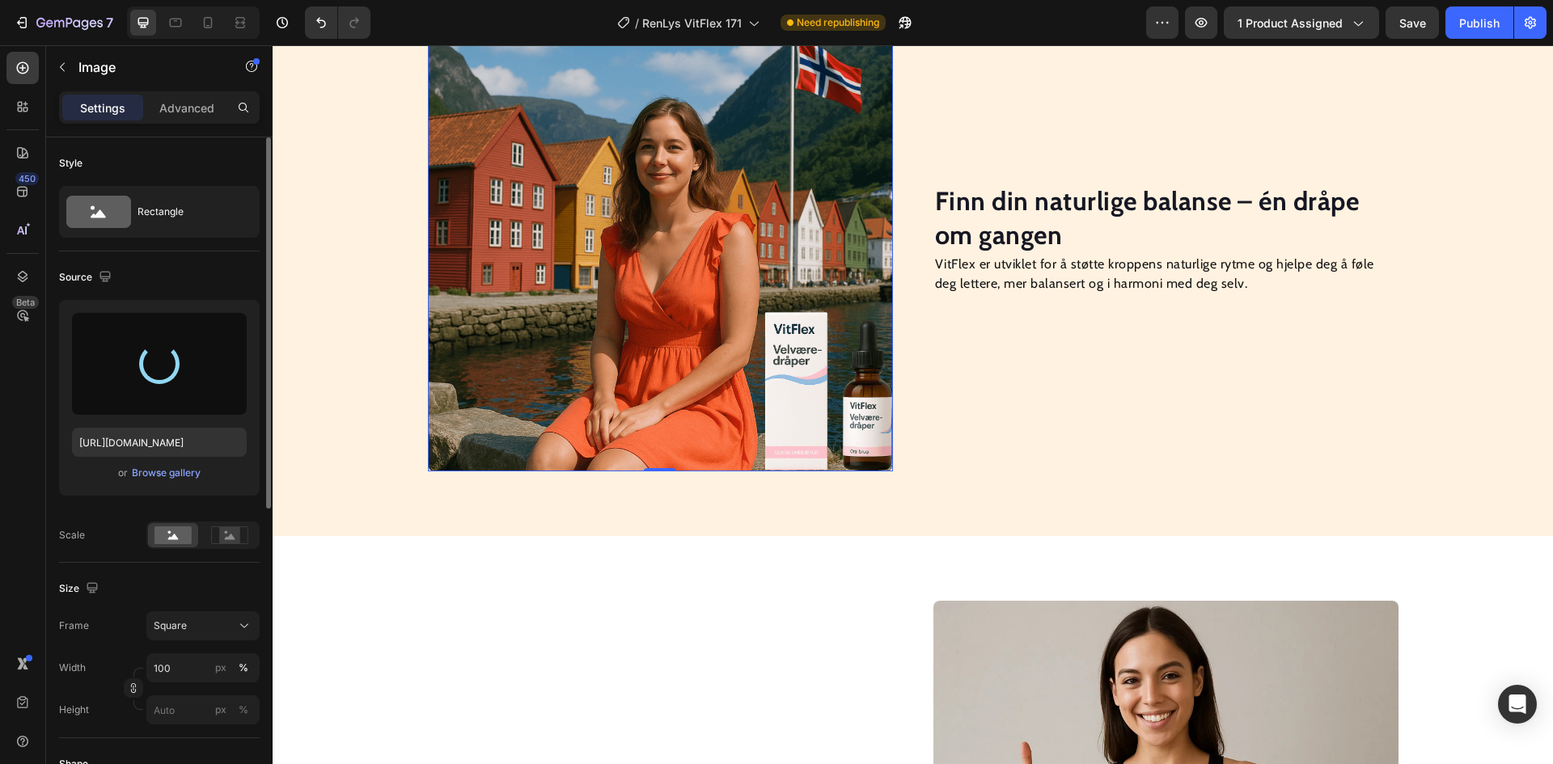
scroll to position [1035, 0]
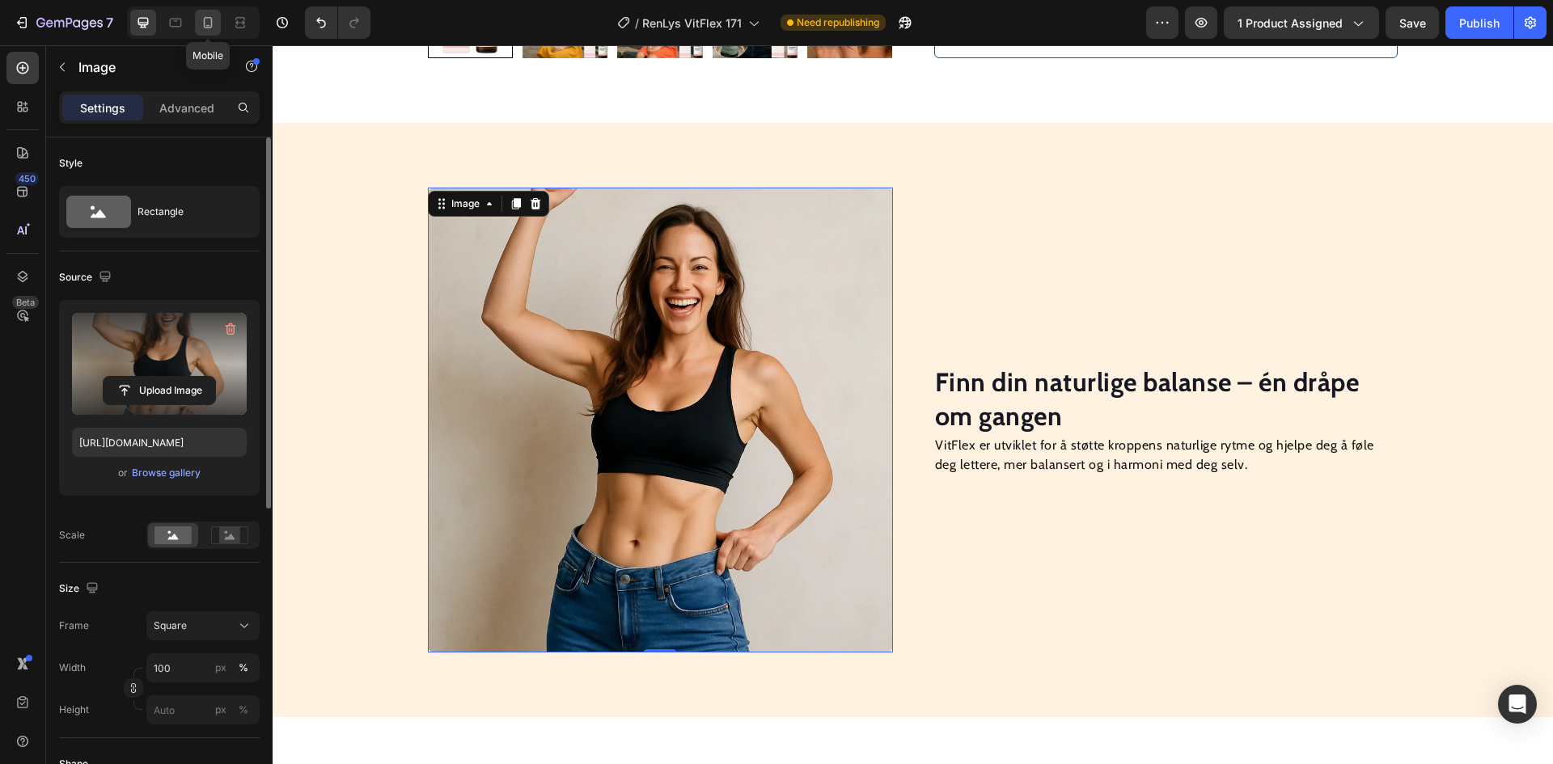
click at [206, 19] on icon at bounding box center [208, 23] width 16 height 16
type input "[URL][DOMAIN_NAME]"
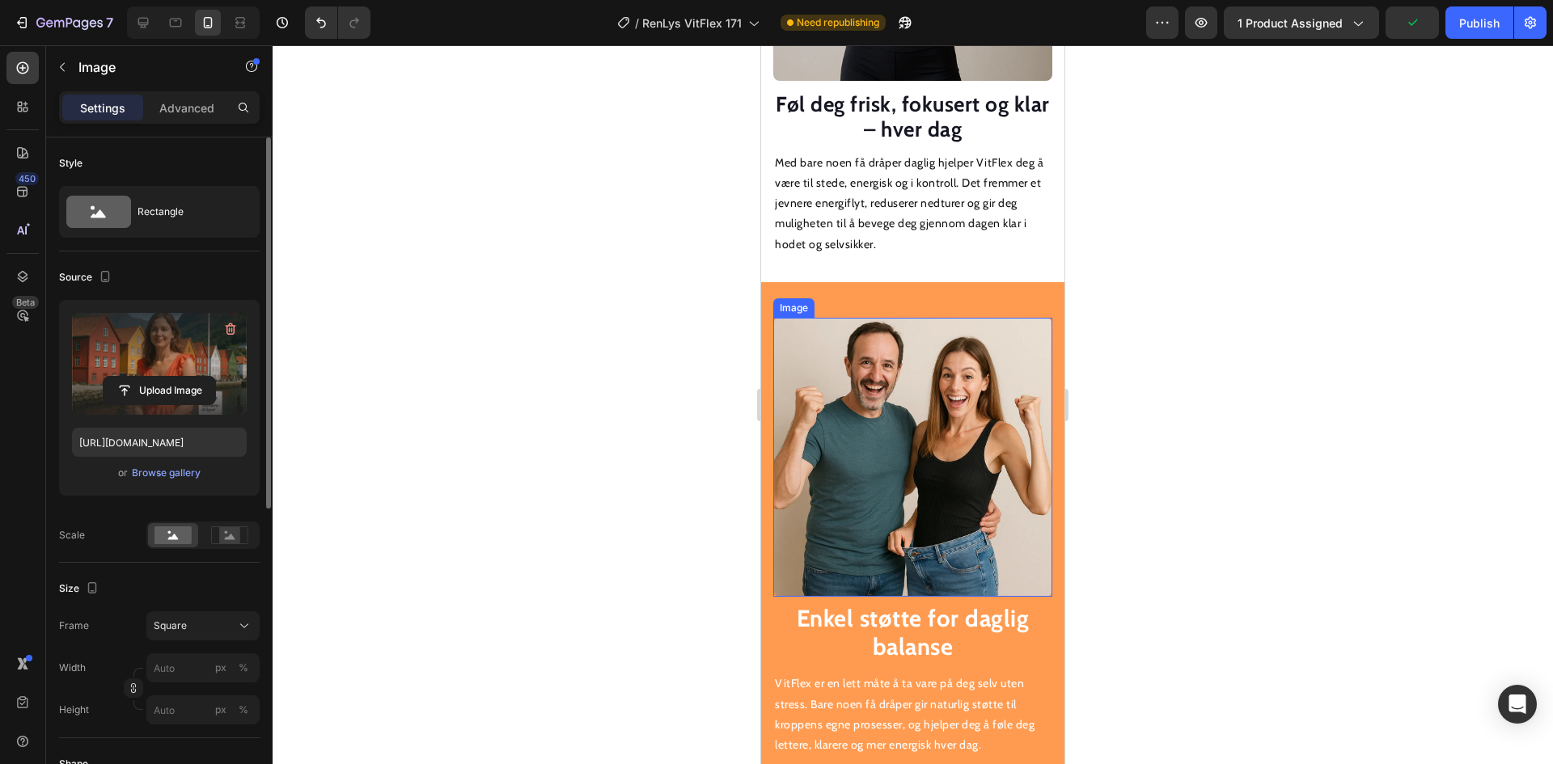
scroll to position [2254, 0]
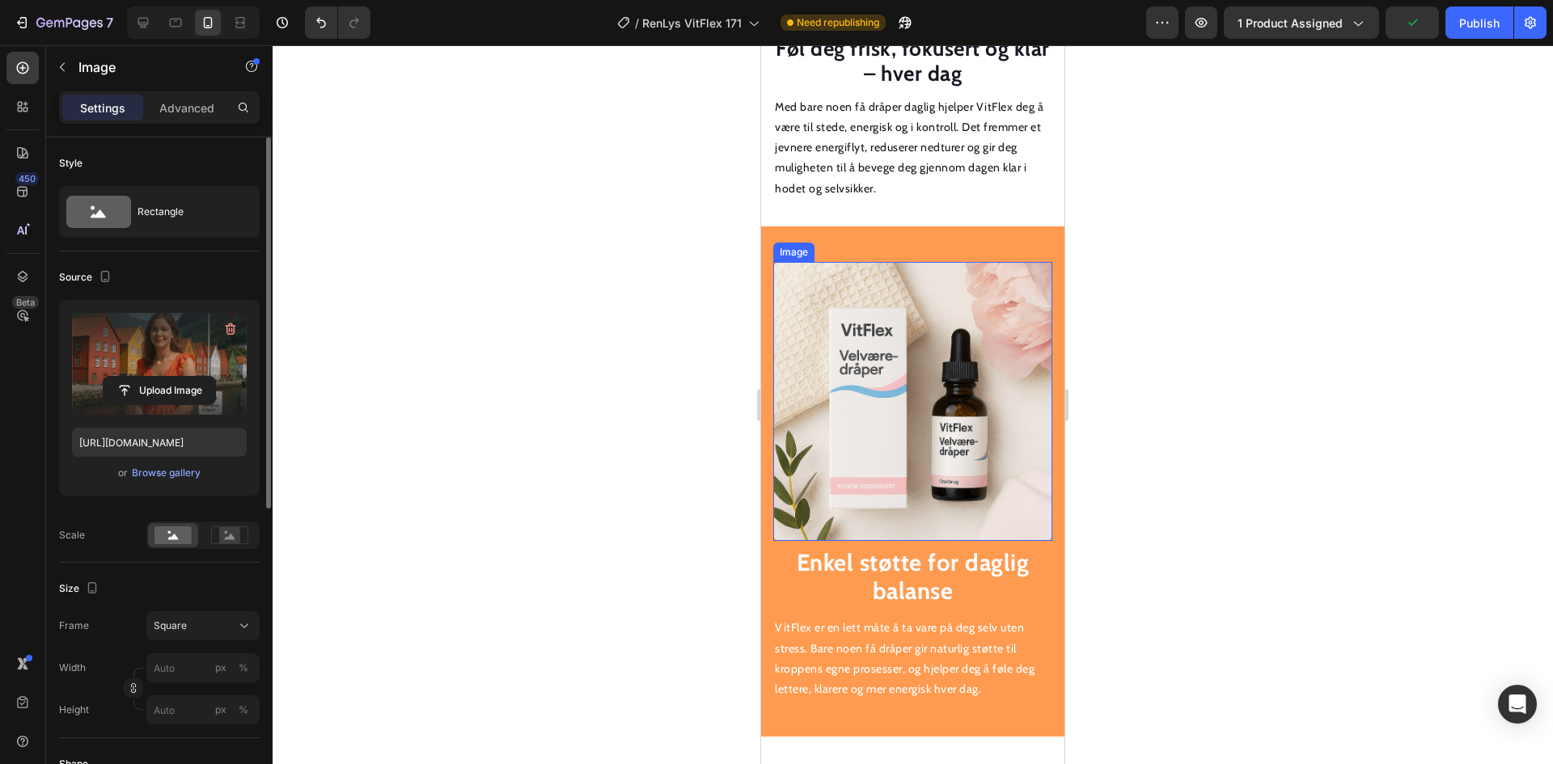
click at [900, 403] on img at bounding box center [912, 401] width 279 height 279
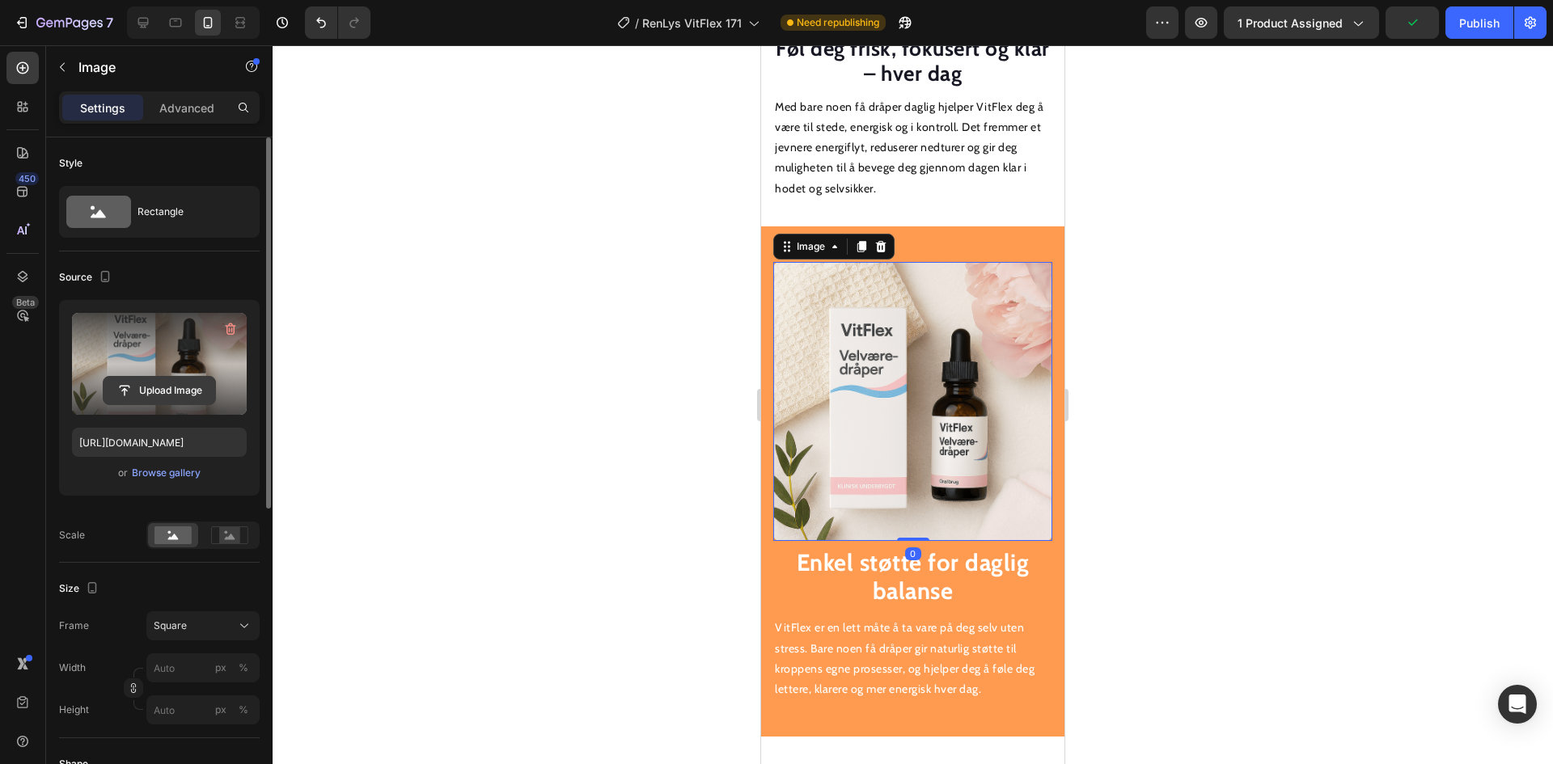
click at [187, 390] on input "file" at bounding box center [160, 391] width 112 height 28
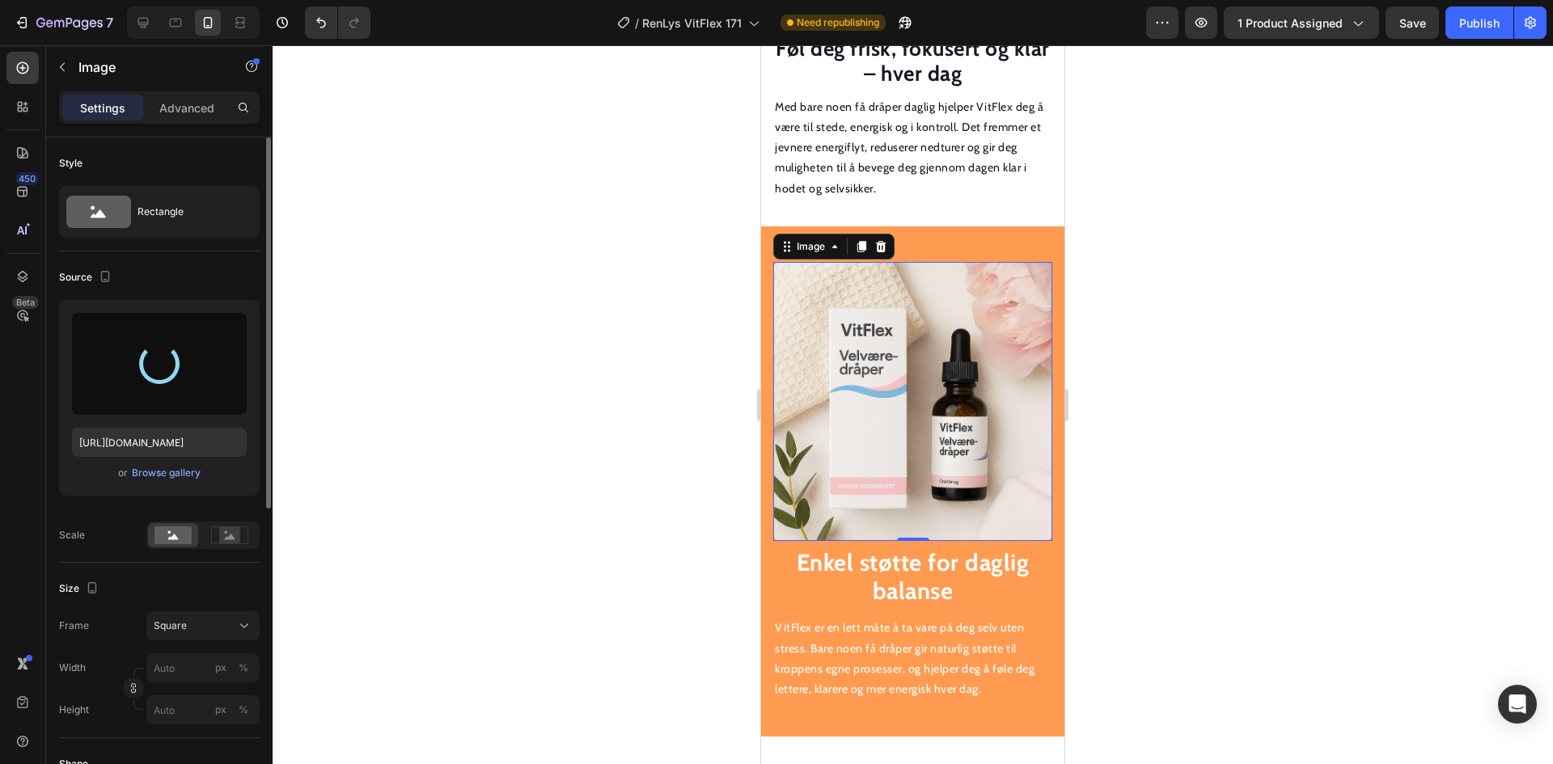
type input "[URL][DOMAIN_NAME]"
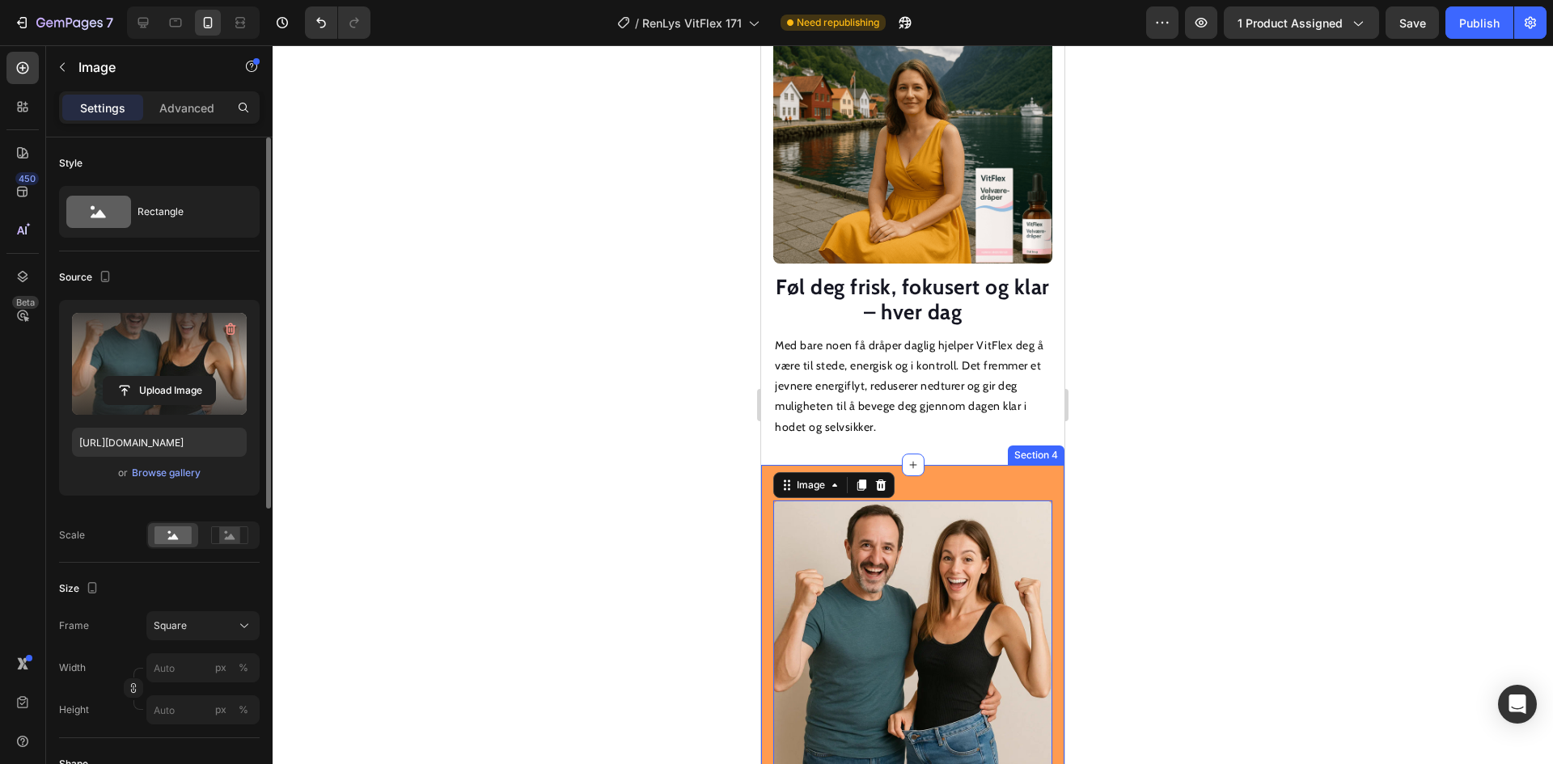
scroll to position [2012, 0]
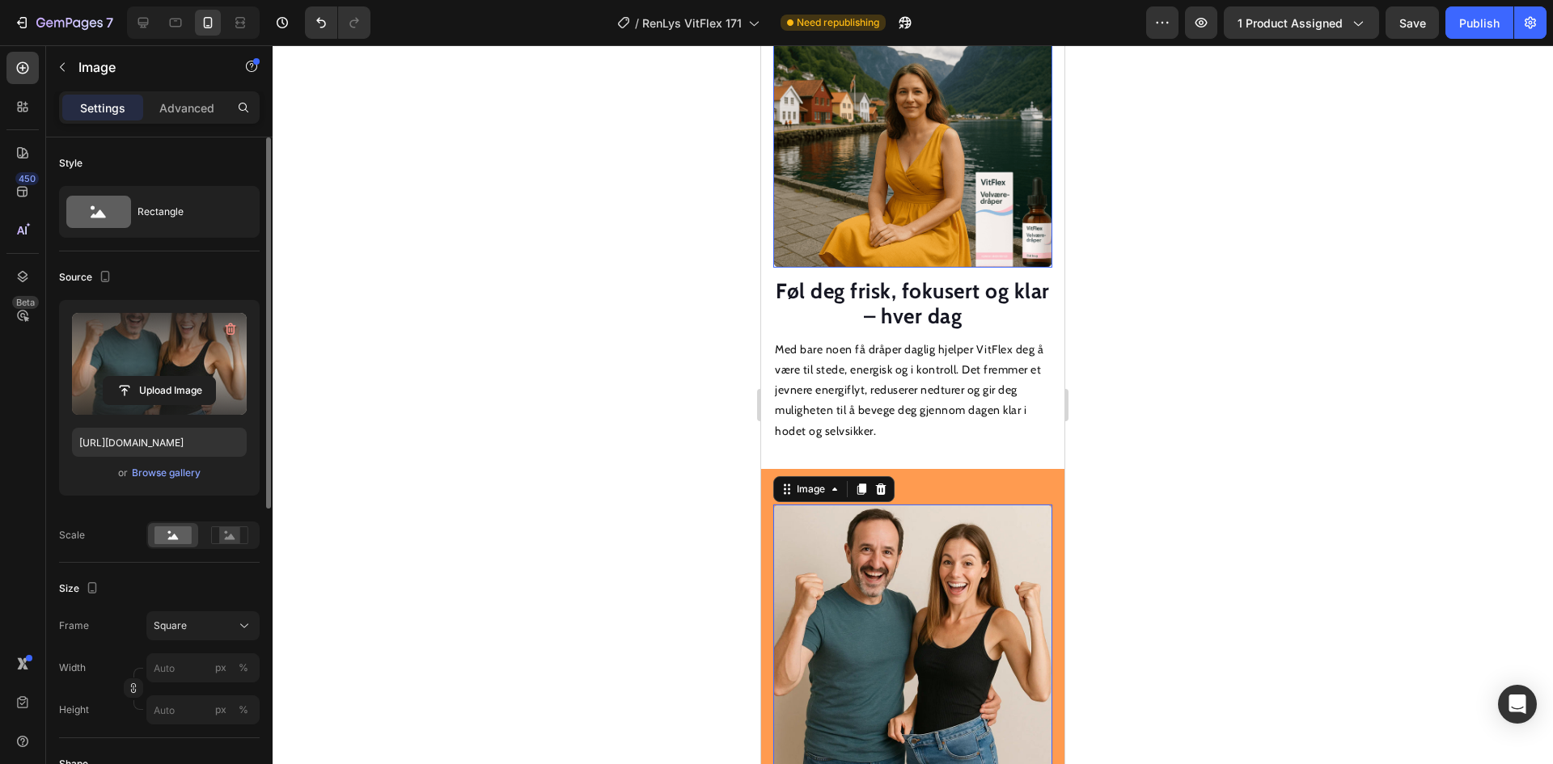
click at [911, 171] on img at bounding box center [912, 128] width 279 height 279
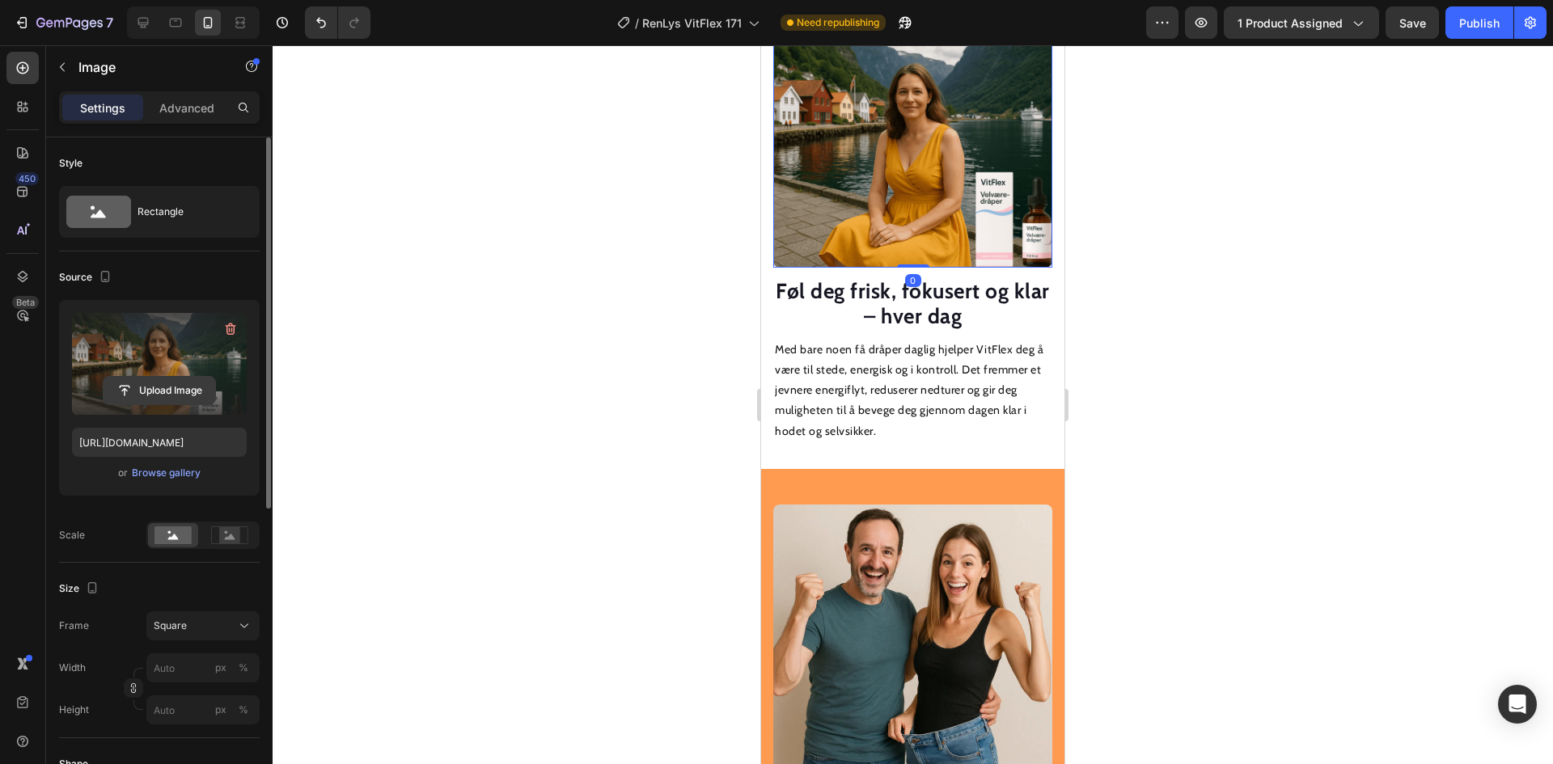
click at [190, 387] on input "file" at bounding box center [160, 391] width 112 height 28
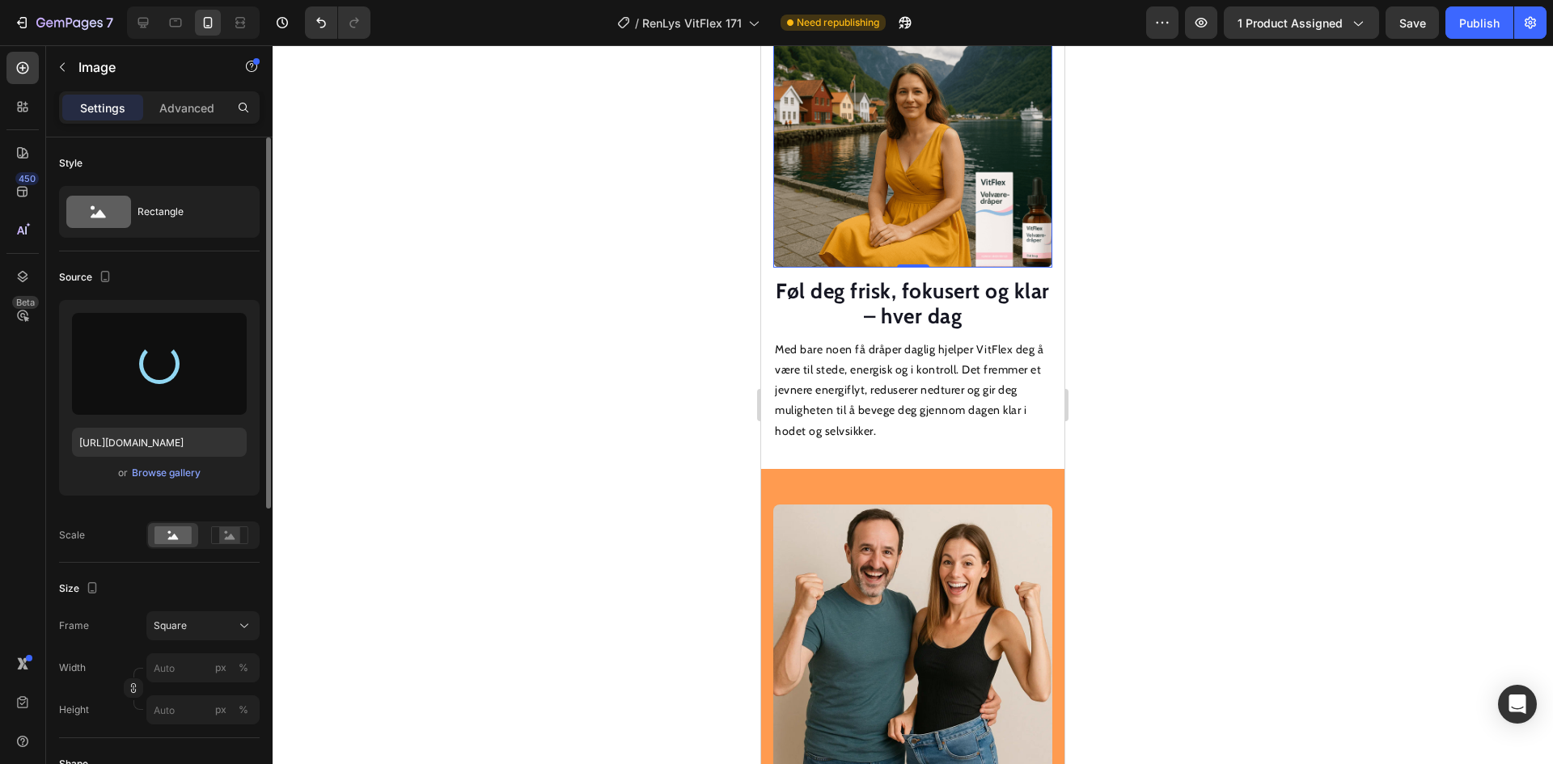
type input "[URL][DOMAIN_NAME]"
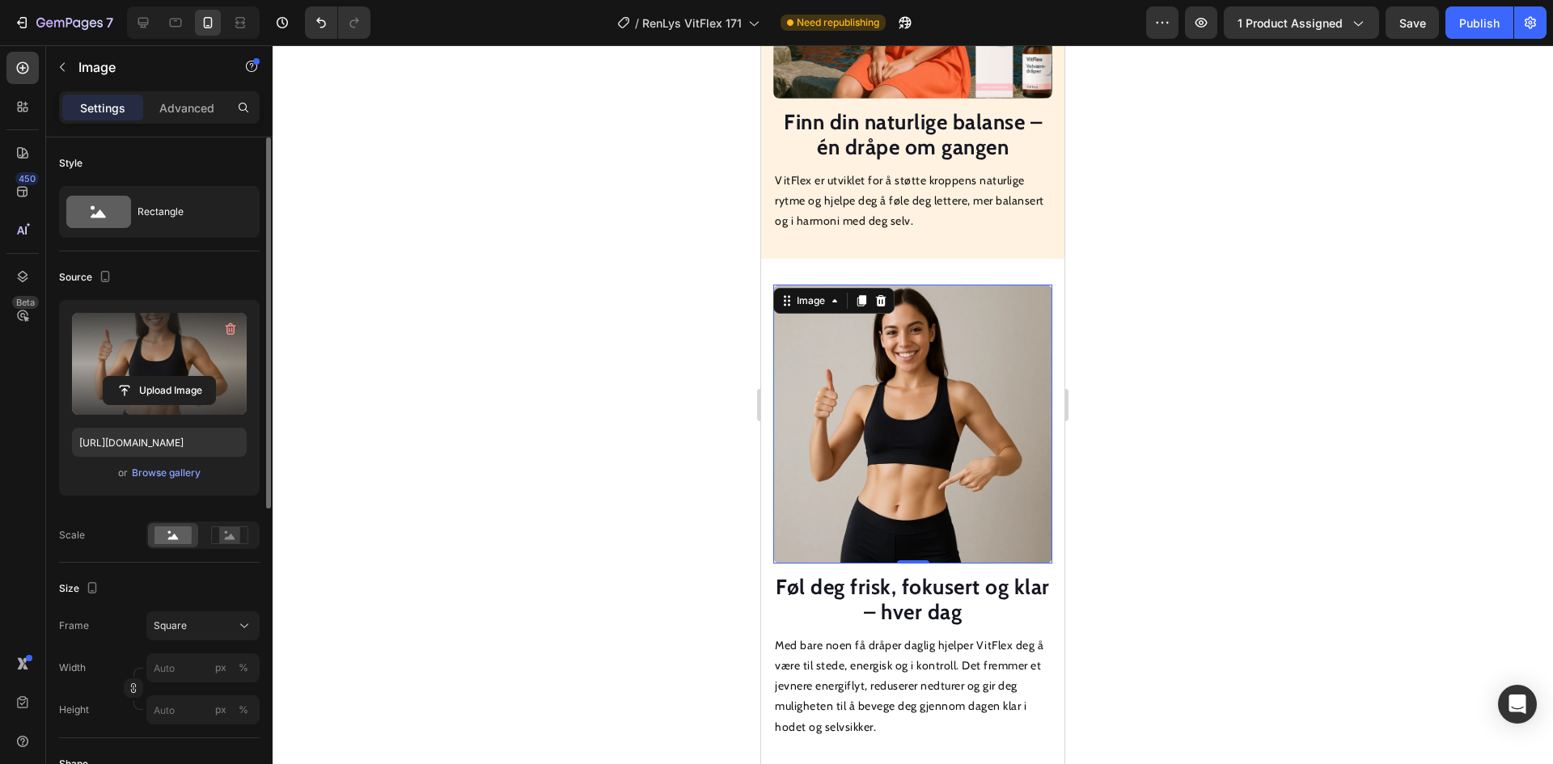
scroll to position [1688, 0]
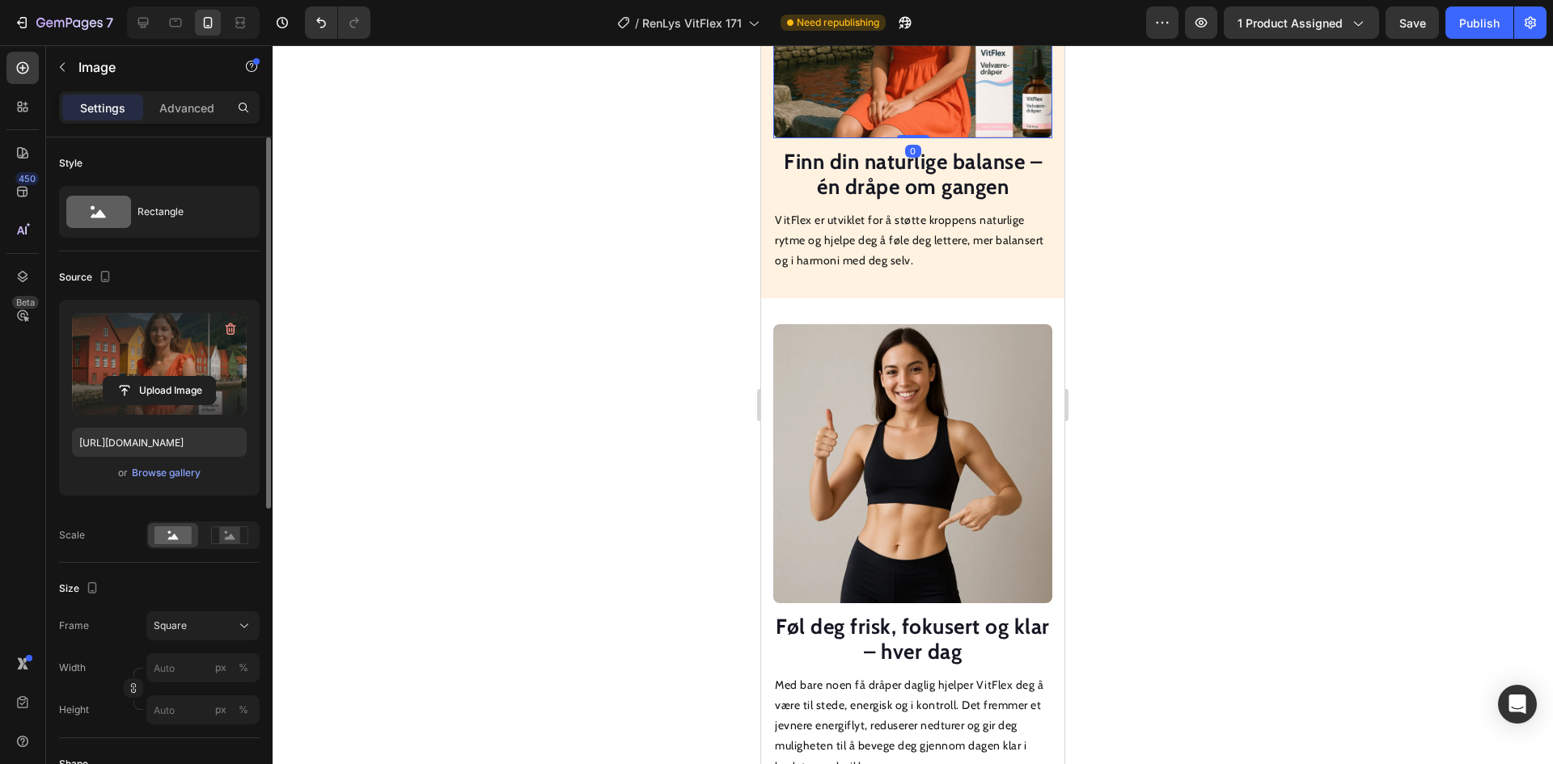
click at [211, 371] on label at bounding box center [159, 364] width 175 height 102
click at [211, 377] on input "file" at bounding box center [160, 391] width 112 height 28
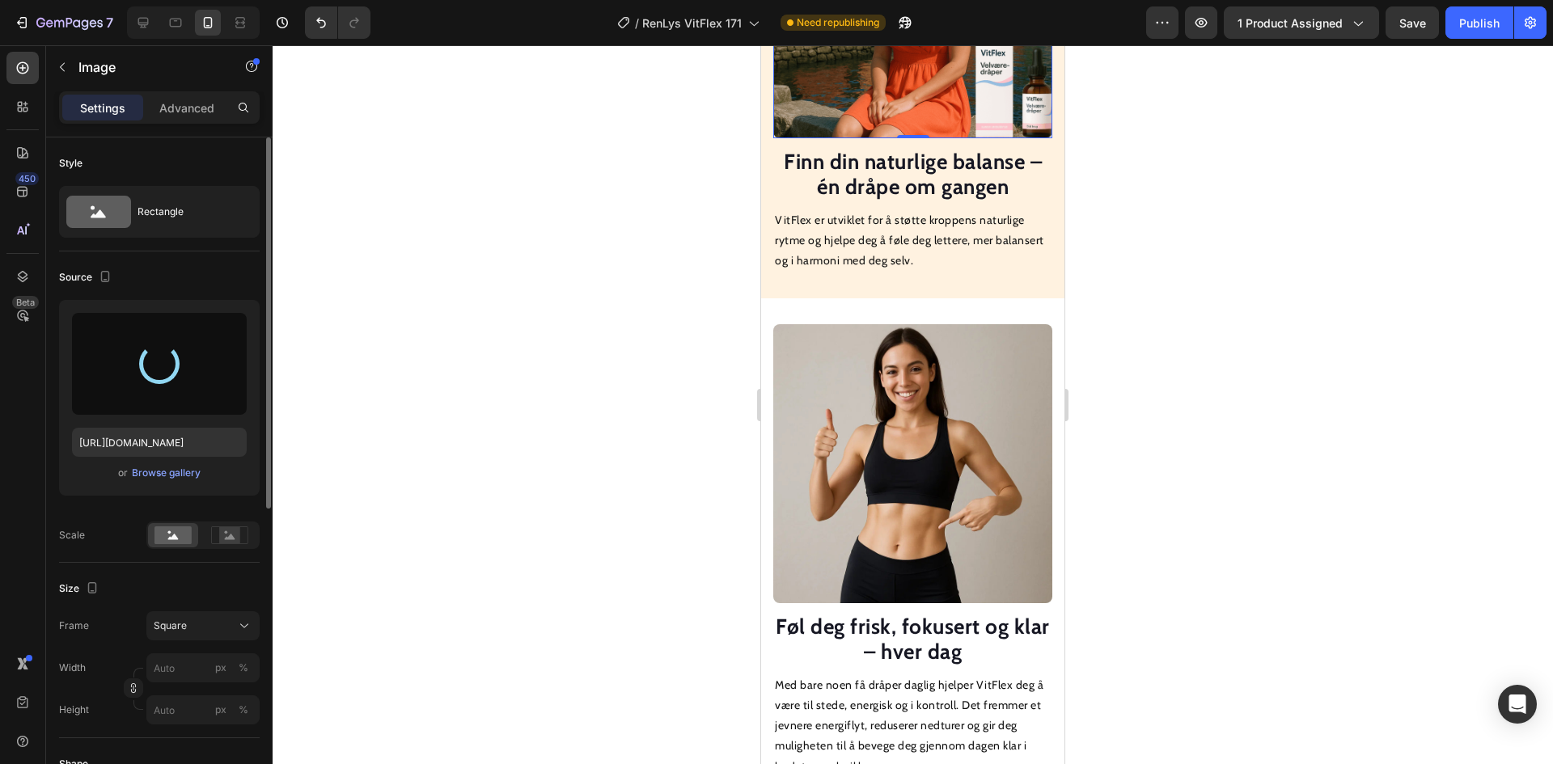
type input "[URL][DOMAIN_NAME]"
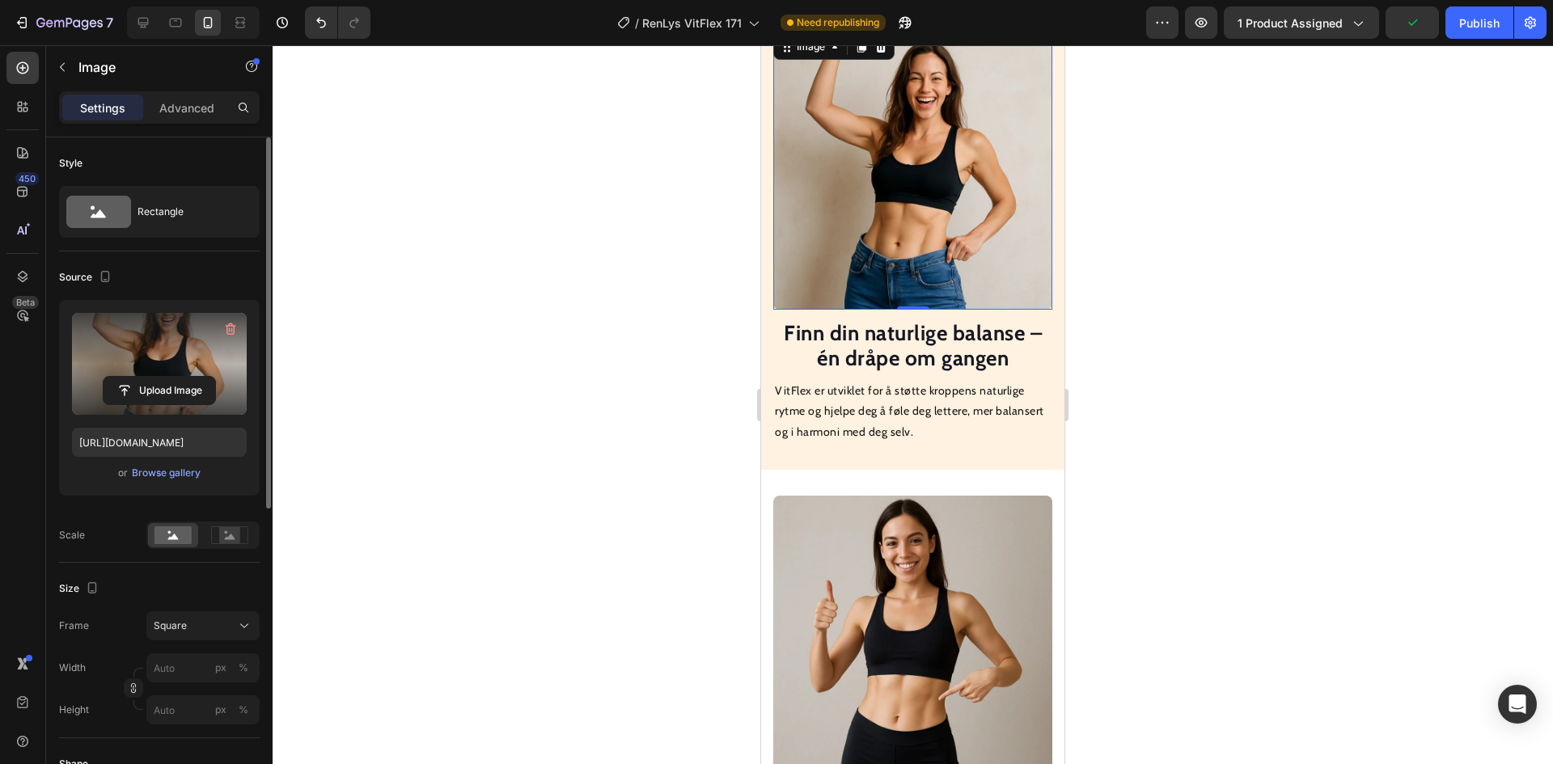
scroll to position [1446, 0]
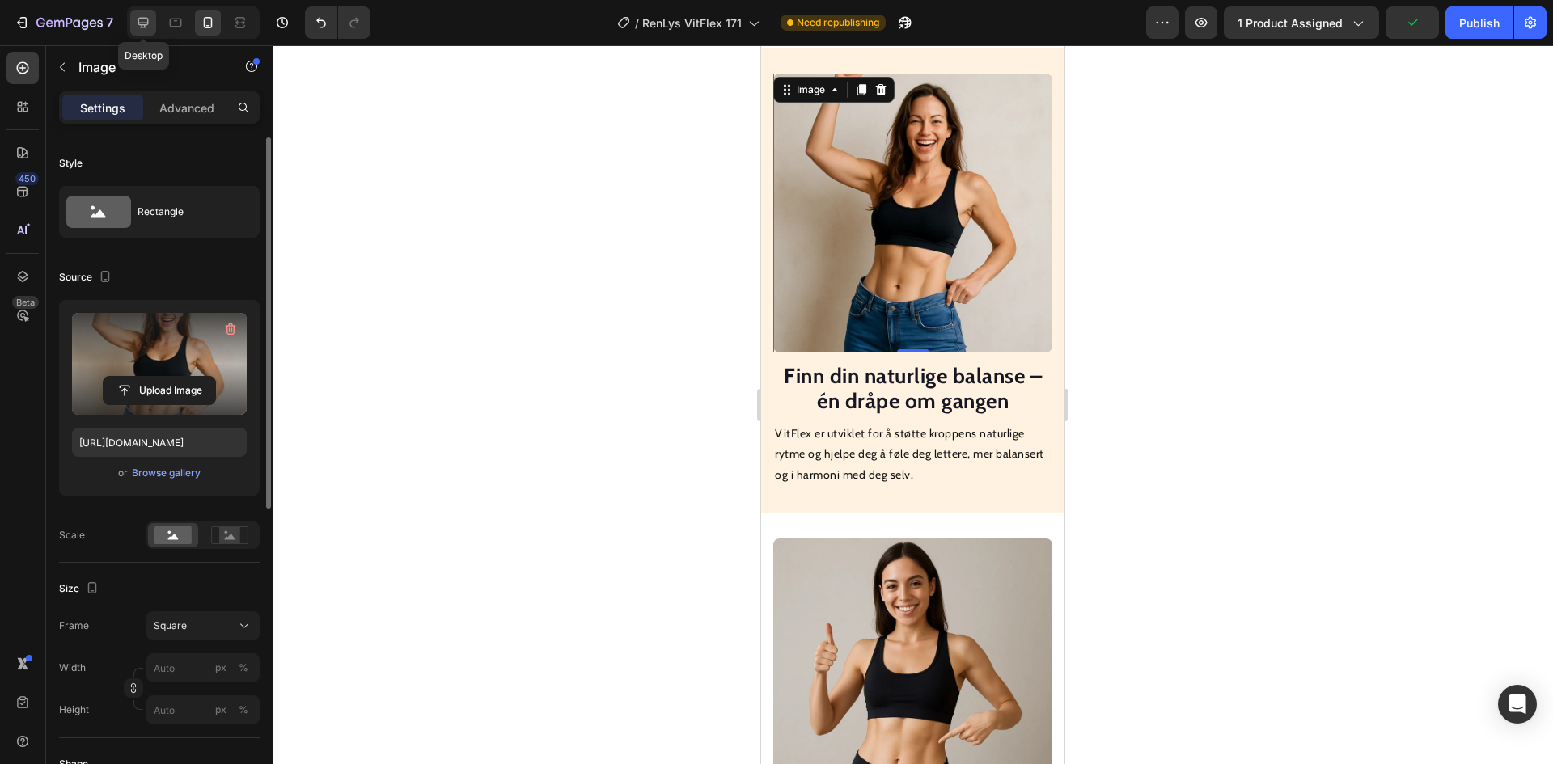
click at [145, 23] on icon at bounding box center [143, 23] width 11 height 11
type input "100"
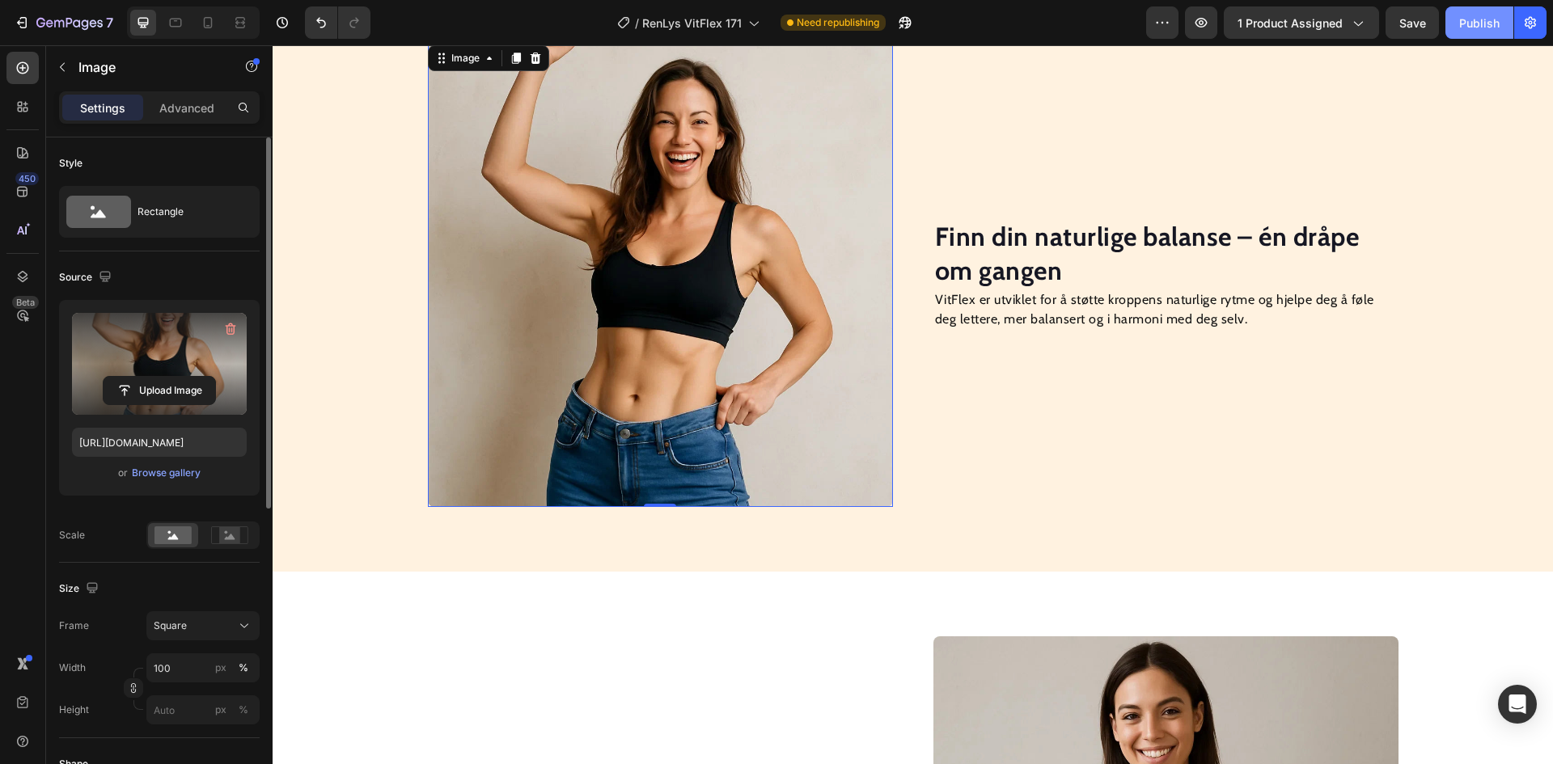
scroll to position [1121, 0]
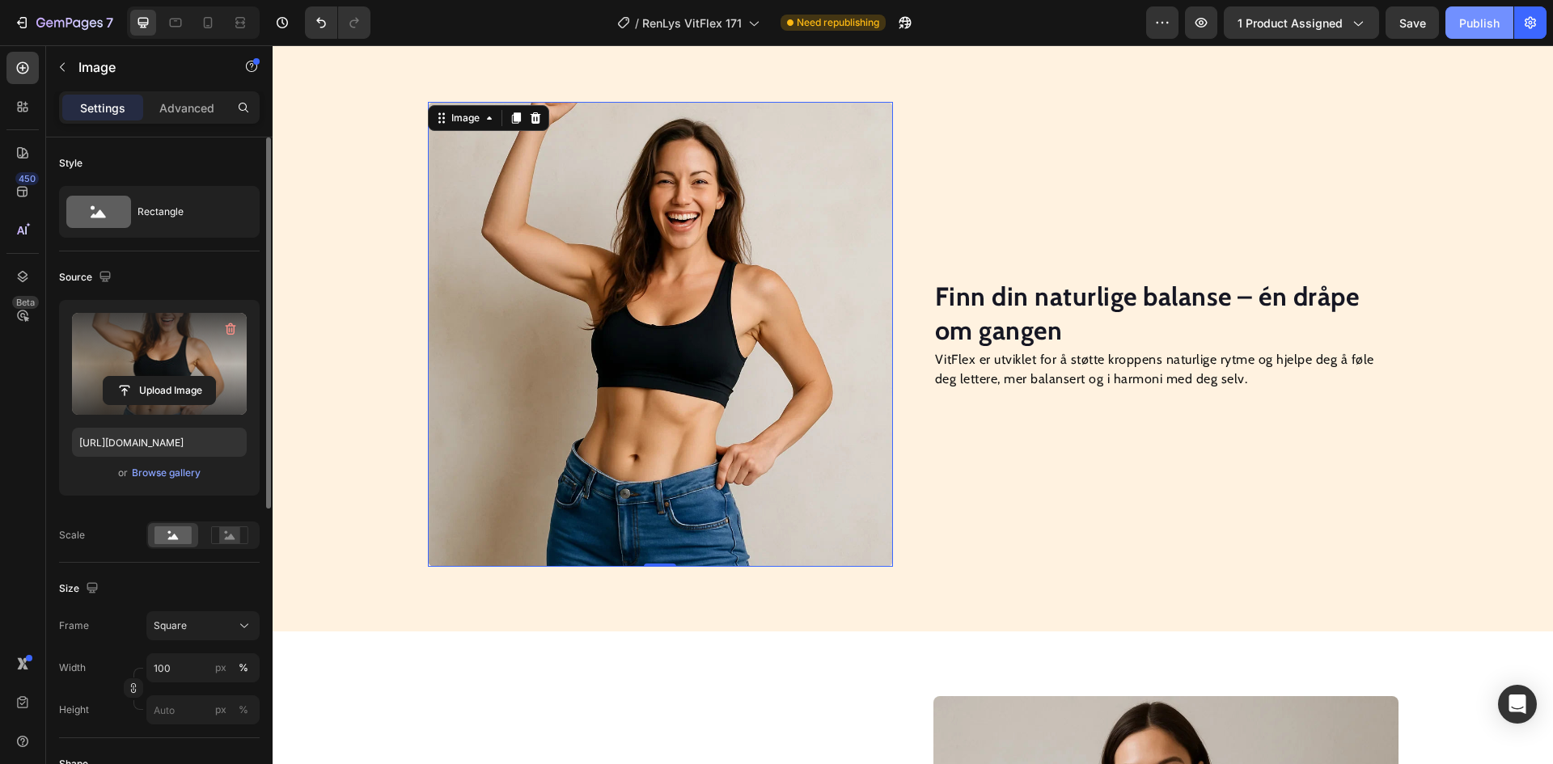
click at [1471, 23] on div "Publish" at bounding box center [1479, 23] width 40 height 17
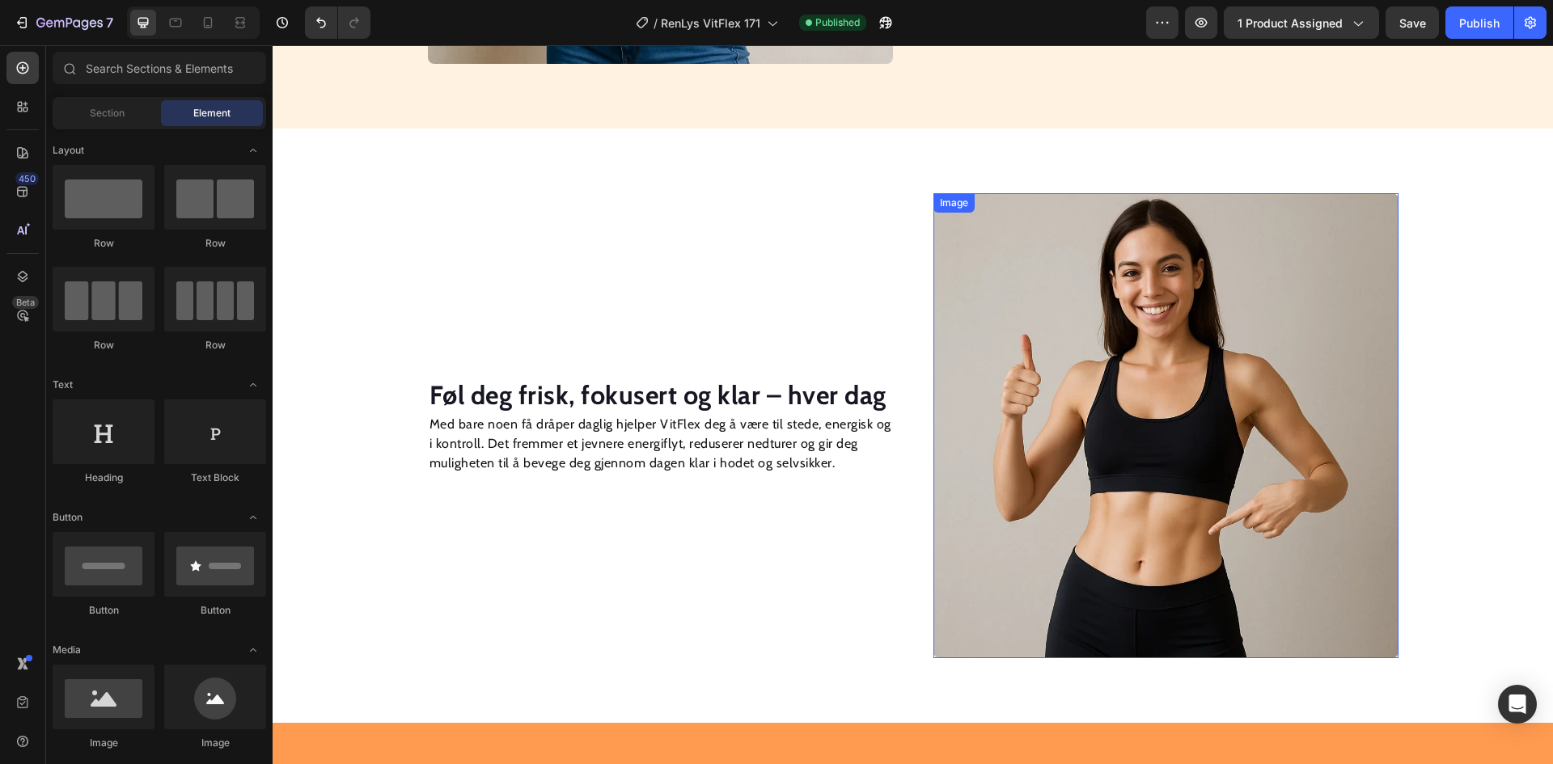
scroll to position [1543, 0]
